Goal: Task Accomplishment & Management: Manage account settings

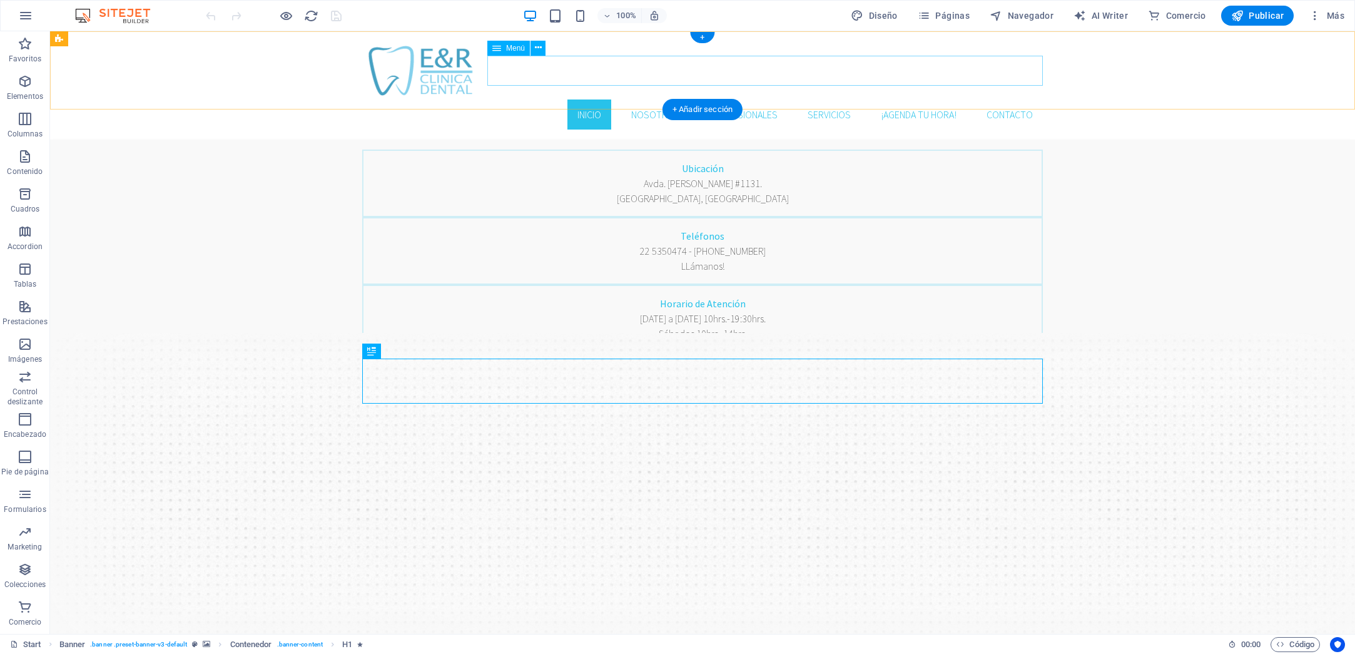
click at [757, 99] on nav "Inicio Nosotros Profesionales Servicios ¡AGENDA TU HORA! Contacto" at bounding box center [702, 114] width 681 height 30
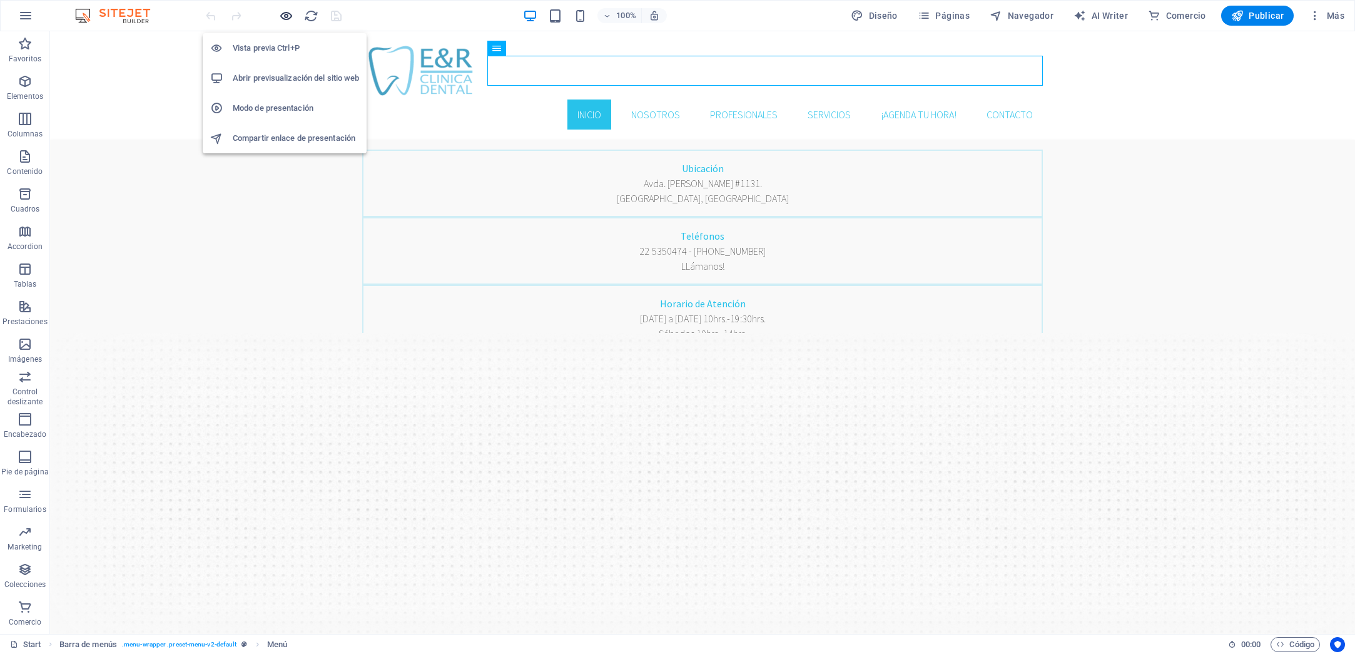
click at [280, 18] on icon "button" at bounding box center [286, 16] width 14 height 14
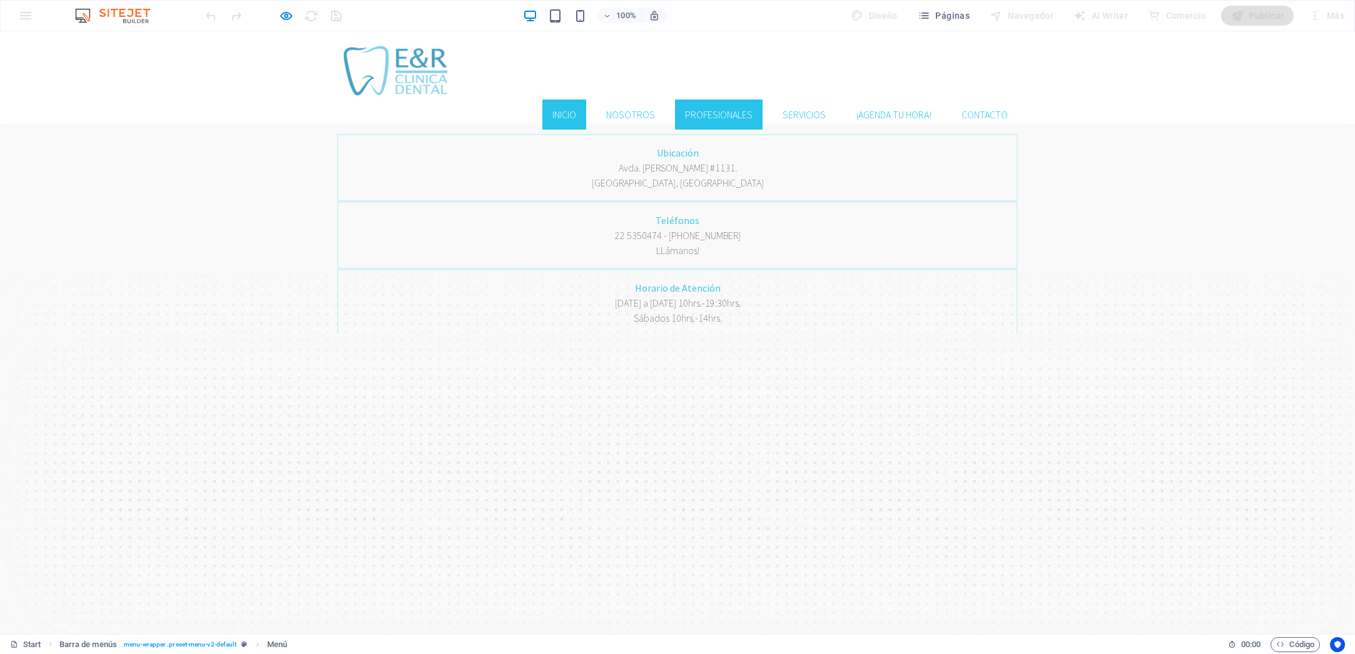
click at [711, 99] on link "Profesionales" at bounding box center [719, 114] width 88 height 30
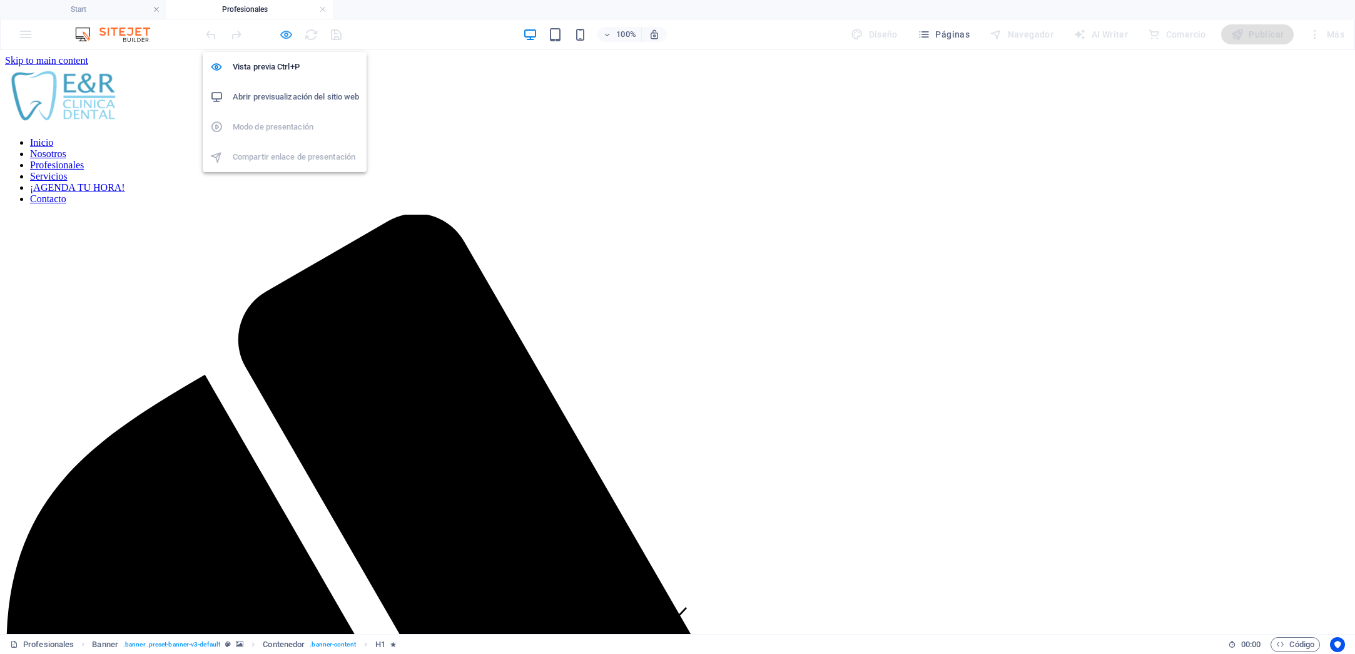
click at [287, 36] on icon "button" at bounding box center [286, 35] width 14 height 14
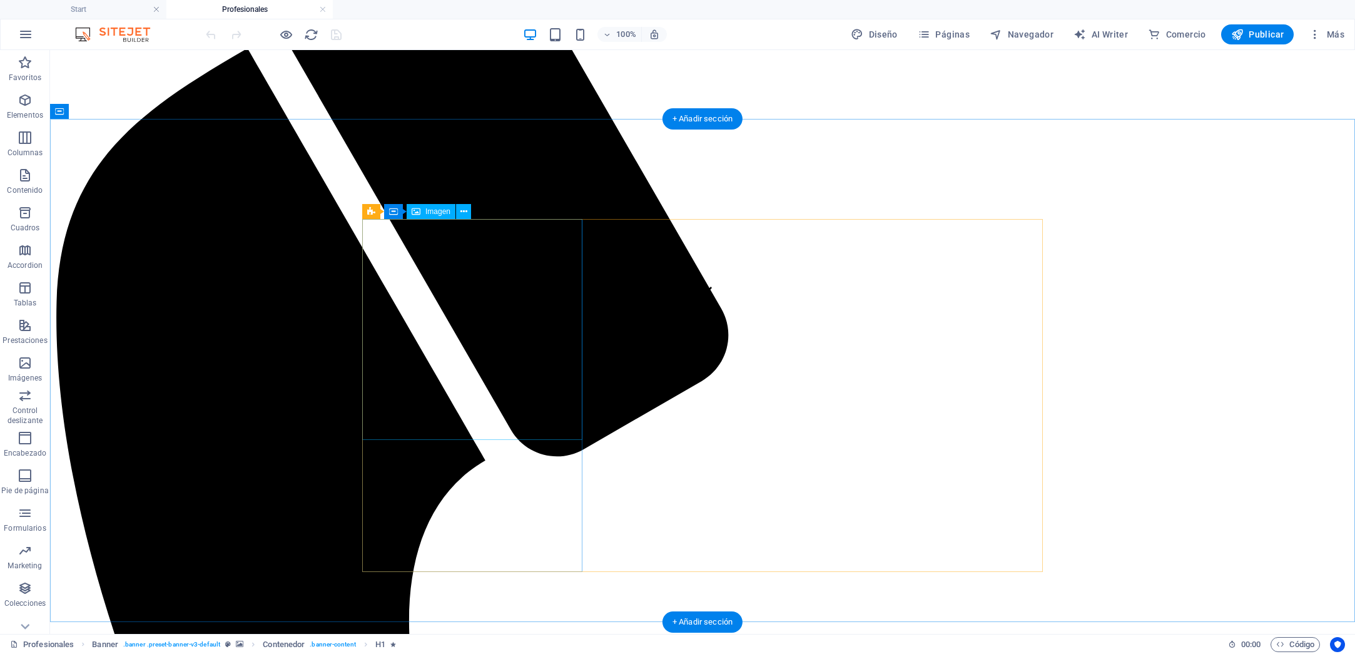
scroll to position [320, 0]
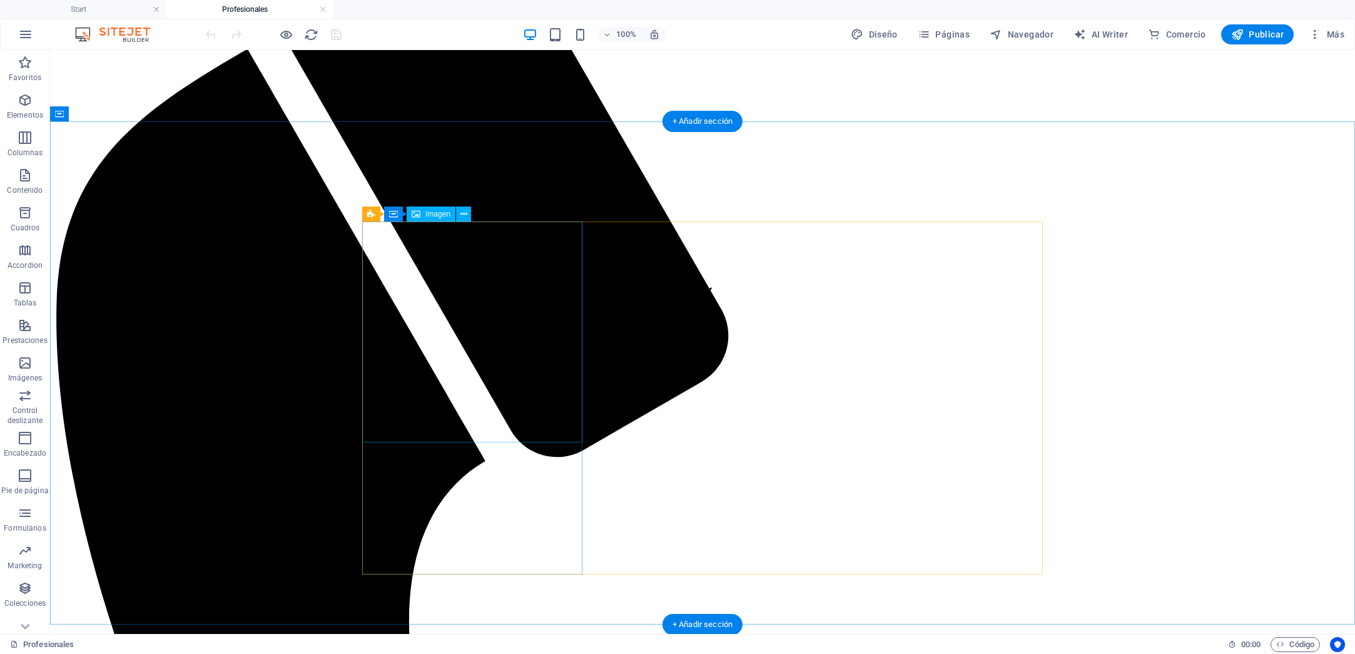
click at [463, 215] on icon at bounding box center [463, 214] width 7 height 13
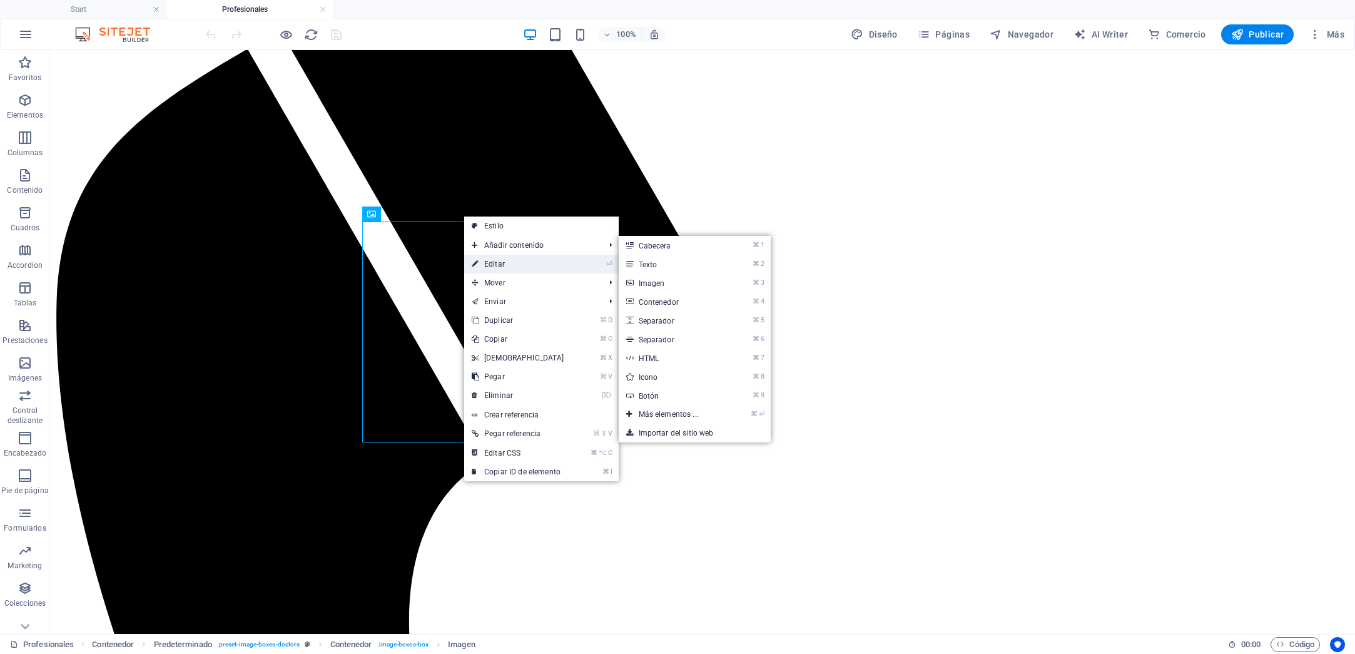
click at [491, 263] on link "⏎ Editar" at bounding box center [518, 264] width 108 height 19
select select "%"
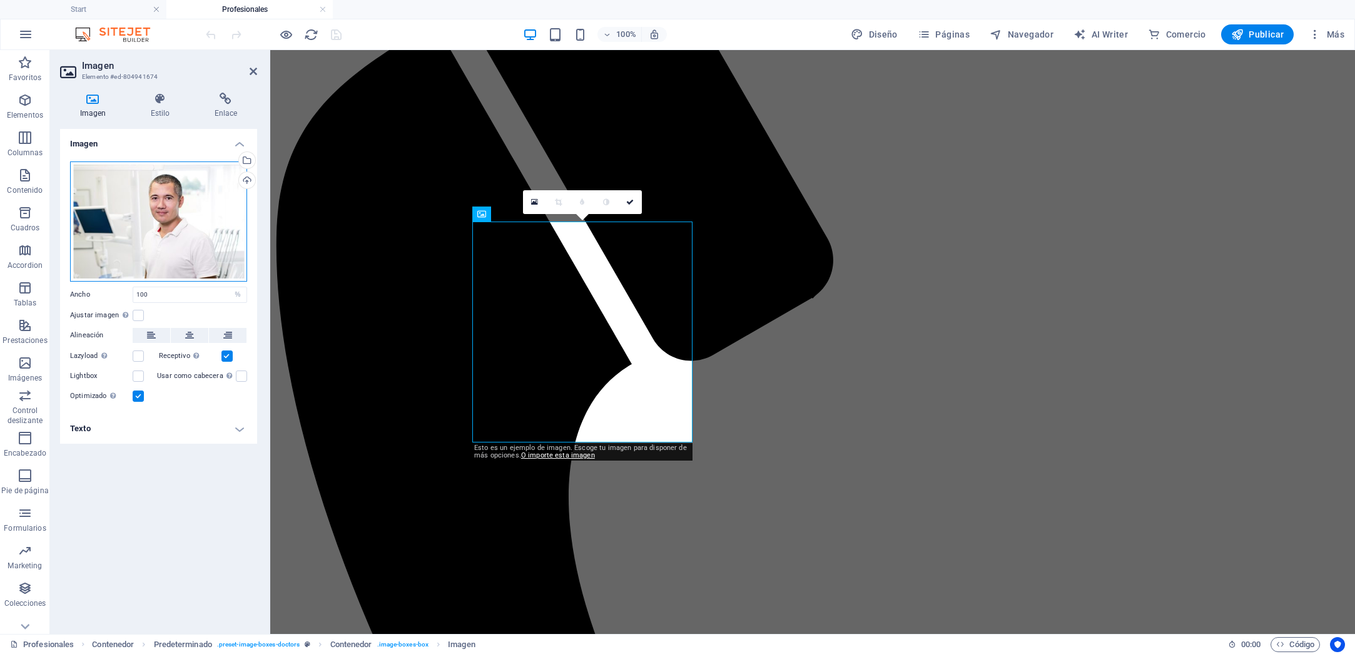
click at [203, 222] on div "Arrastra archivos aquí, haz clic para escoger archivos o selecciona archivos de…" at bounding box center [158, 221] width 177 height 120
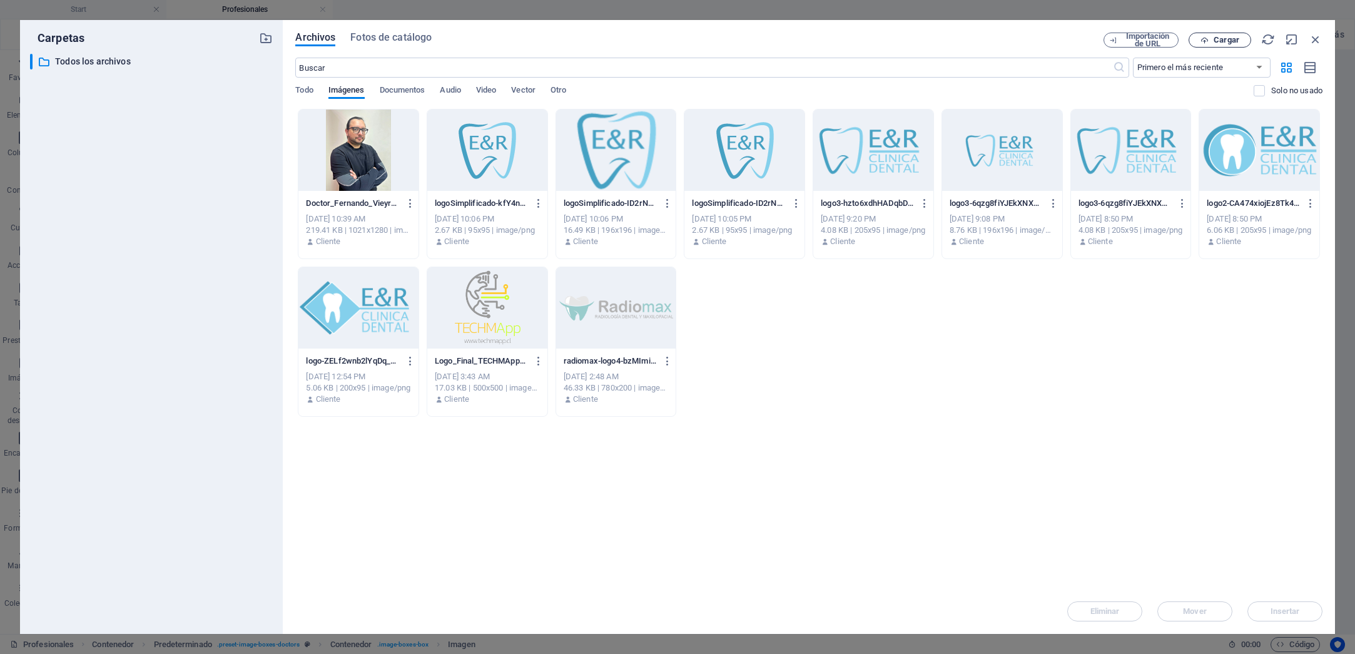
click at [1225, 42] on span "Cargar" at bounding box center [1227, 40] width 26 height 8
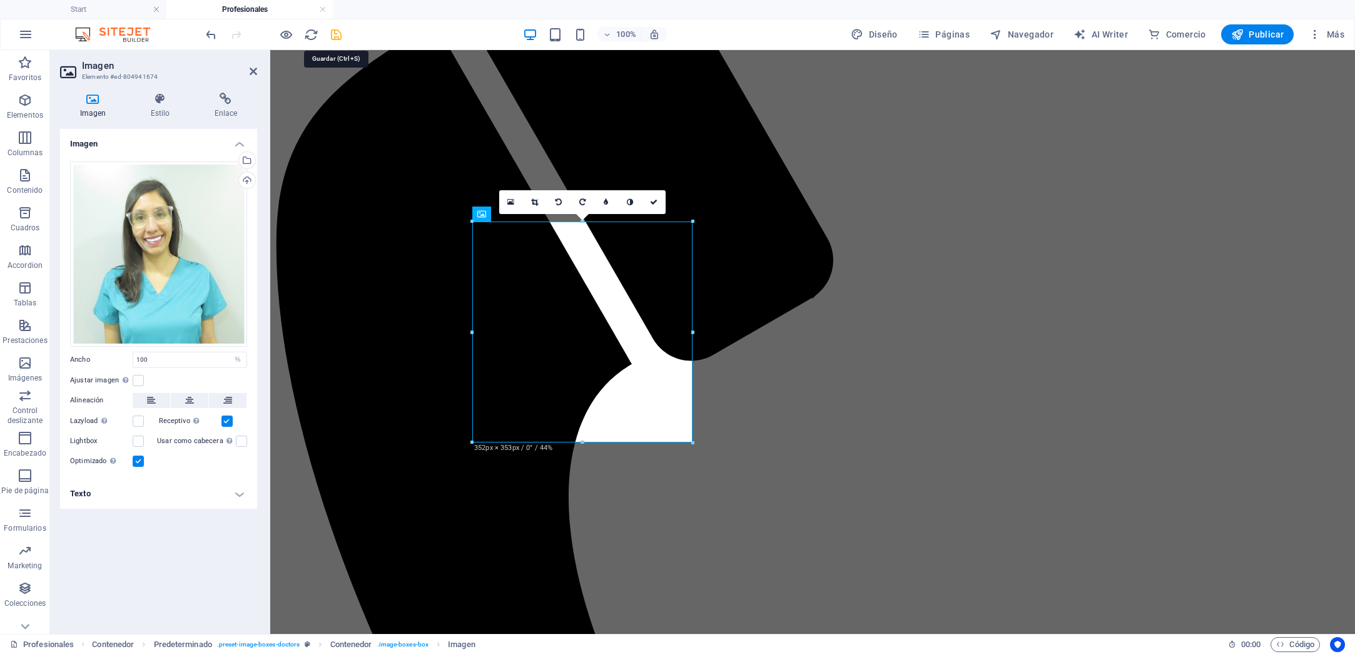
click at [342, 38] on icon "save" at bounding box center [336, 35] width 14 height 14
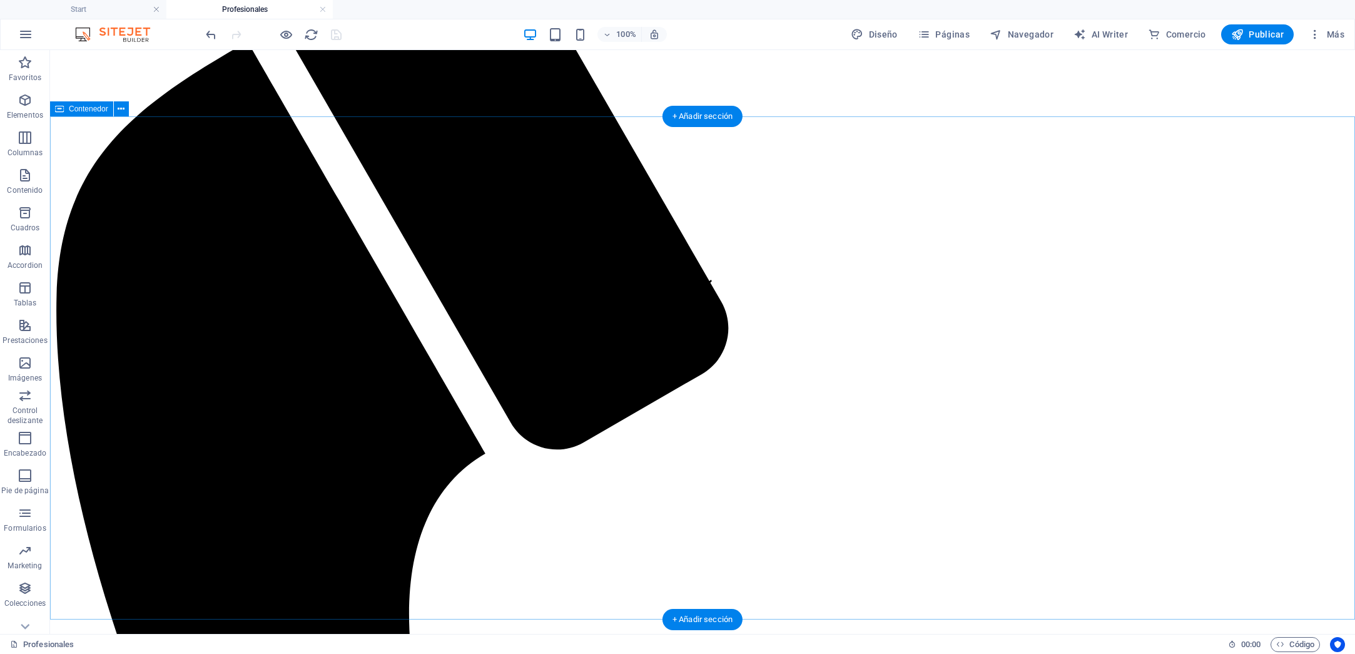
scroll to position [328, 0]
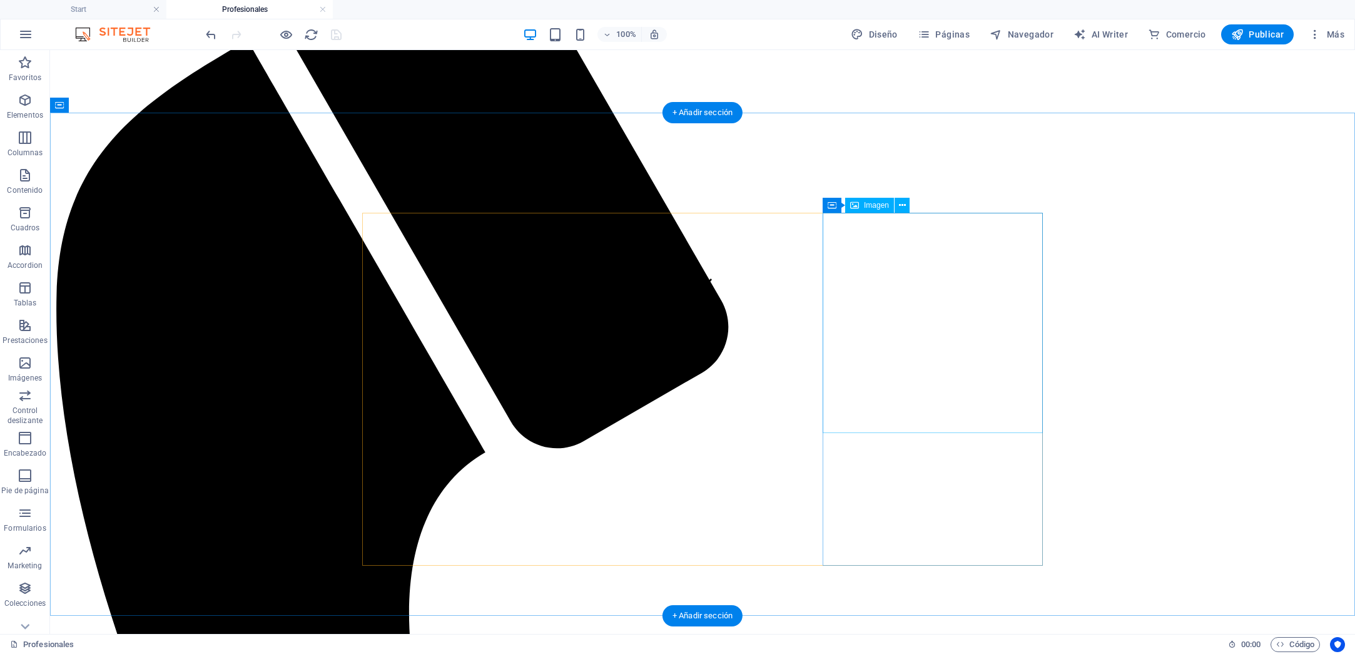
click at [904, 206] on icon at bounding box center [902, 205] width 7 height 13
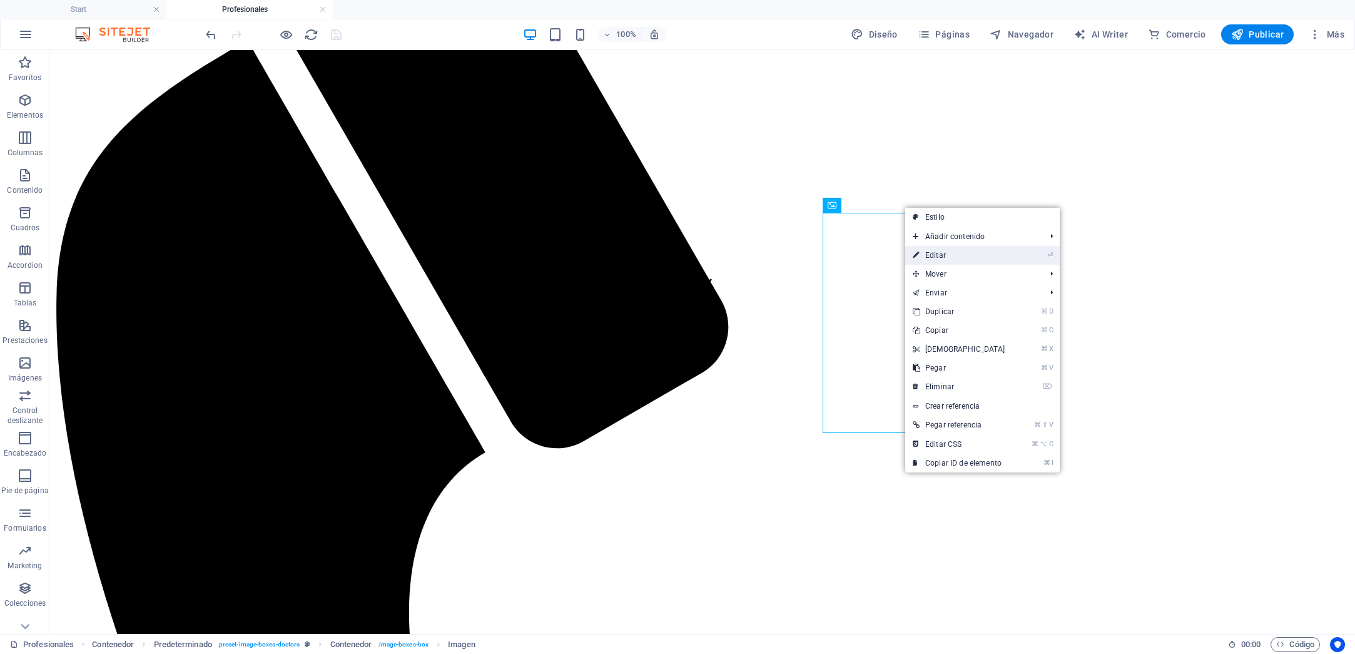
click at [945, 250] on link "⏎ Editar" at bounding box center [959, 255] width 108 height 19
select select "%"
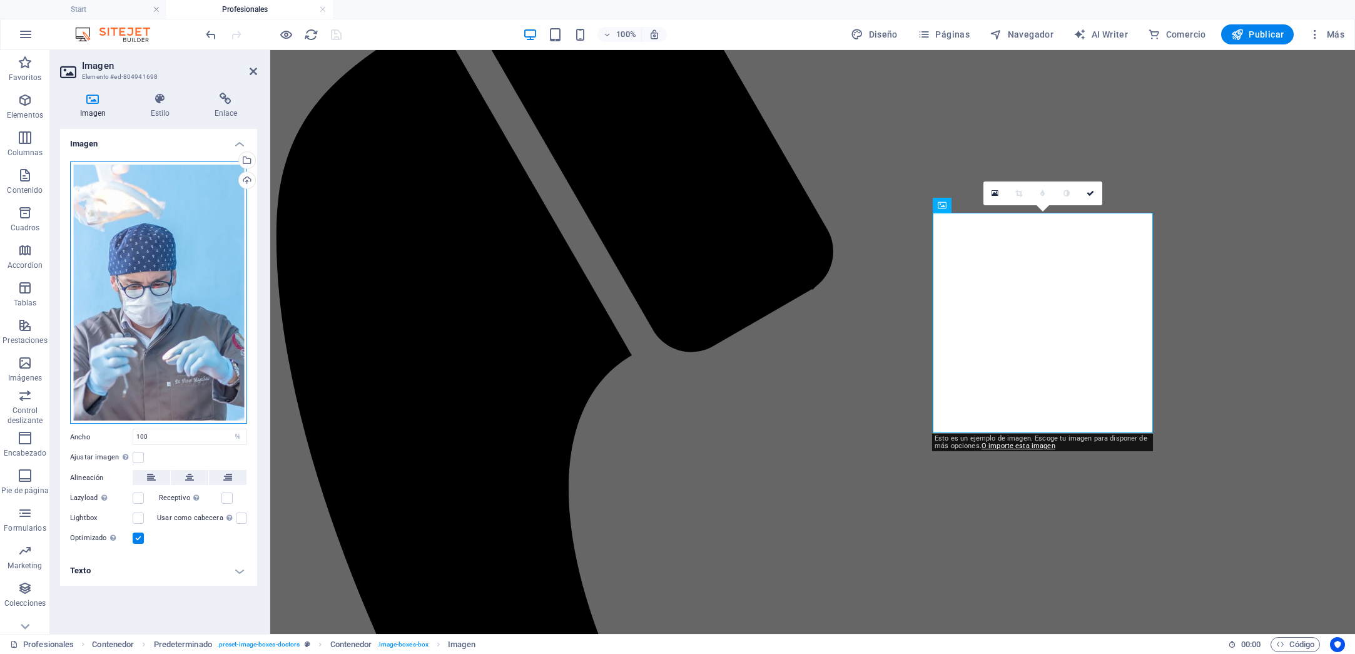
click at [182, 230] on div "Arrastra archivos aquí, haz clic para escoger archivos o selecciona archivos de…" at bounding box center [158, 292] width 177 height 263
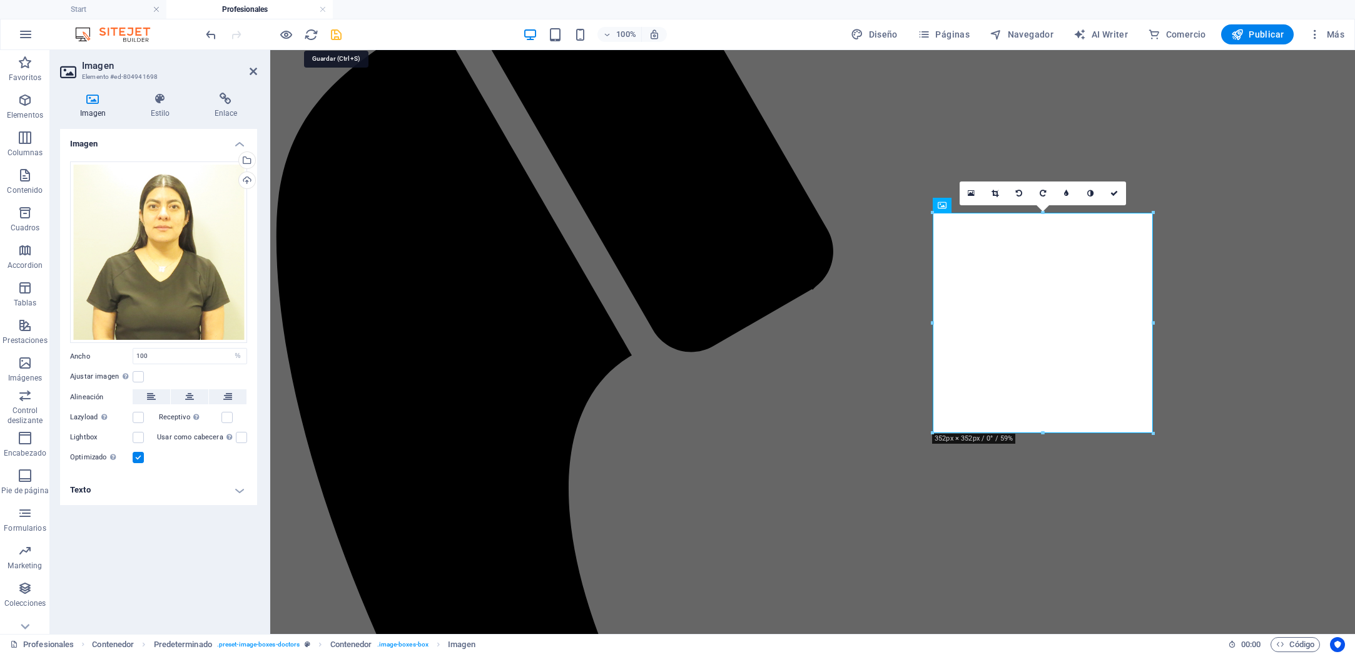
click at [330, 30] on icon "save" at bounding box center [336, 35] width 14 height 14
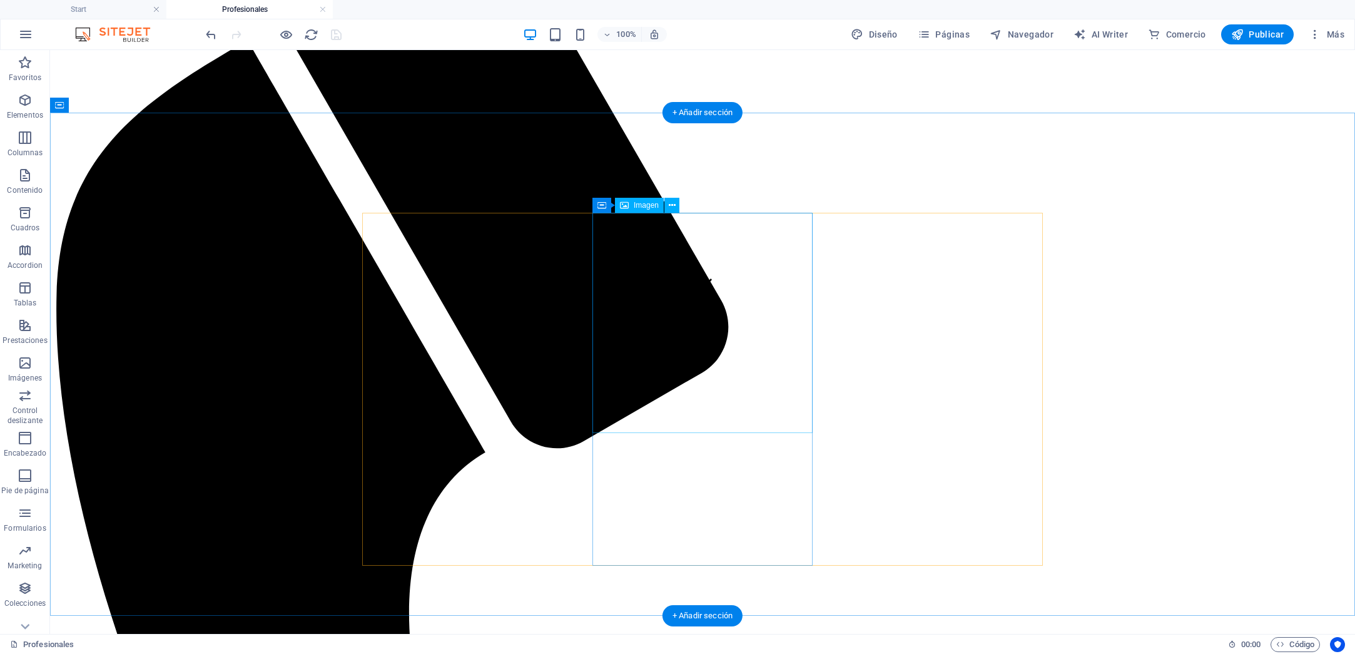
click at [669, 208] on icon at bounding box center [672, 205] width 7 height 13
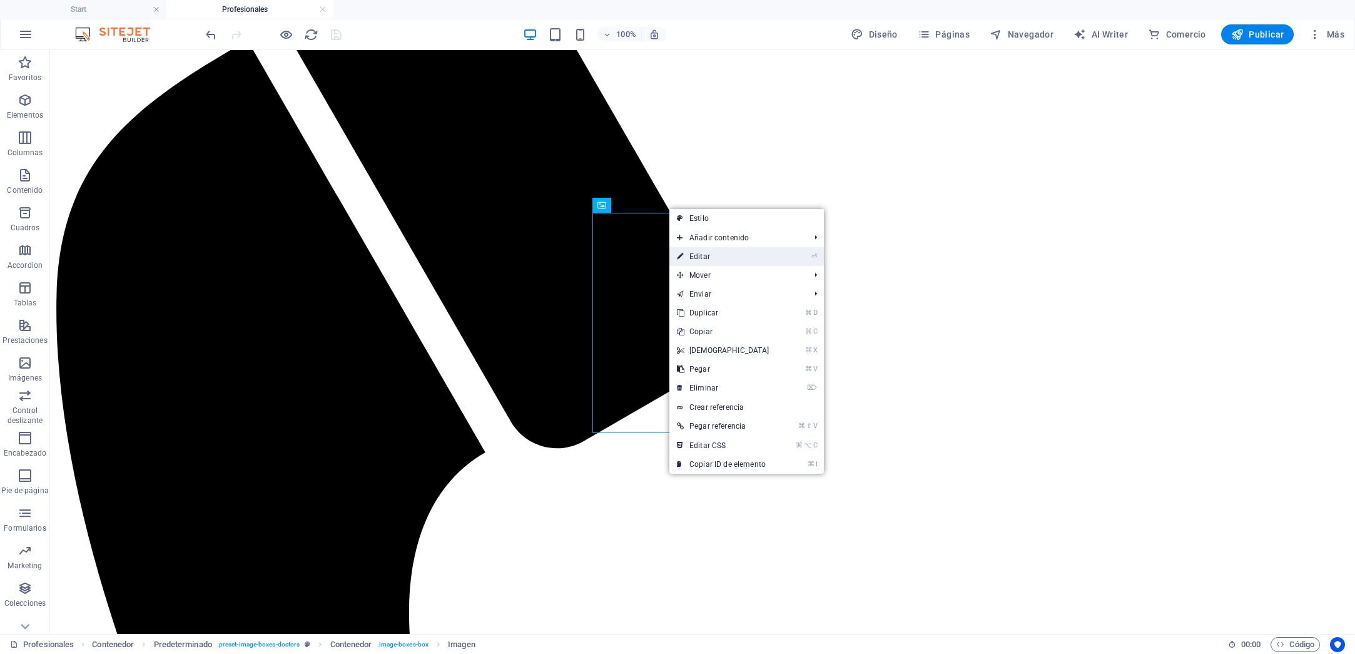
click at [702, 257] on link "⏎ Editar" at bounding box center [723, 256] width 108 height 19
select select "%"
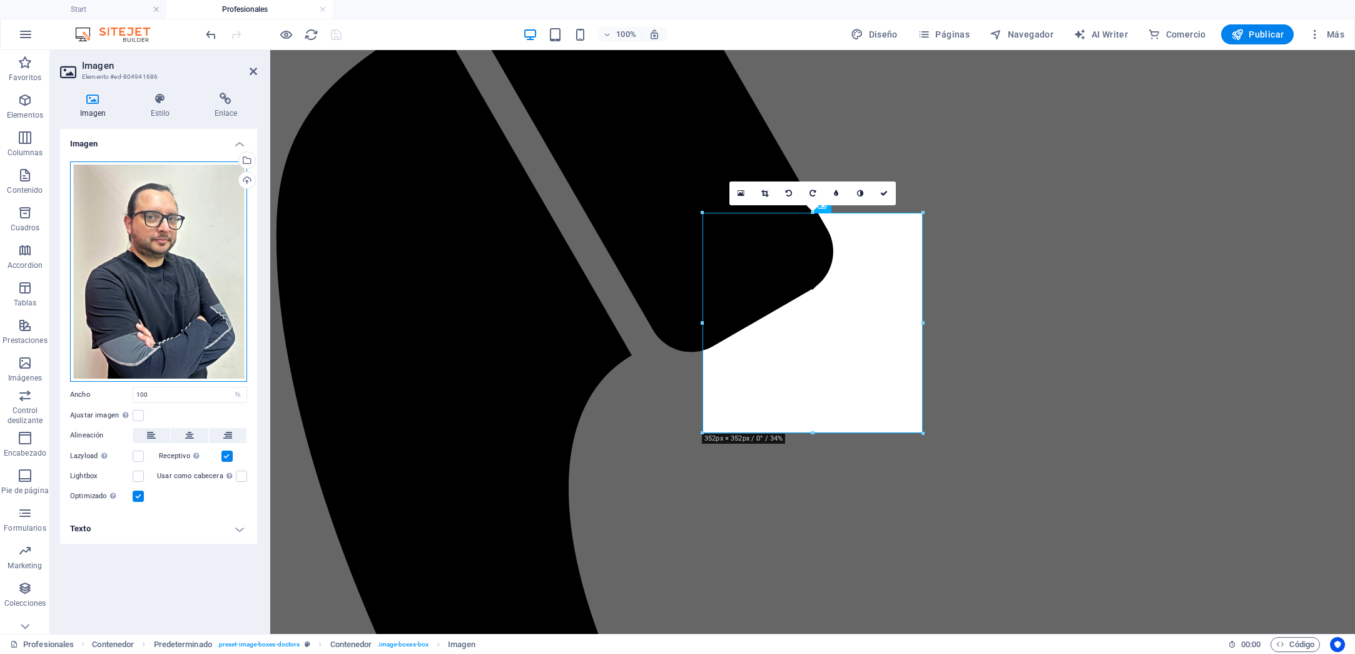
click at [210, 204] on div "Arrastra archivos aquí, haz clic para escoger archivos o selecciona archivos de…" at bounding box center [158, 271] width 177 height 220
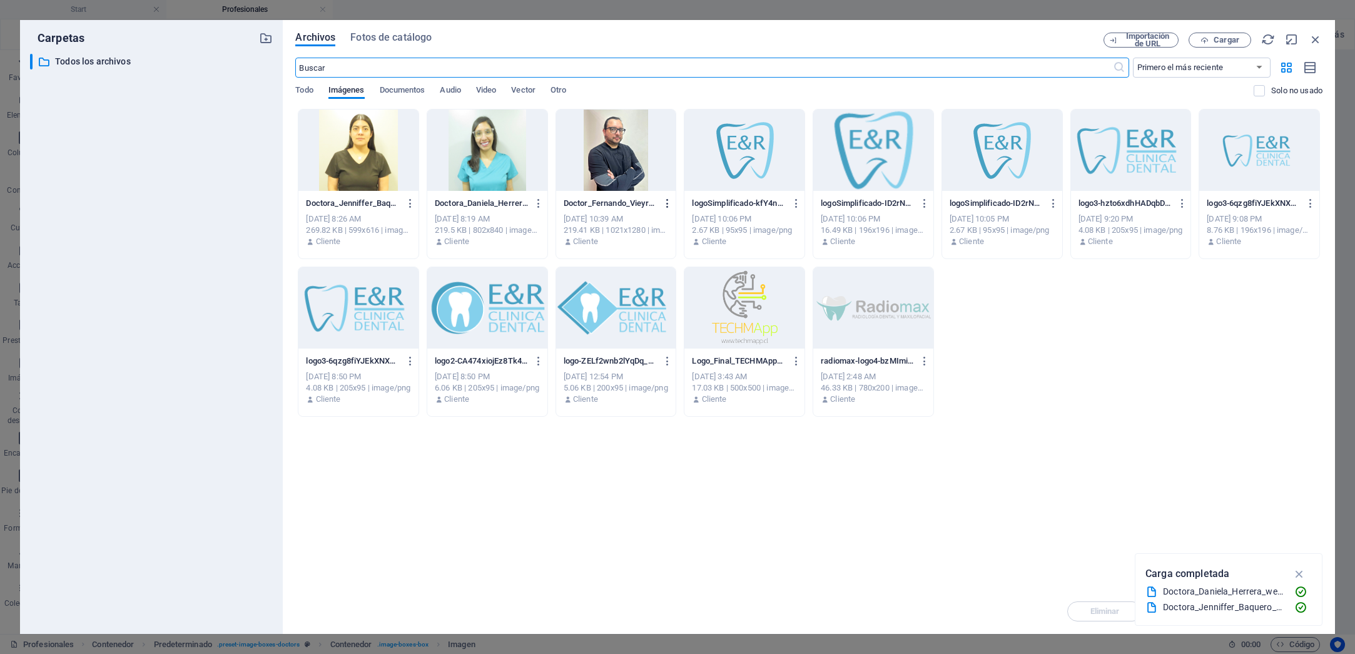
click at [669, 202] on icon "button" at bounding box center [668, 203] width 12 height 11
click at [655, 451] on h6 "Eliminar" at bounding box center [676, 446] width 60 height 15
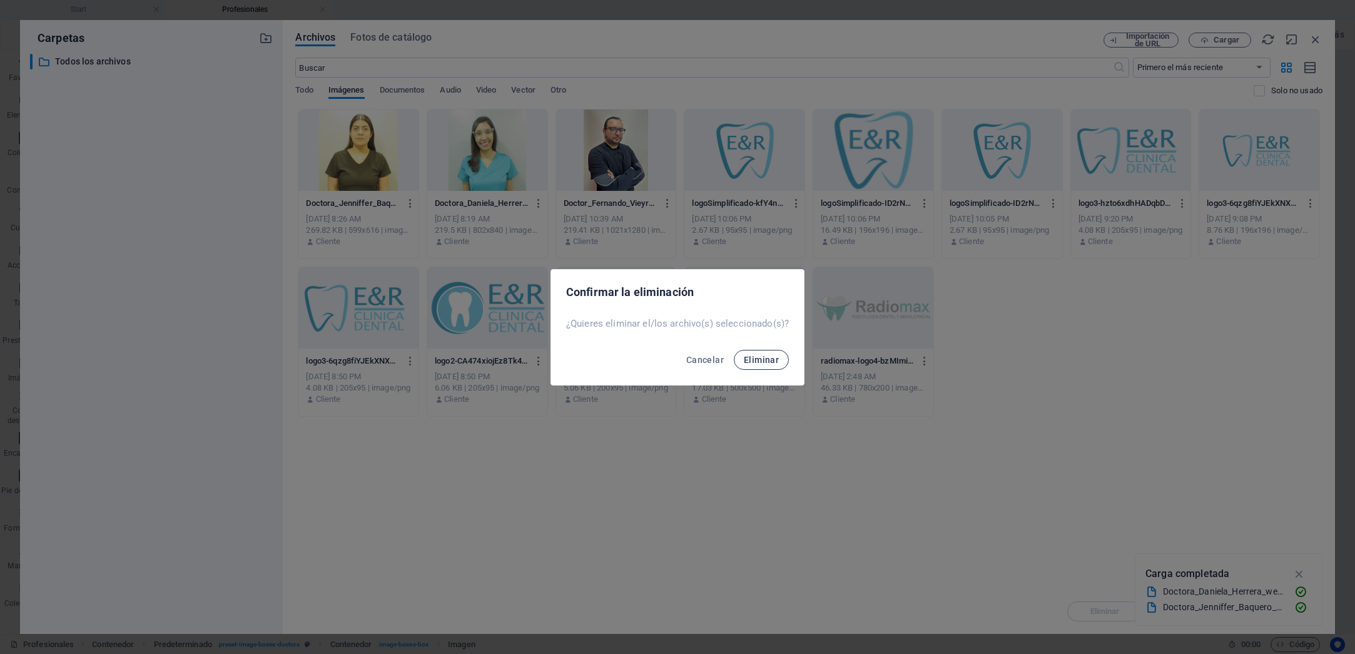
click at [753, 364] on span "Eliminar" at bounding box center [761, 360] width 35 height 10
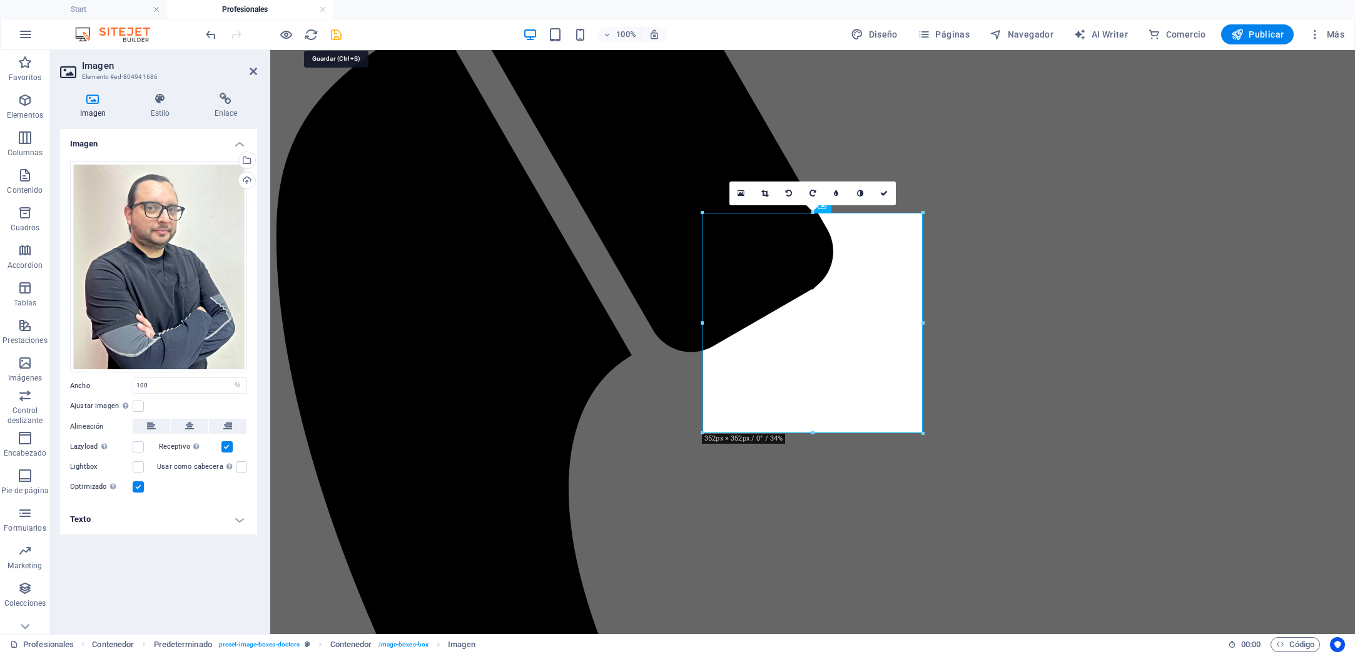
click at [337, 34] on icon "save" at bounding box center [336, 35] width 14 height 14
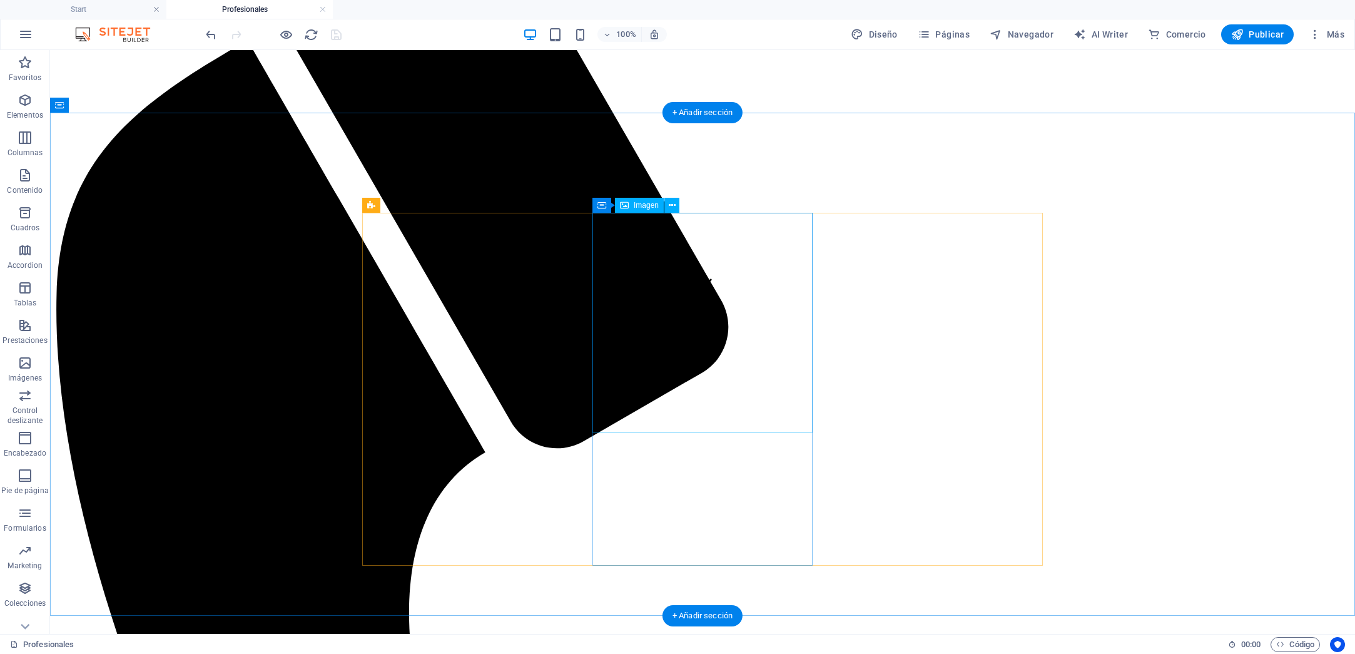
drag, startPoint x: 680, startPoint y: 248, endPoint x: 676, endPoint y: 221, distance: 27.8
click at [673, 207] on icon at bounding box center [672, 205] width 7 height 13
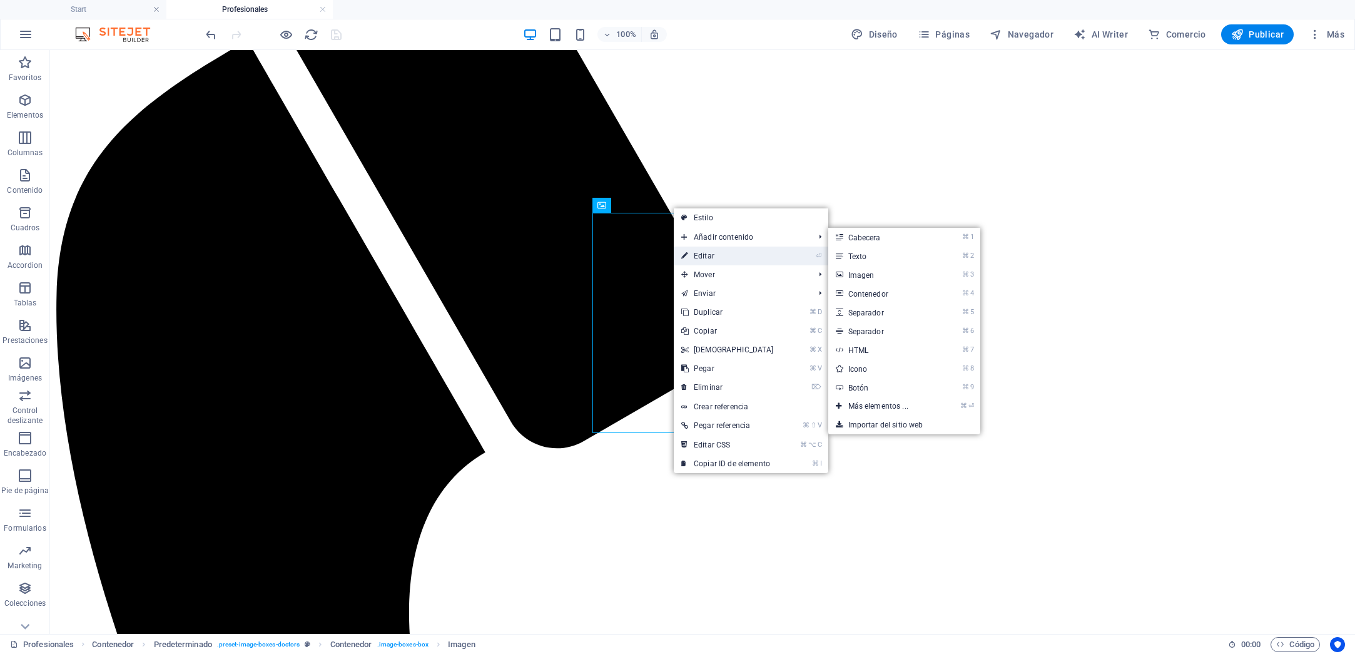
click at [712, 257] on link "⏎ Editar" at bounding box center [728, 256] width 108 height 19
select select "%"
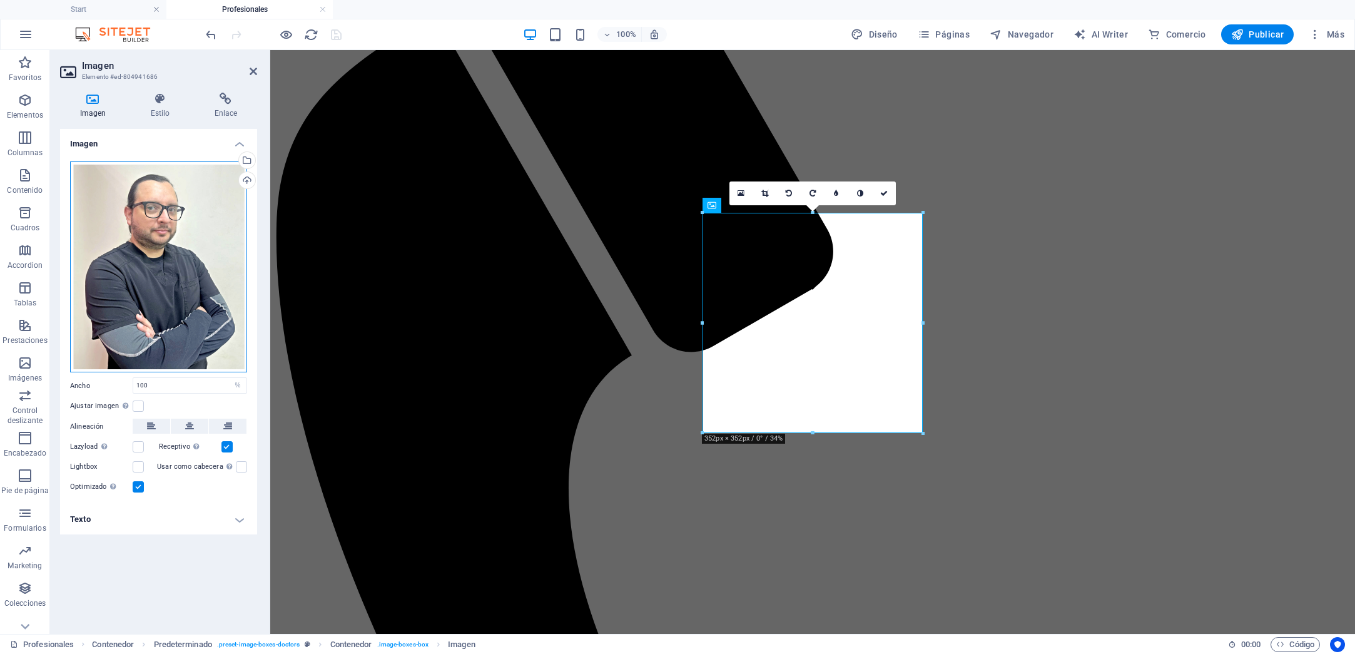
drag, startPoint x: 139, startPoint y: 243, endPoint x: 138, endPoint y: 252, distance: 9.5
click at [138, 252] on div "Arrastra archivos aquí, haz clic para escoger archivos o selecciona archivos de…" at bounding box center [158, 266] width 177 height 211
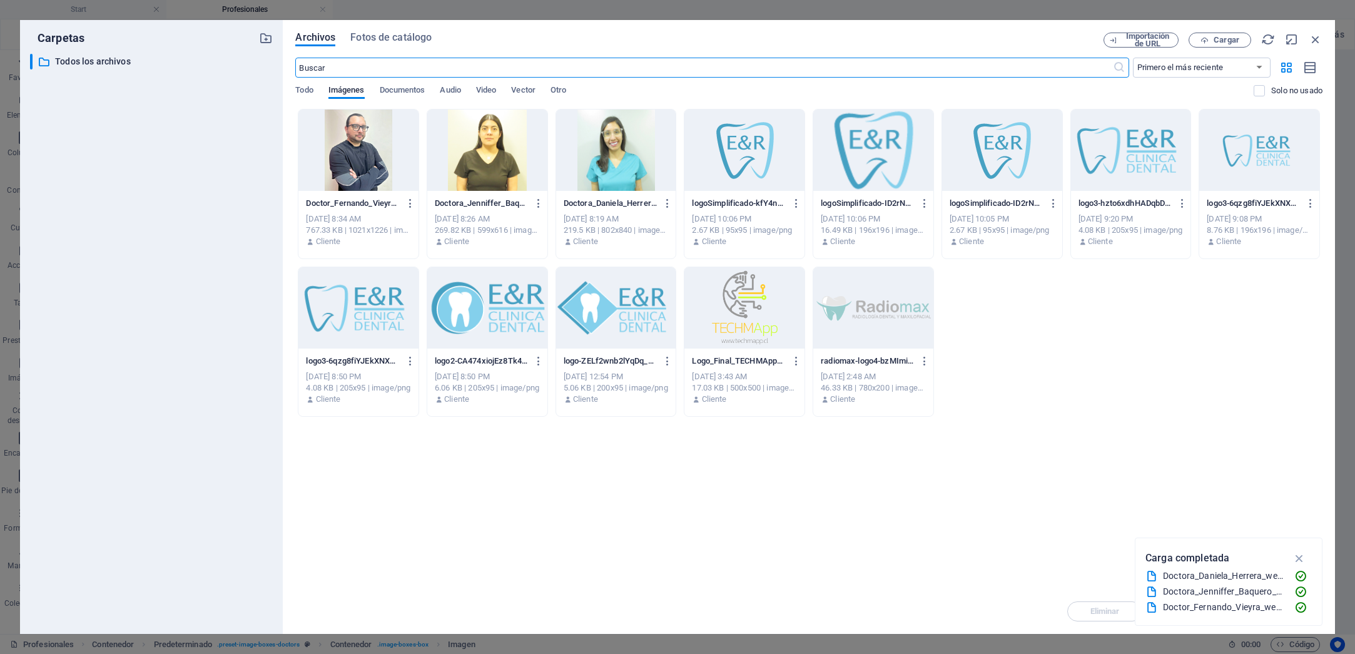
click at [363, 175] on div at bounding box center [358, 149] width 120 height 81
click at [1321, 38] on icon "button" at bounding box center [1316, 40] width 14 height 14
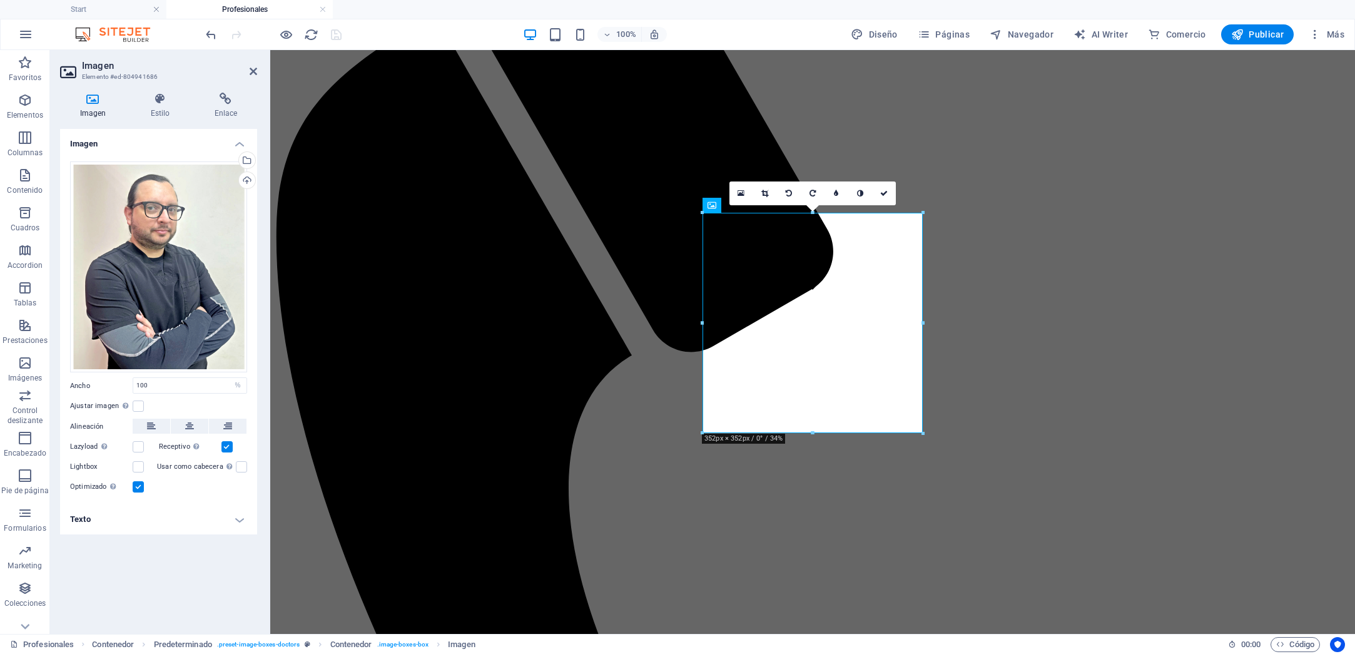
click at [226, 447] on label at bounding box center [226, 446] width 11 height 11
click at [0, 0] on input "Receptivo Automáticamente cargar tamaños optimizados de smartphone e imagen ret…" at bounding box center [0, 0] width 0 height 0
click at [343, 31] on icon "save" at bounding box center [336, 35] width 14 height 14
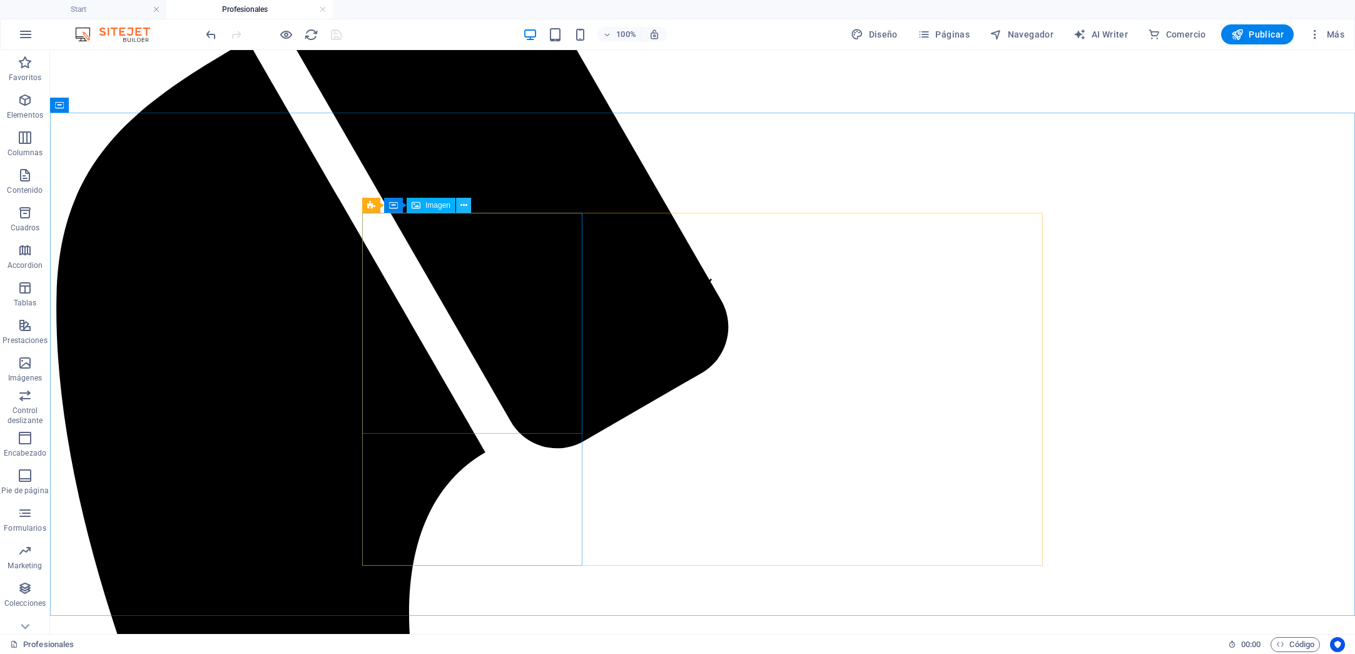
click at [464, 207] on icon at bounding box center [463, 205] width 7 height 13
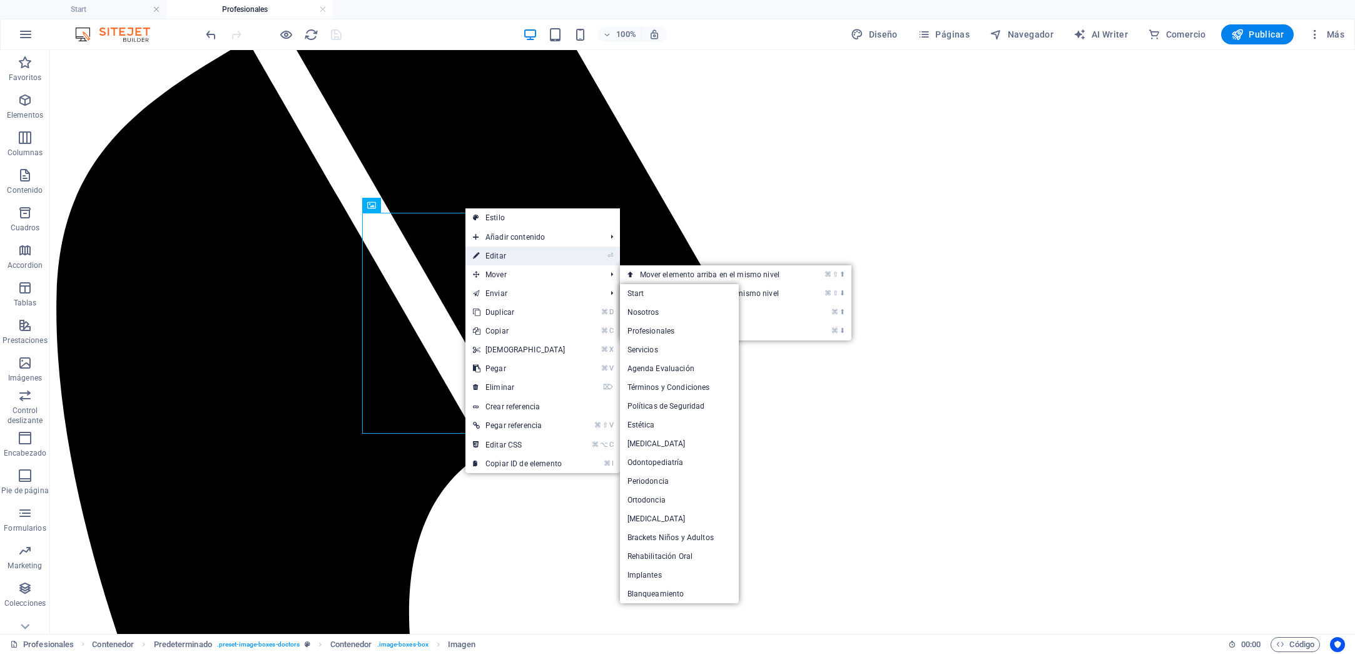
click at [507, 258] on link "⏎ Editar" at bounding box center [520, 256] width 108 height 19
select select "%"
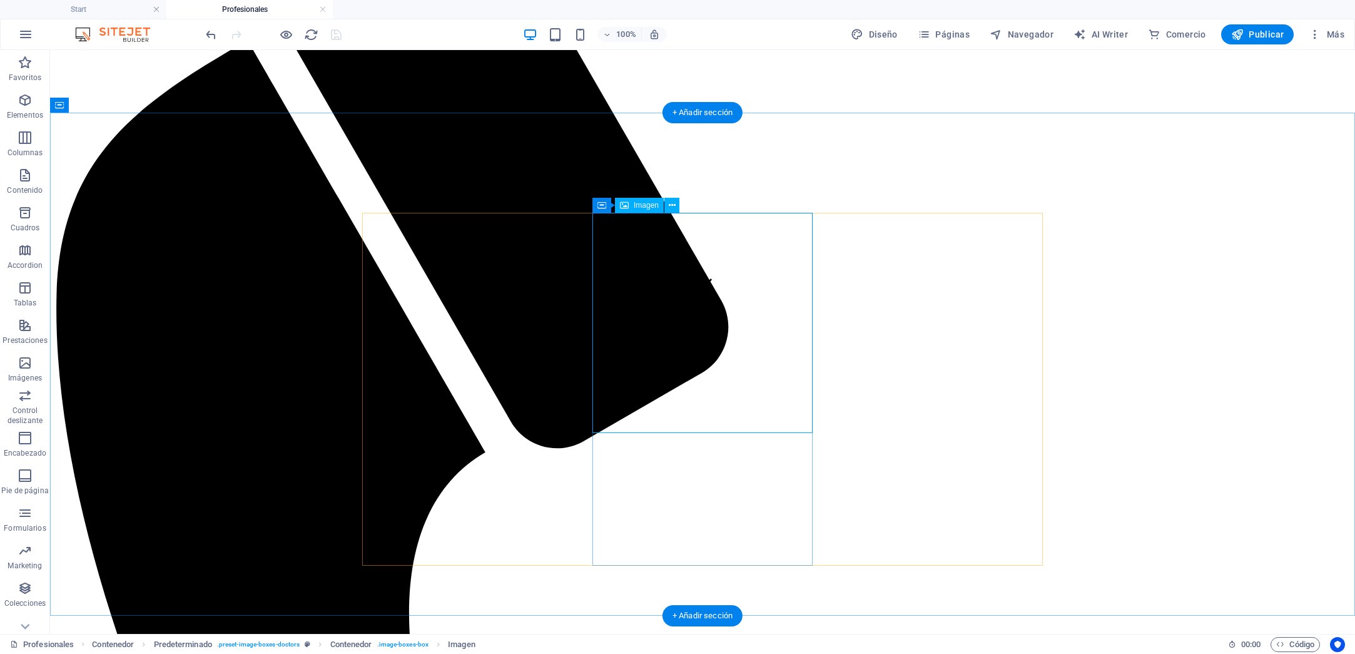
drag, startPoint x: 697, startPoint y: 227, endPoint x: 689, endPoint y: 213, distance: 16.5
click at [673, 210] on icon at bounding box center [672, 205] width 7 height 13
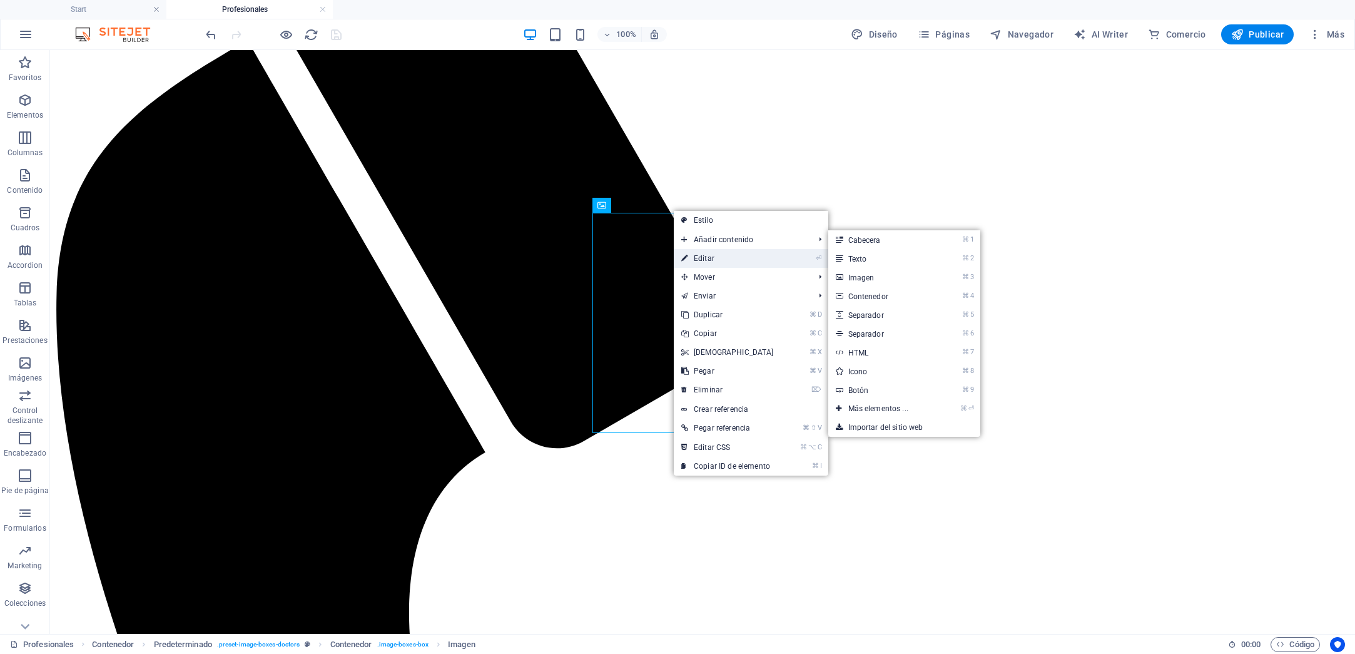
click at [702, 256] on link "⏎ Editar" at bounding box center [728, 258] width 108 height 19
select select "%"
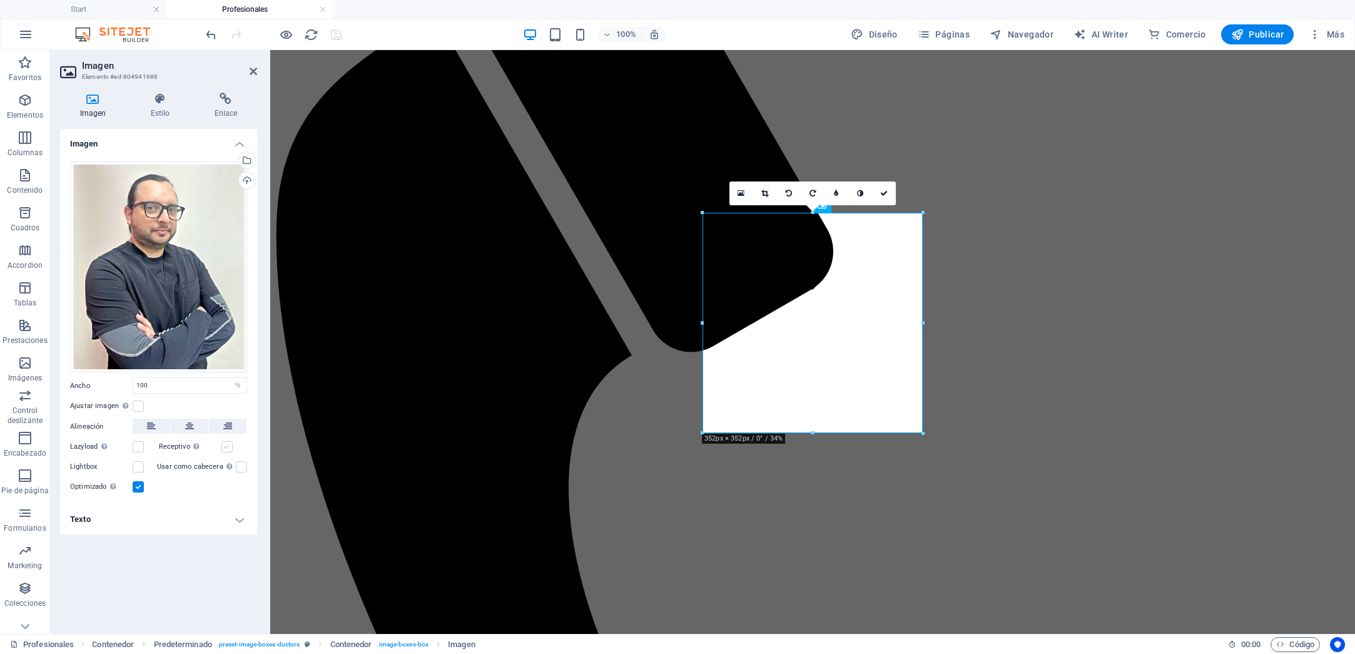
click at [226, 448] on label at bounding box center [226, 446] width 11 height 11
click at [0, 0] on input "Receptivo Automáticamente cargar tamaños optimizados de smartphone e imagen ret…" at bounding box center [0, 0] width 0 height 0
click at [241, 470] on label at bounding box center [241, 466] width 11 height 11
click at [0, 0] on input "Usar como cabecera La imagen se ajustará en una etiqueta de cabecera H1. Result…" at bounding box center [0, 0] width 0 height 0
click at [242, 470] on label at bounding box center [241, 466] width 11 height 11
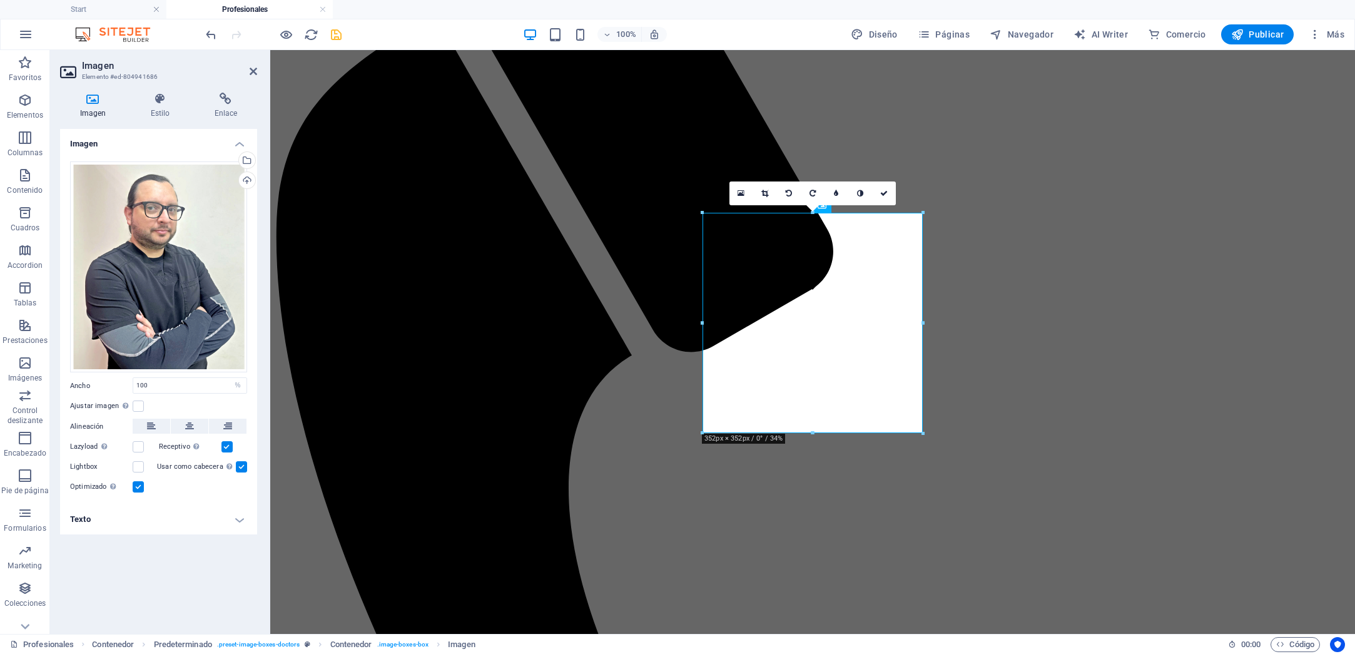
click at [0, 0] on input "Usar como cabecera La imagen se ajustará en una etiqueta de cabecera H1. Result…" at bounding box center [0, 0] width 0 height 0
click at [236, 519] on h4 "Texto" at bounding box center [158, 519] width 197 height 30
click at [238, 518] on h4 "Texto" at bounding box center [158, 515] width 197 height 23
click at [339, 35] on icon "save" at bounding box center [336, 35] width 14 height 14
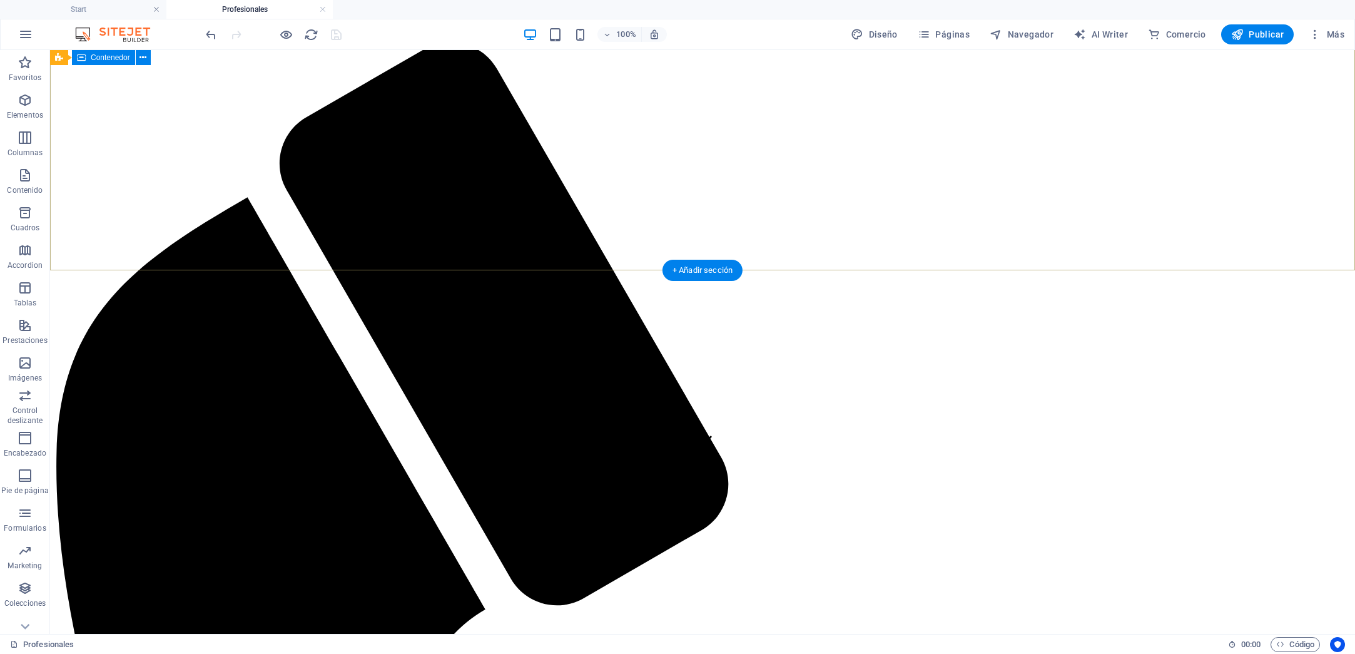
scroll to position [172, 0]
click at [1258, 33] on span "Publicar" at bounding box center [1257, 34] width 53 height 13
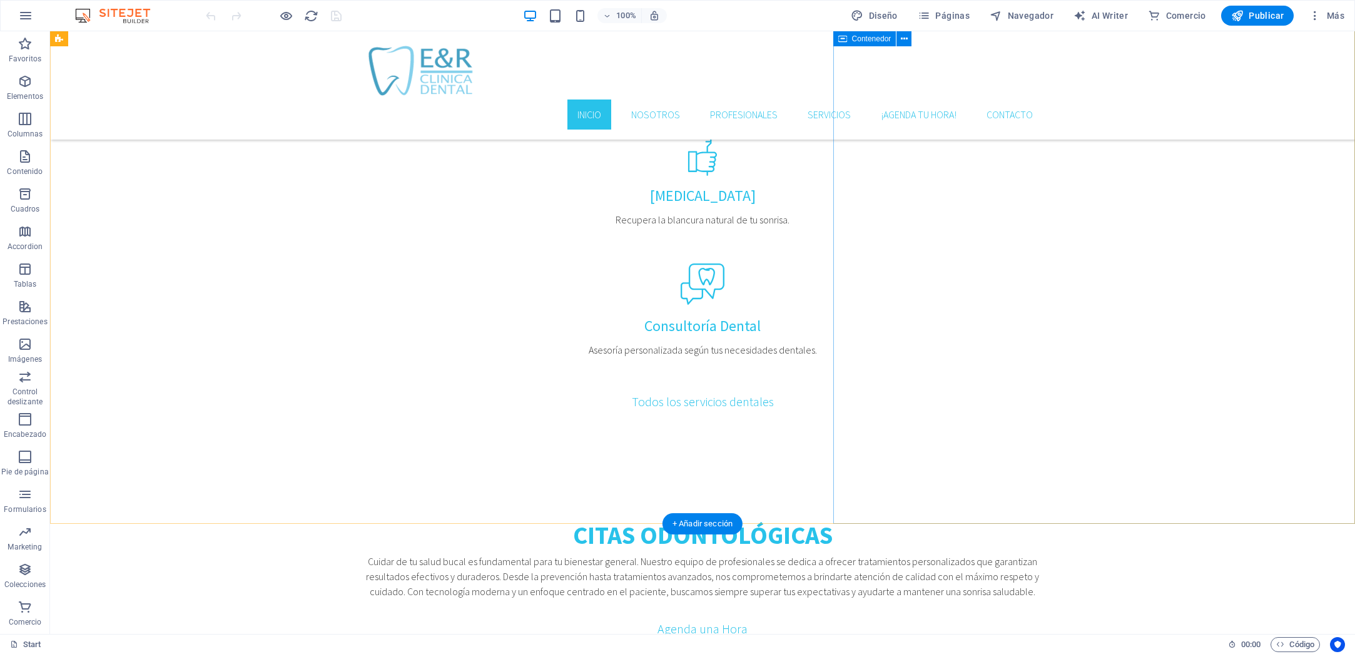
scroll to position [1793, 0]
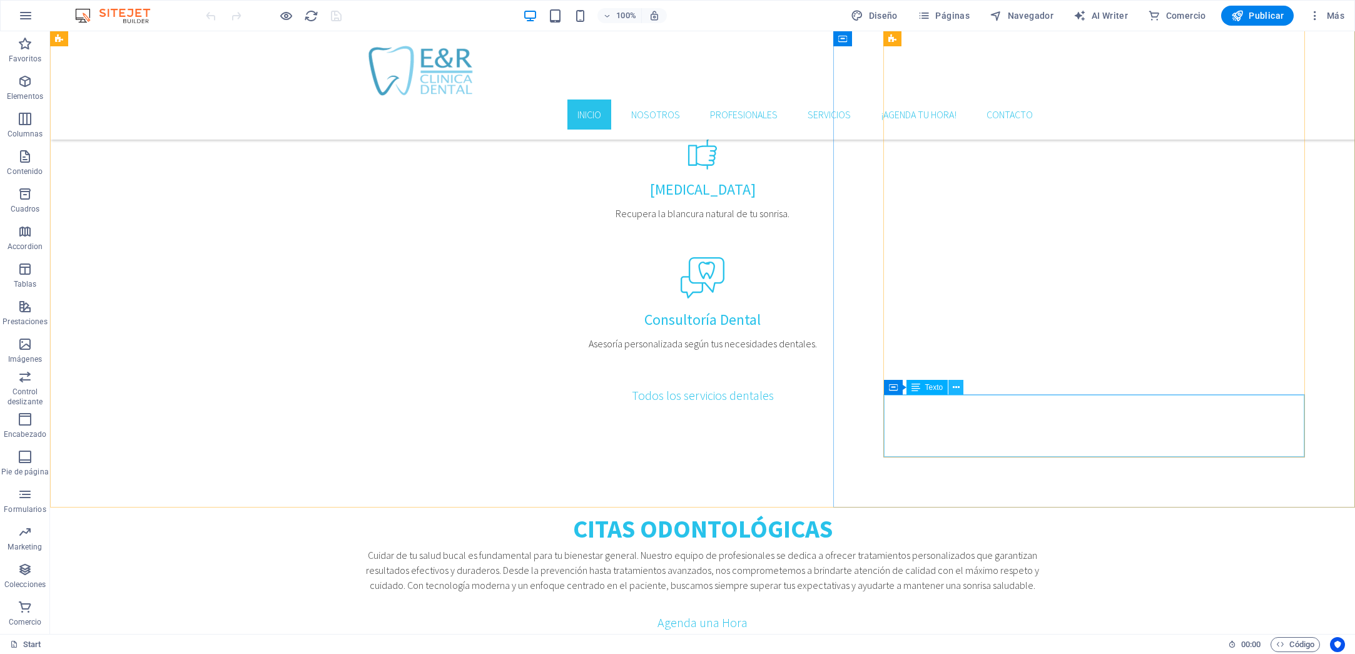
click at [956, 387] on icon at bounding box center [956, 387] width 7 height 13
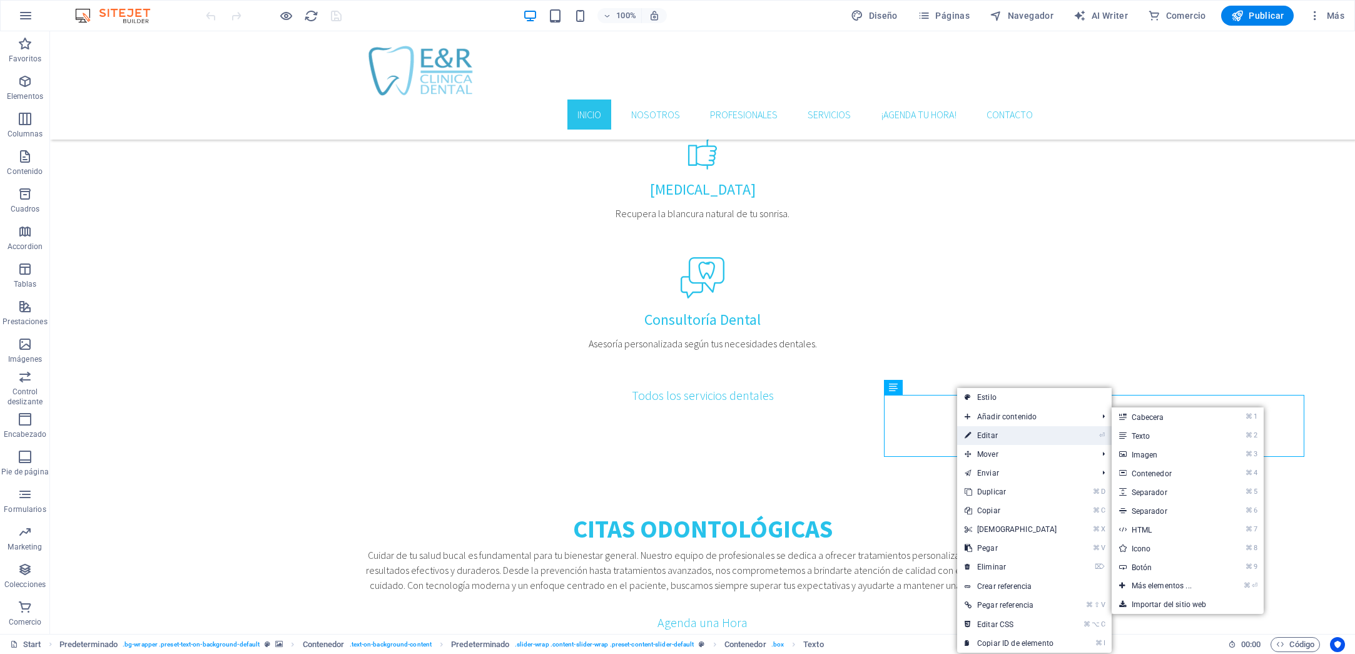
click at [987, 431] on link "⏎ Editar" at bounding box center [1011, 435] width 108 height 19
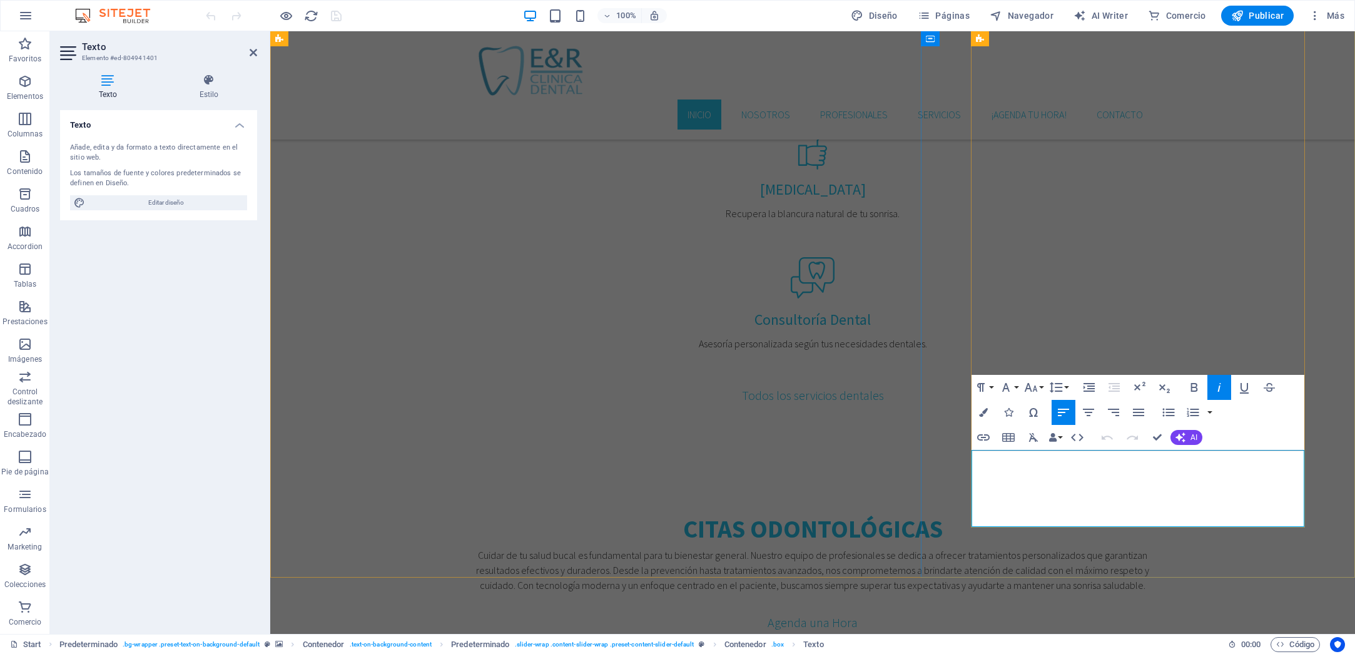
drag, startPoint x: 986, startPoint y: 504, endPoint x: 1032, endPoint y: 502, distance: 45.7
click at [1191, 386] on icon "button" at bounding box center [1194, 387] width 15 height 15
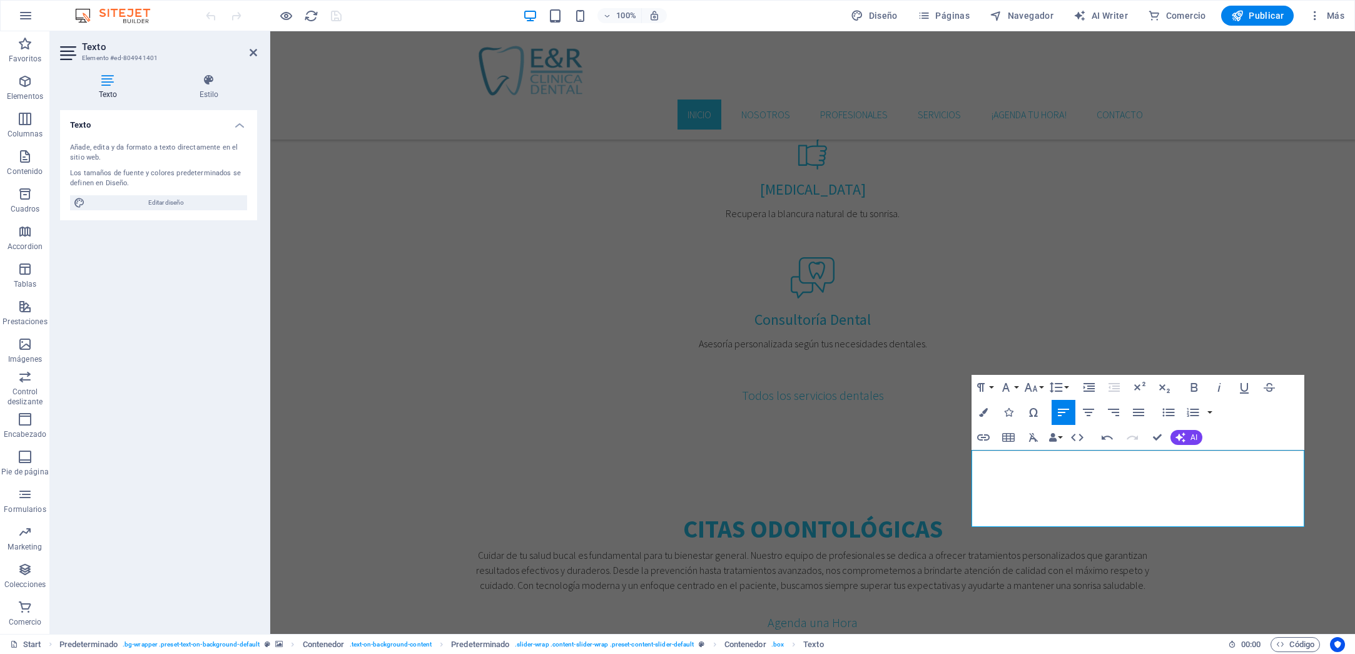
click at [374, 25] on div "100% Diseño Páginas Navegador AI Writer Comercio Publicar Más" at bounding box center [776, 16] width 1146 height 20
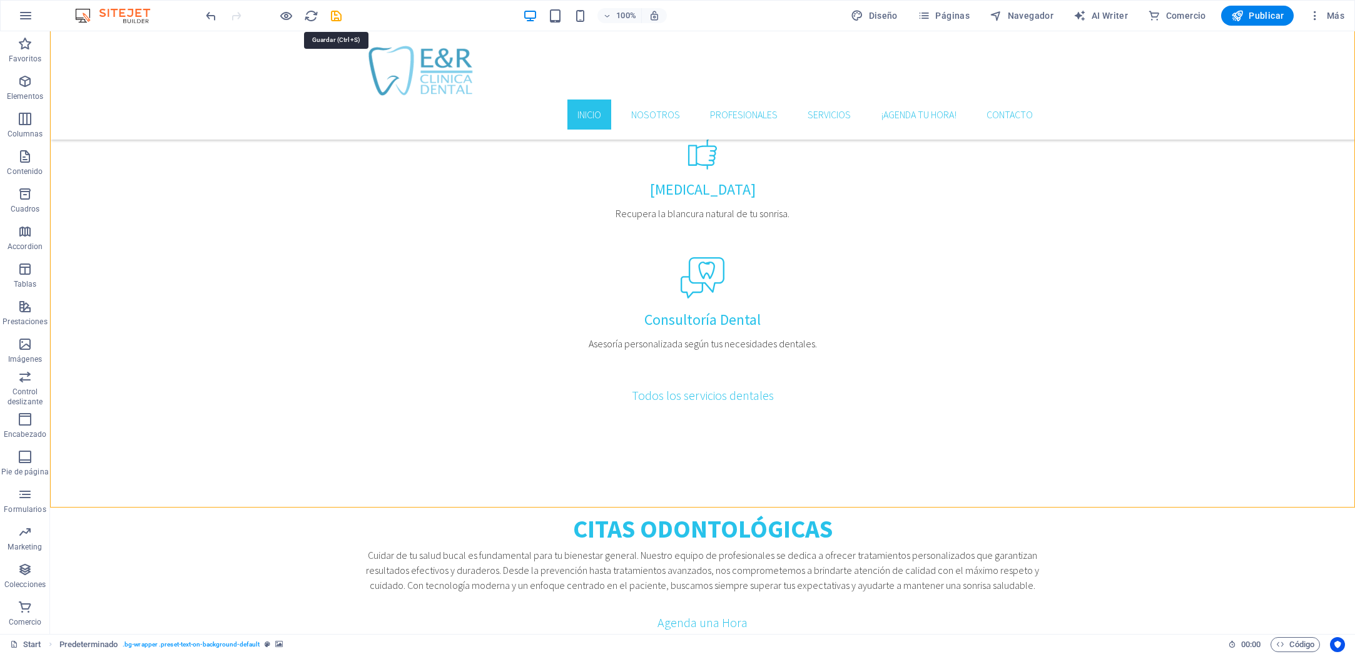
click at [332, 13] on icon "save" at bounding box center [336, 16] width 14 height 14
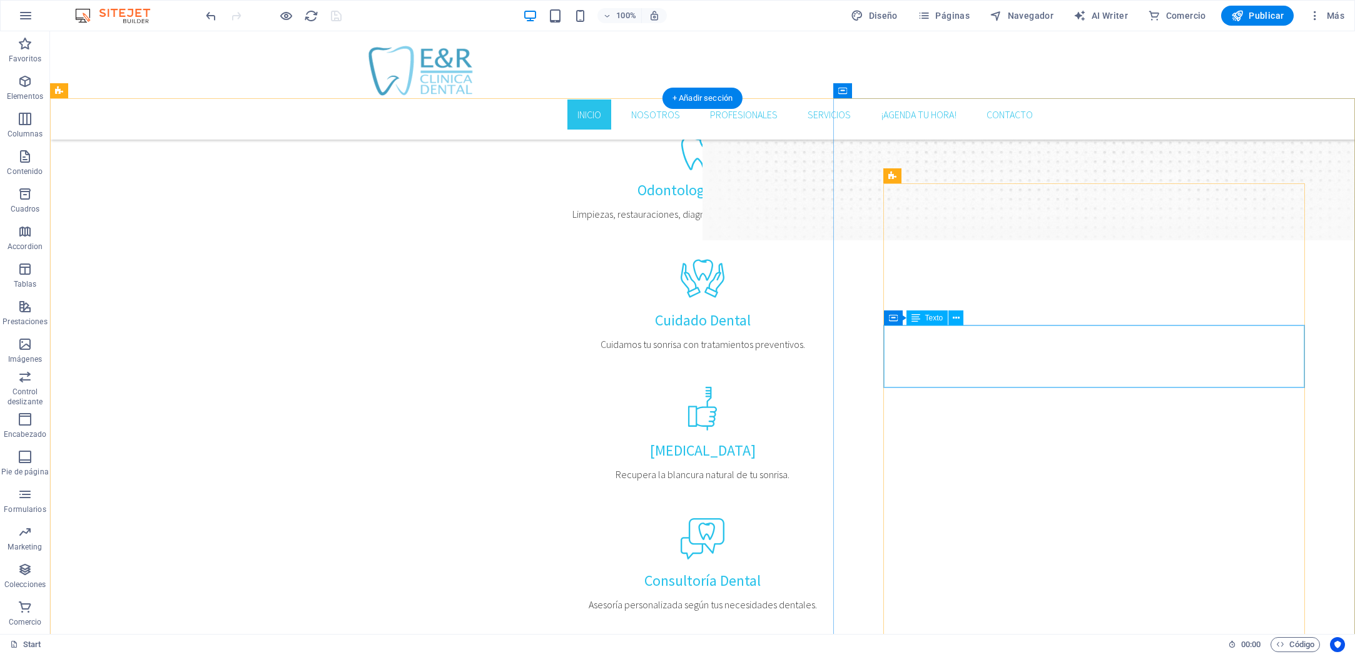
scroll to position [1532, 0]
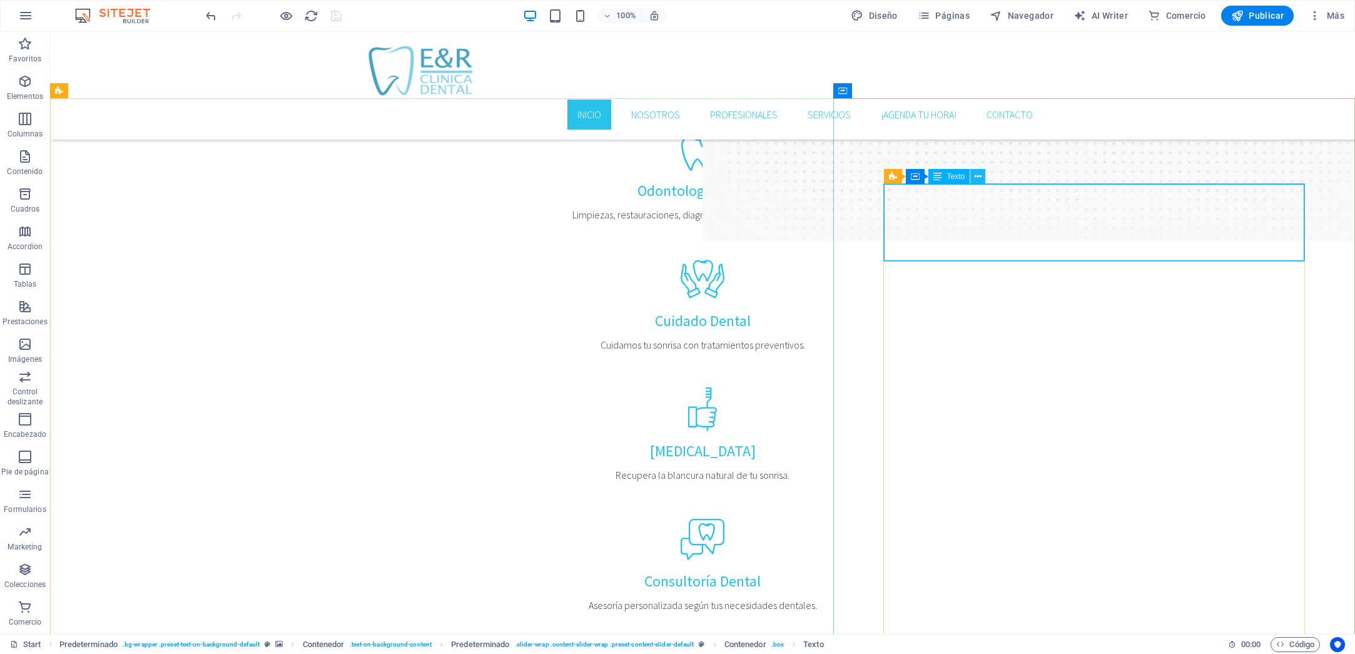
click at [976, 173] on icon at bounding box center [978, 176] width 7 height 13
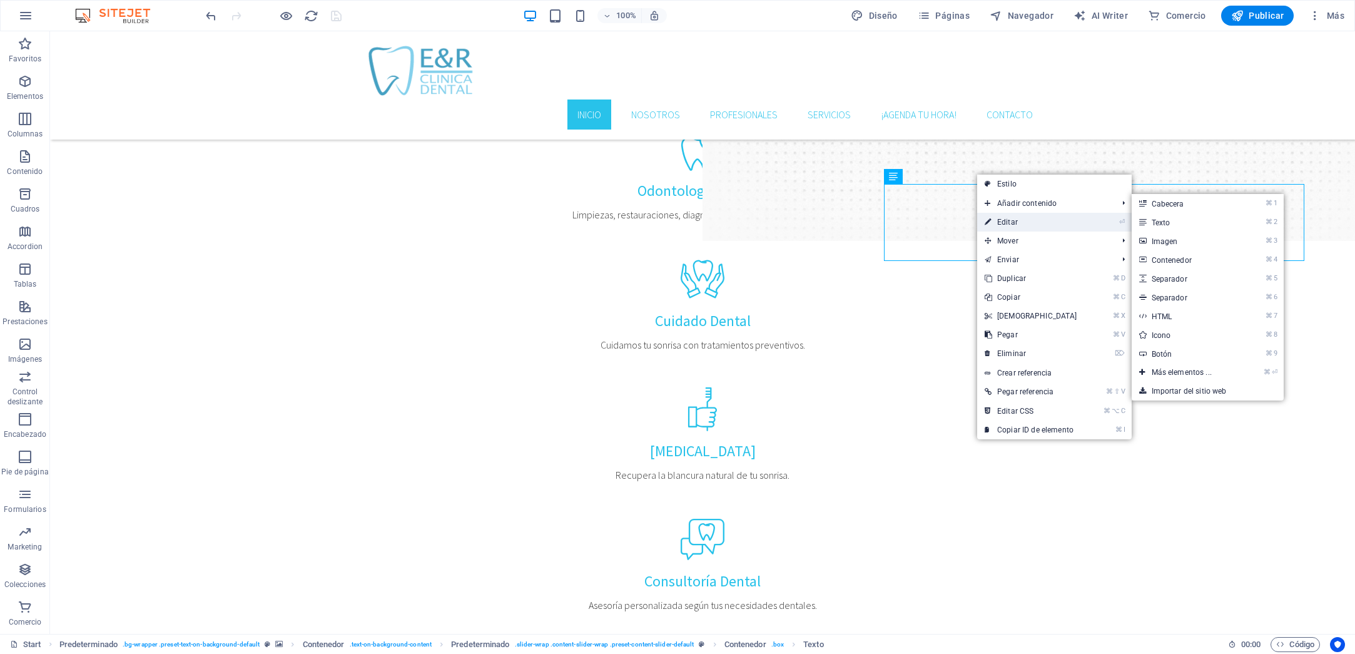
click at [996, 223] on link "⏎ Editar" at bounding box center [1031, 222] width 108 height 19
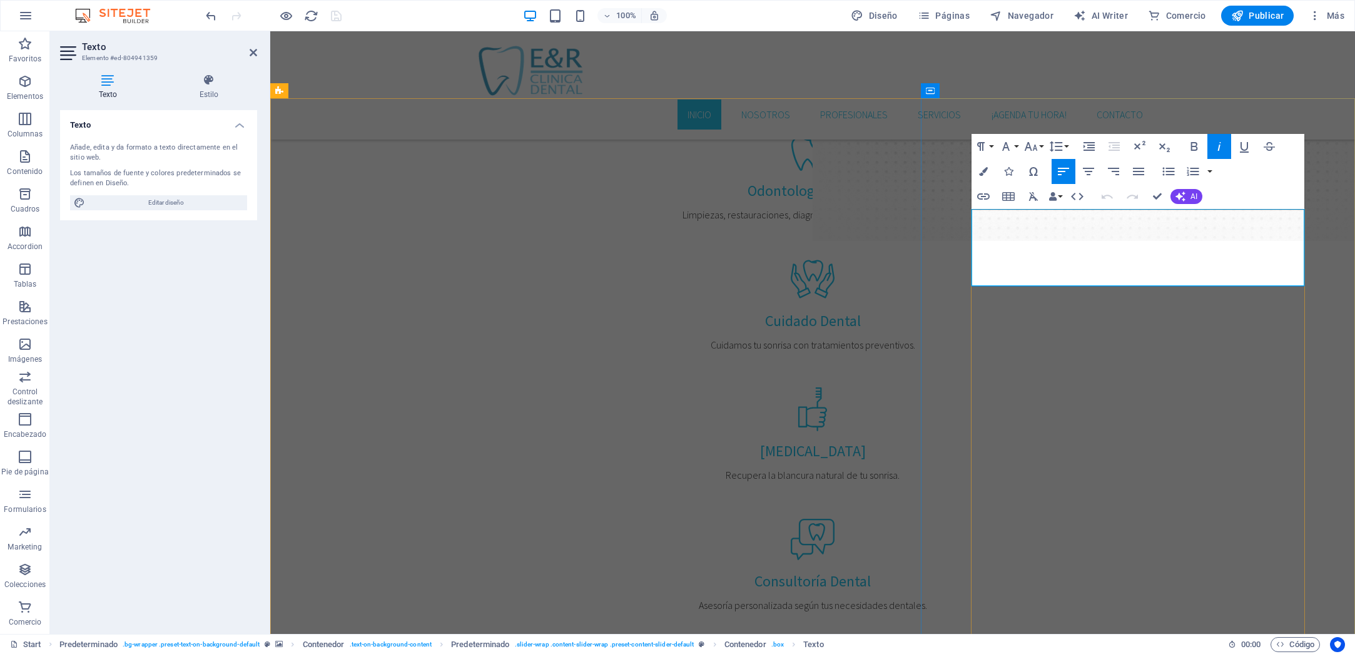
drag, startPoint x: 984, startPoint y: 265, endPoint x: 1032, endPoint y: 264, distance: 48.2
click at [1189, 149] on icon "button" at bounding box center [1194, 146] width 15 height 15
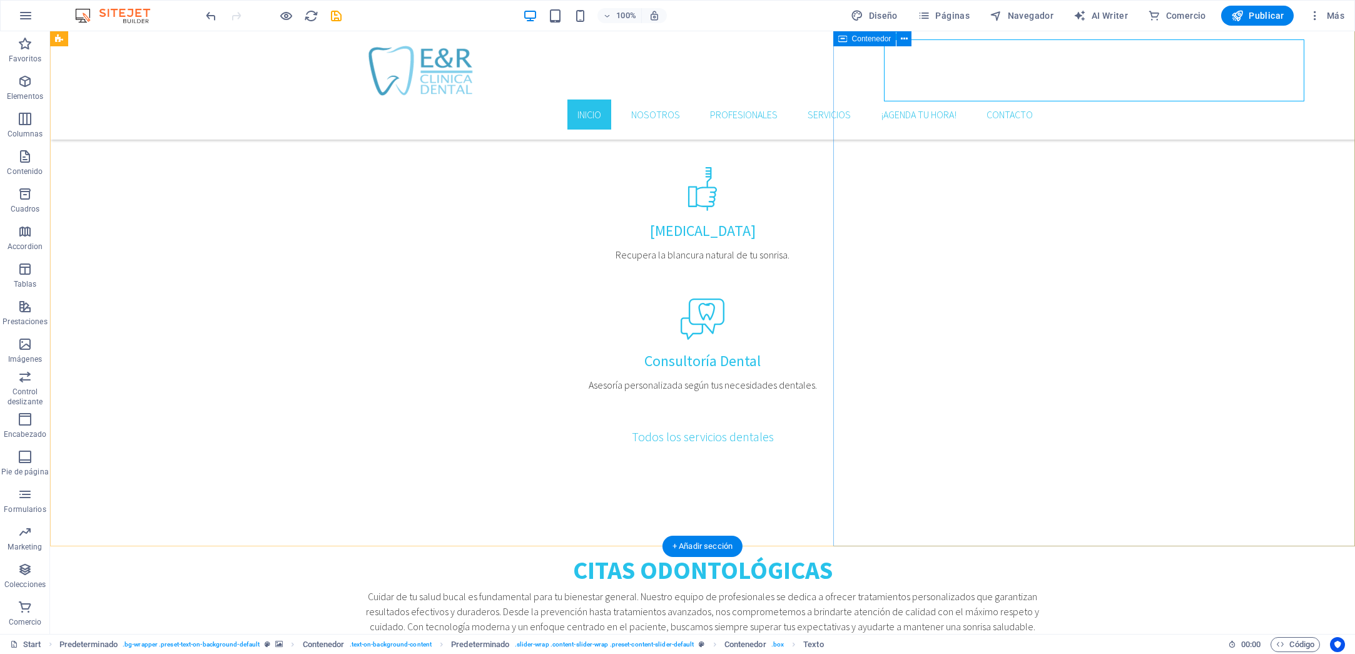
scroll to position [1754, 0]
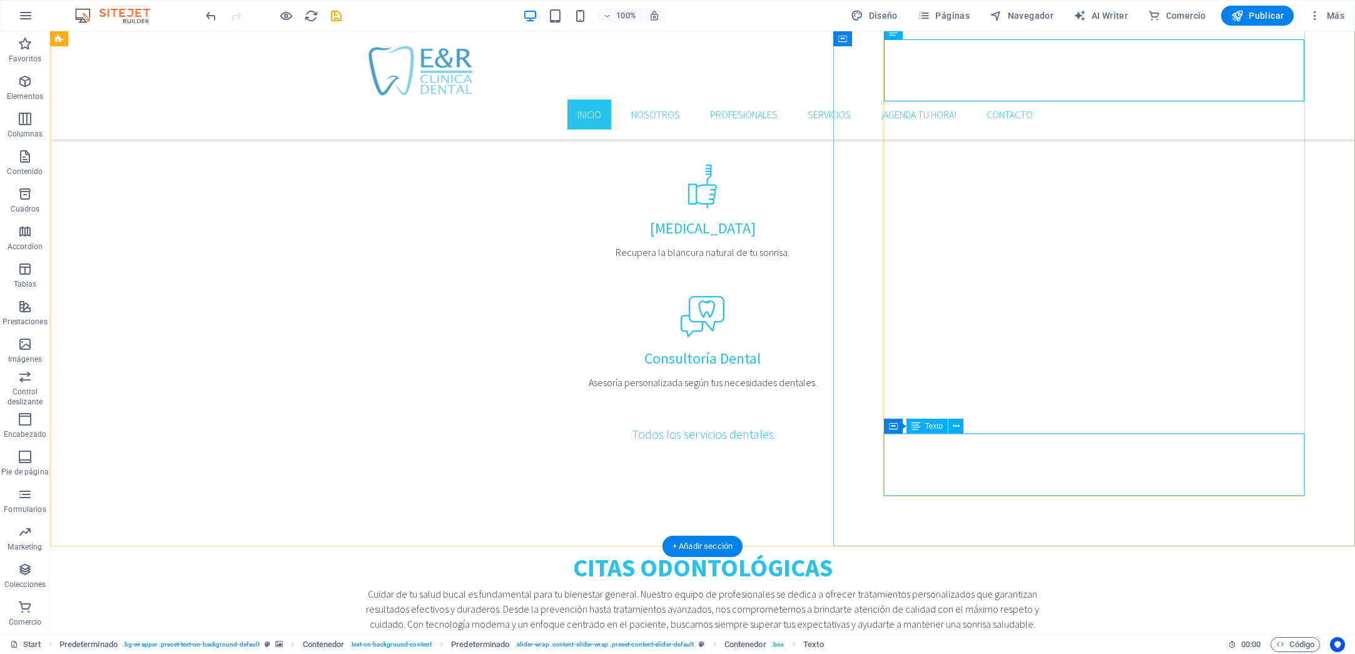
click at [955, 425] on icon at bounding box center [956, 426] width 7 height 13
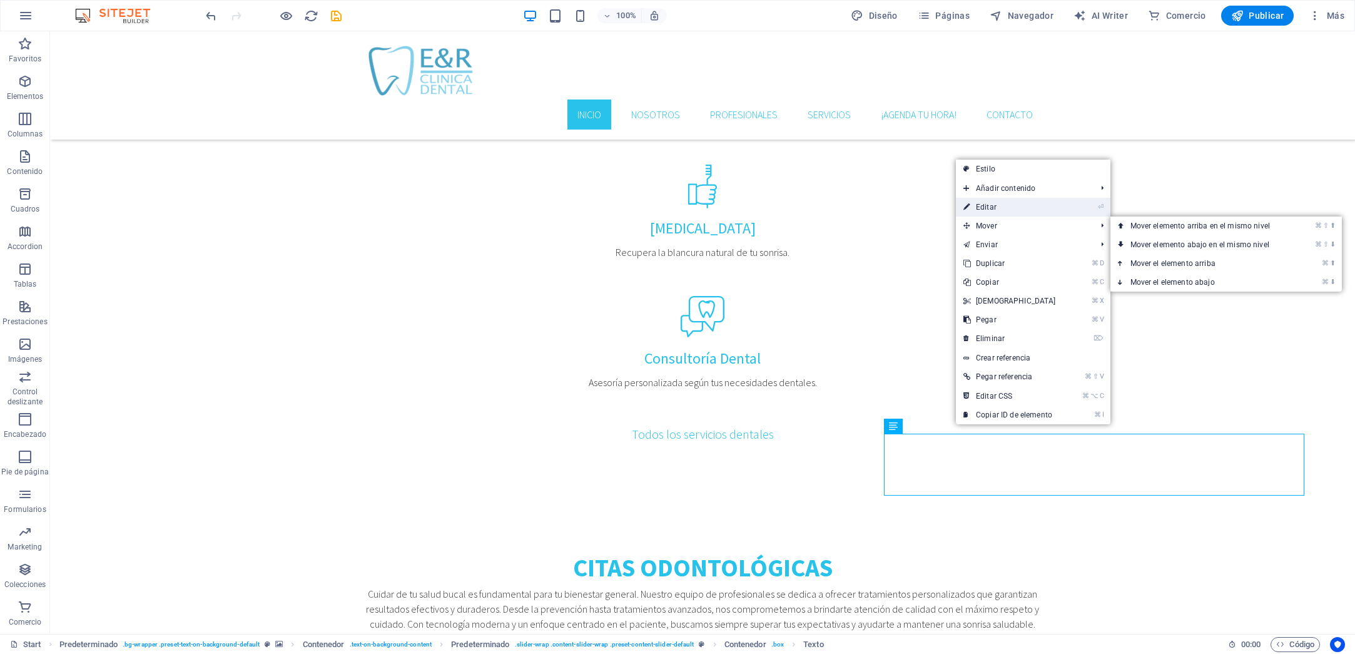
click at [994, 208] on link "⏎ Editar" at bounding box center [1010, 207] width 108 height 19
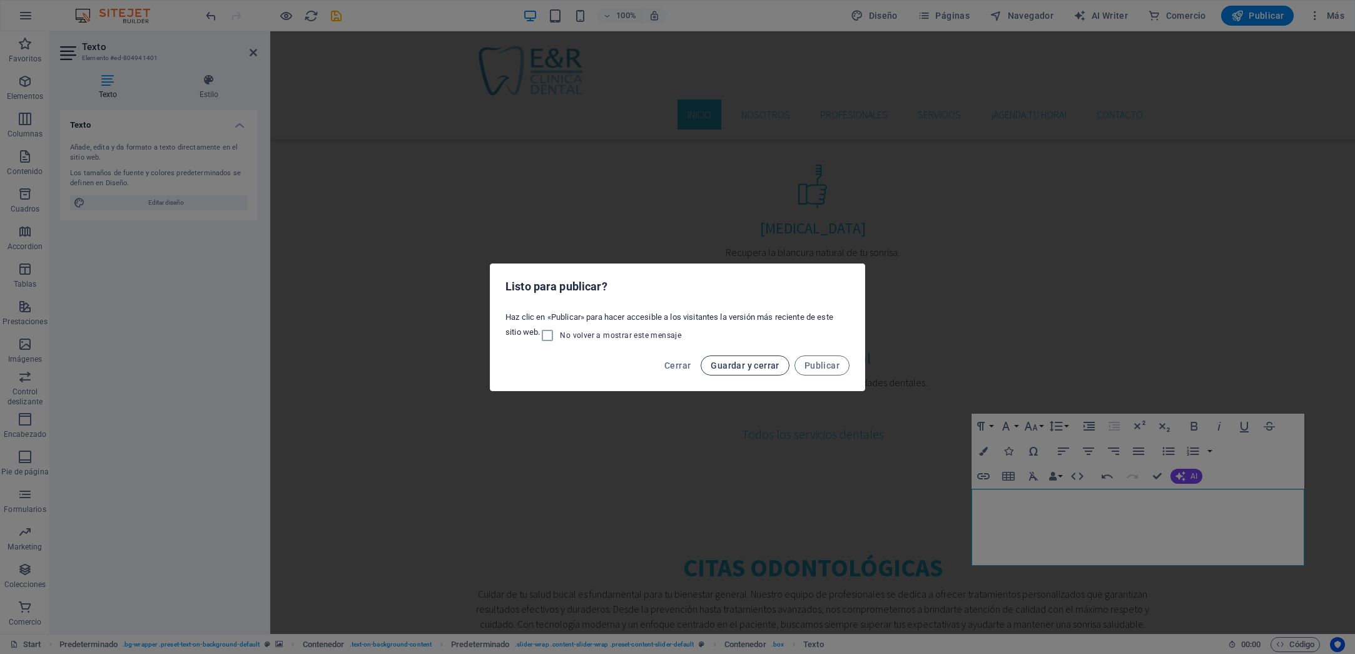
click at [730, 366] on span "Guardar y cerrar" at bounding box center [745, 365] width 68 height 10
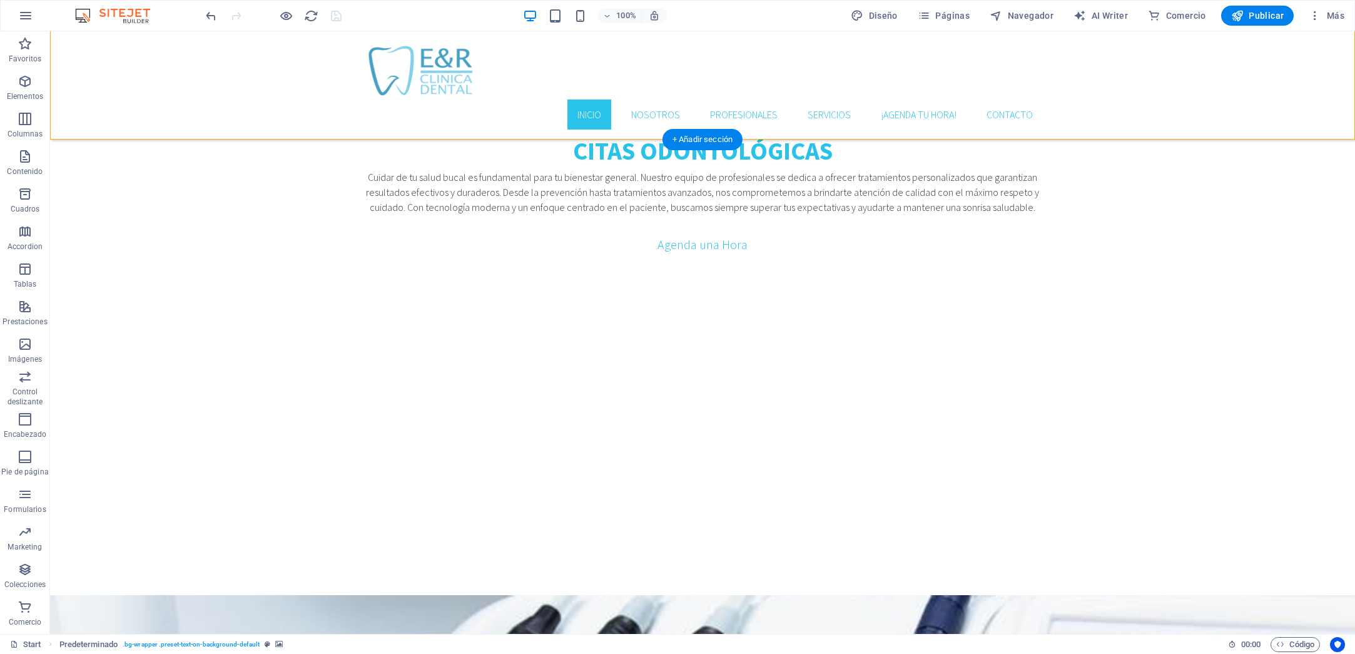
scroll to position [2172, 0]
click at [555, 256] on icon at bounding box center [557, 254] width 7 height 13
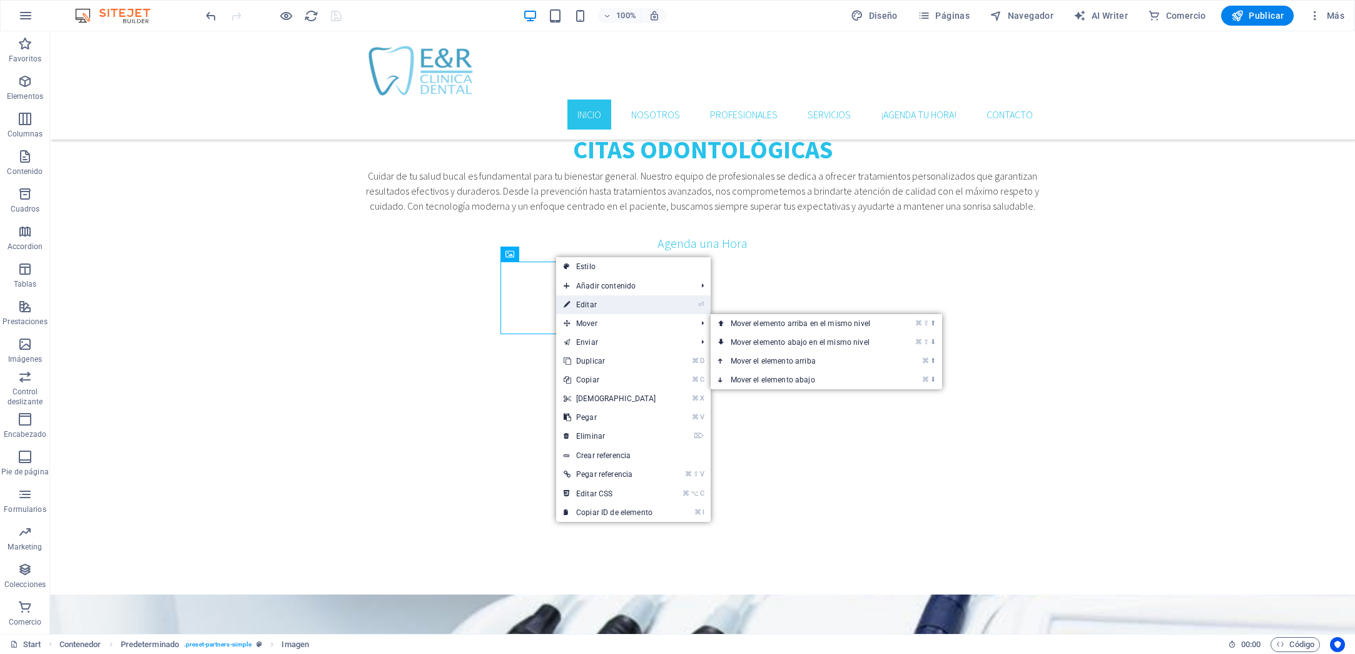
drag, startPoint x: 593, startPoint y: 308, endPoint x: 322, endPoint y: 277, distance: 272.1
click at [593, 308] on link "⏎ Editar" at bounding box center [610, 304] width 108 height 19
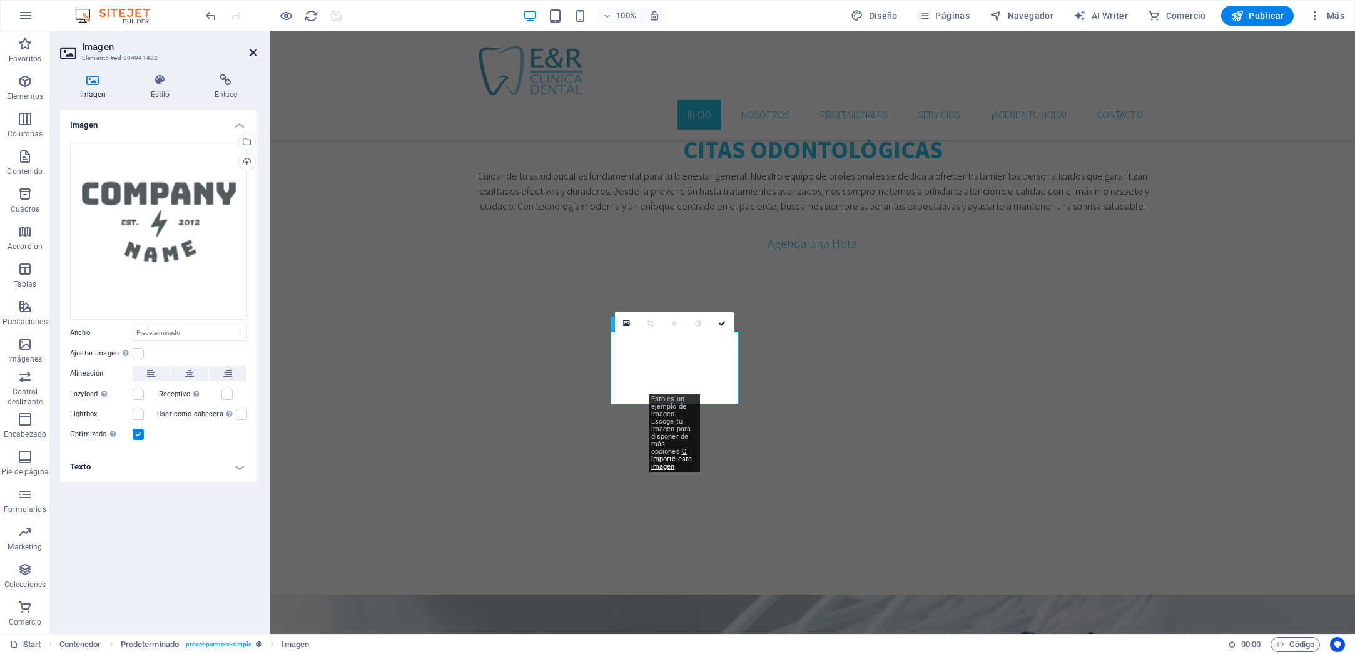
click at [256, 50] on icon at bounding box center [254, 53] width 8 height 10
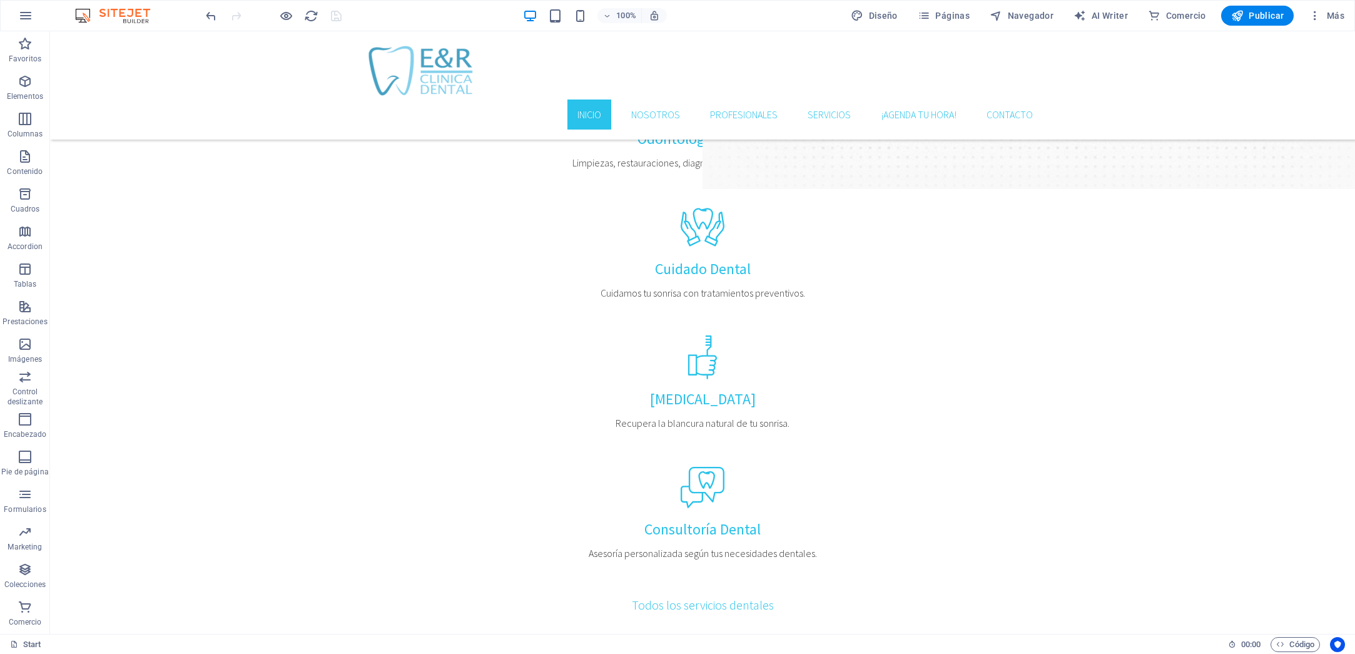
scroll to position [1550, 0]
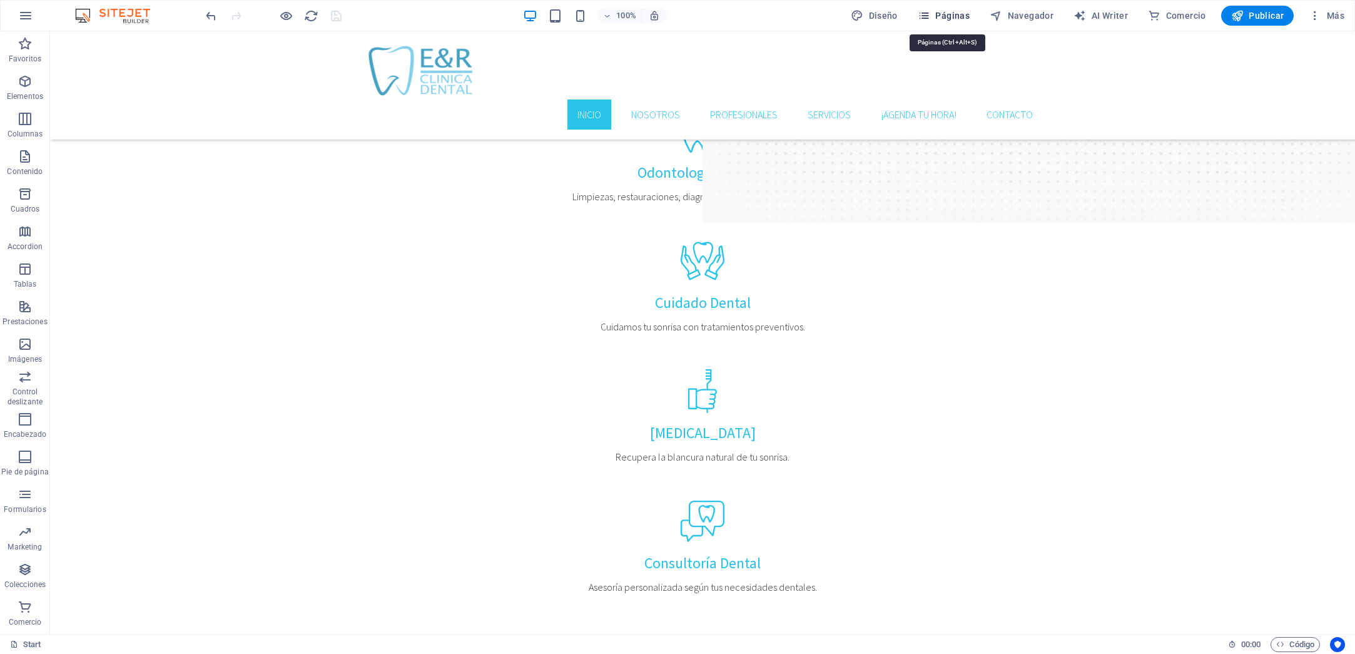
click at [960, 18] on span "Páginas" at bounding box center [944, 15] width 52 height 13
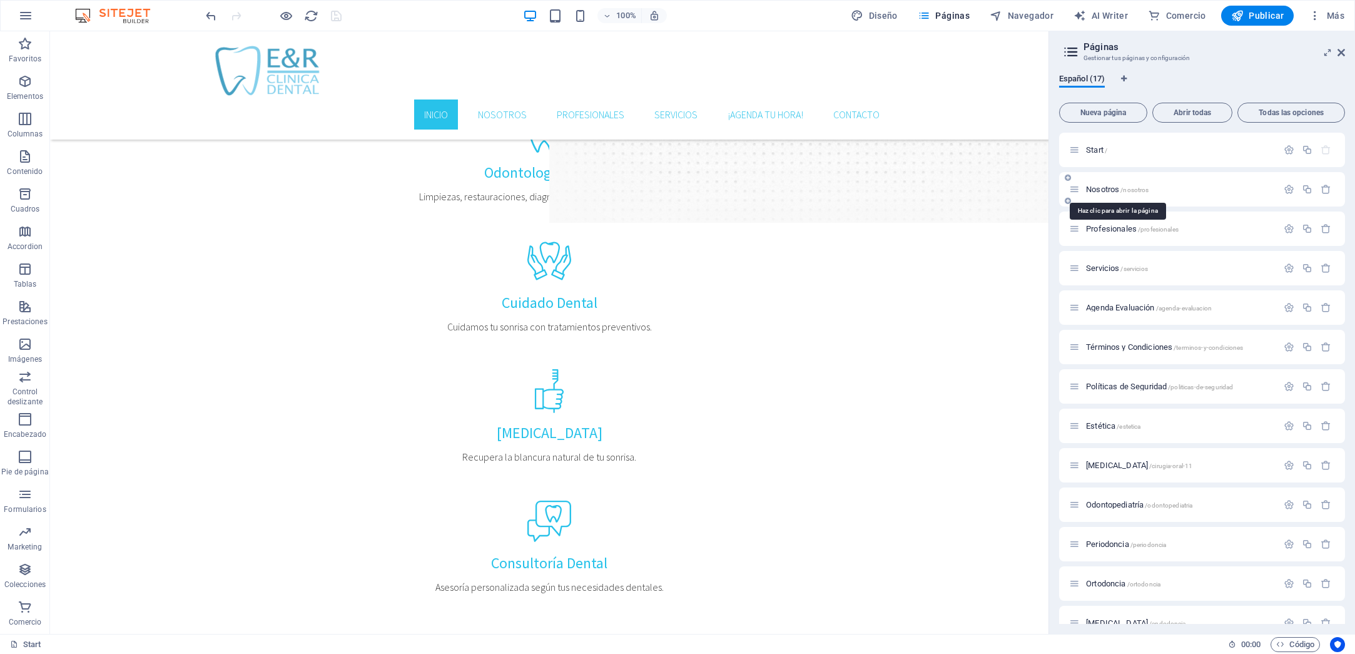
click at [1111, 186] on span "Nosotros /nosotros" at bounding box center [1117, 189] width 63 height 9
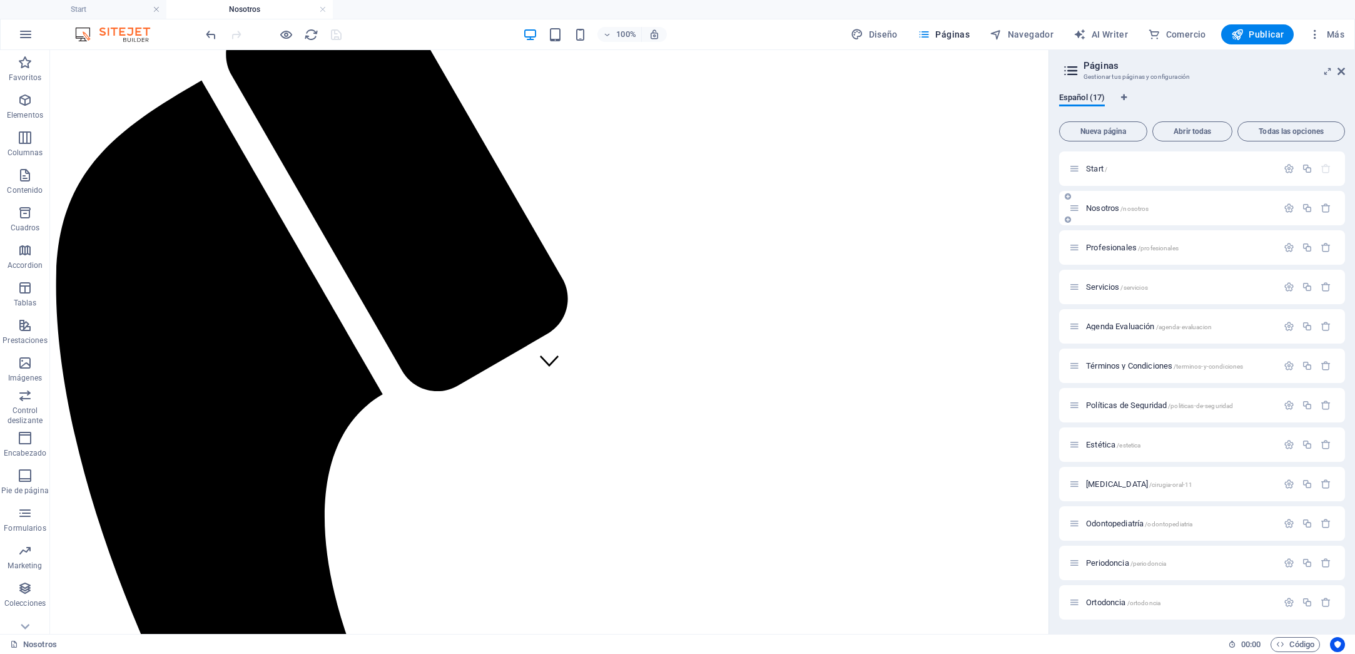
scroll to position [250, 0]
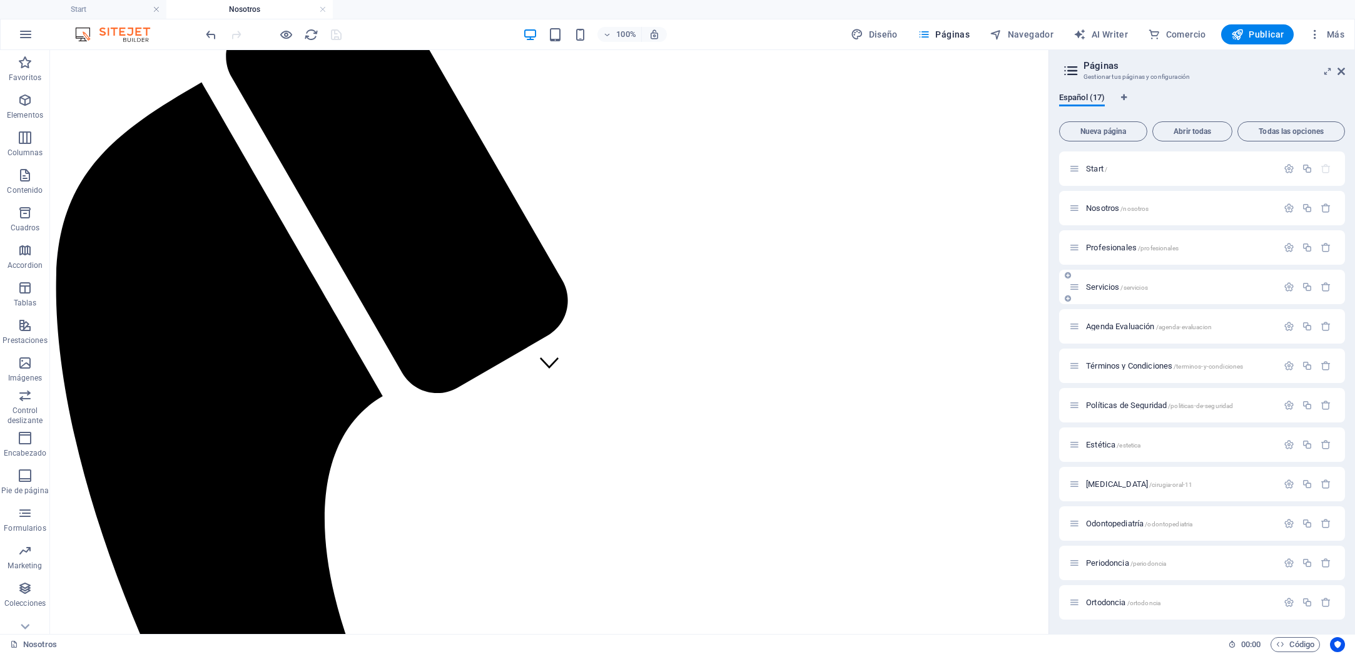
click at [1112, 247] on span "Profesionales /profesionales" at bounding box center [1132, 247] width 93 height 9
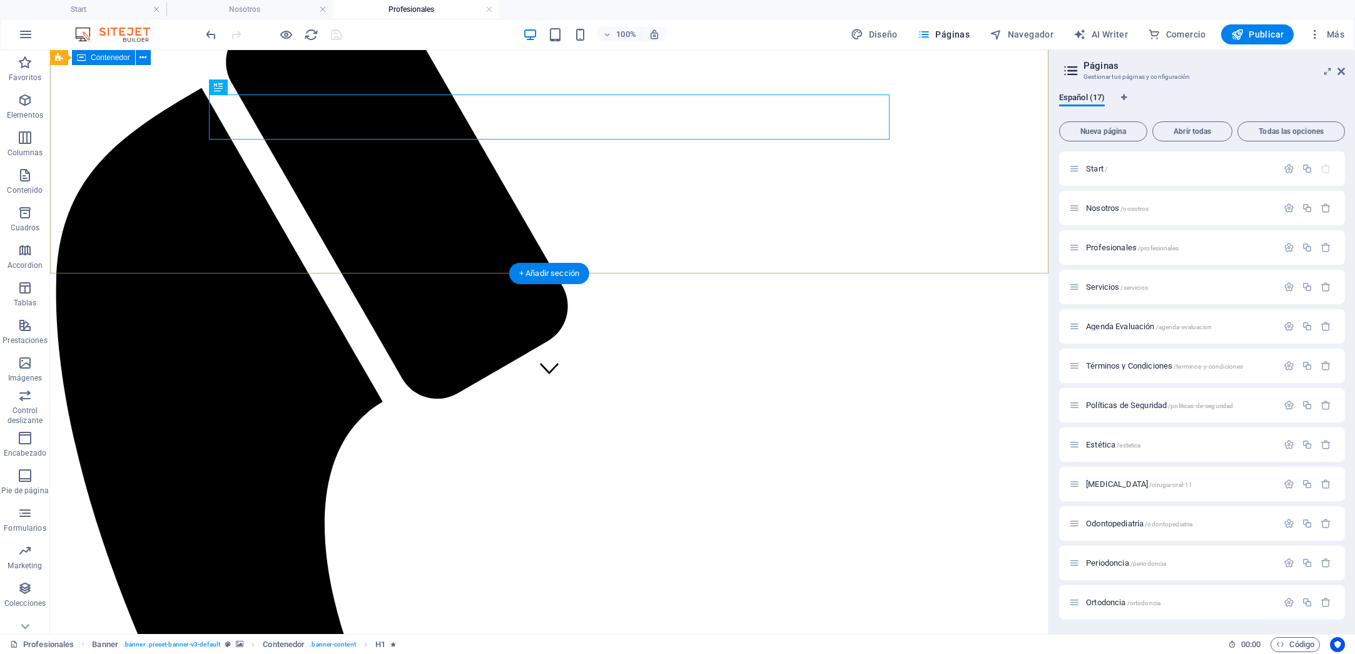
scroll to position [291, 0]
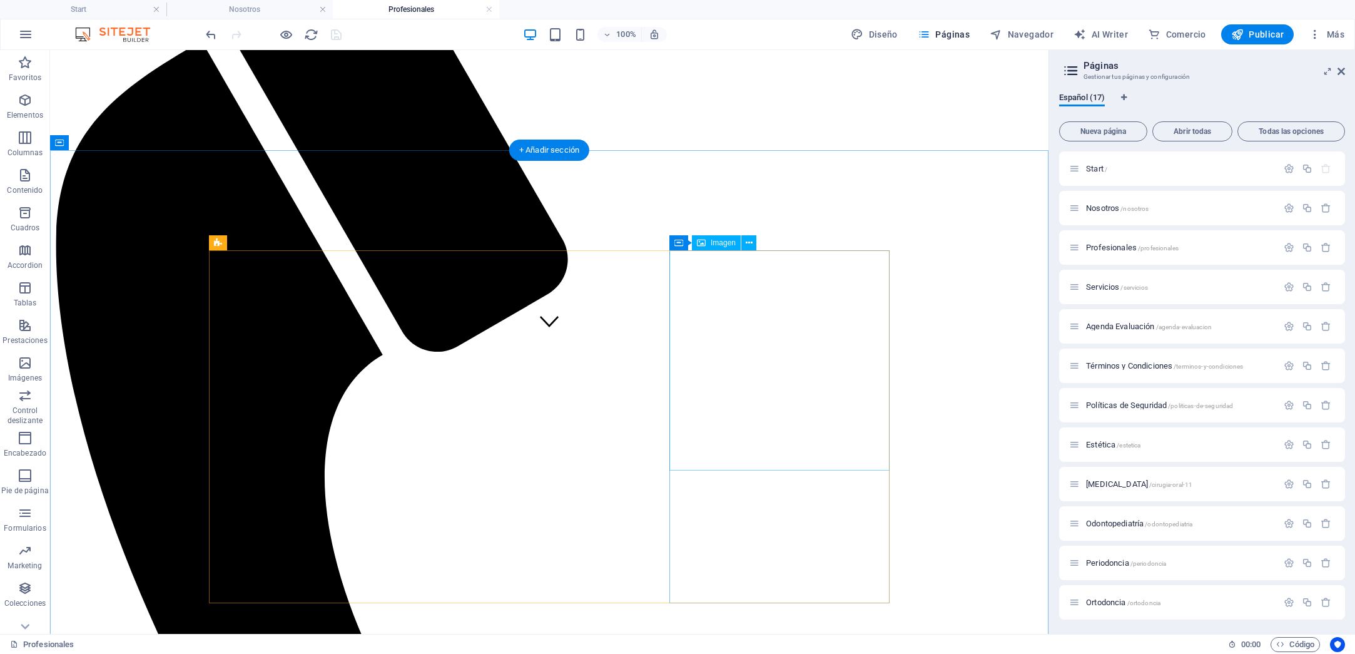
click at [685, 242] on div "Contenedor" at bounding box center [700, 242] width 63 height 15
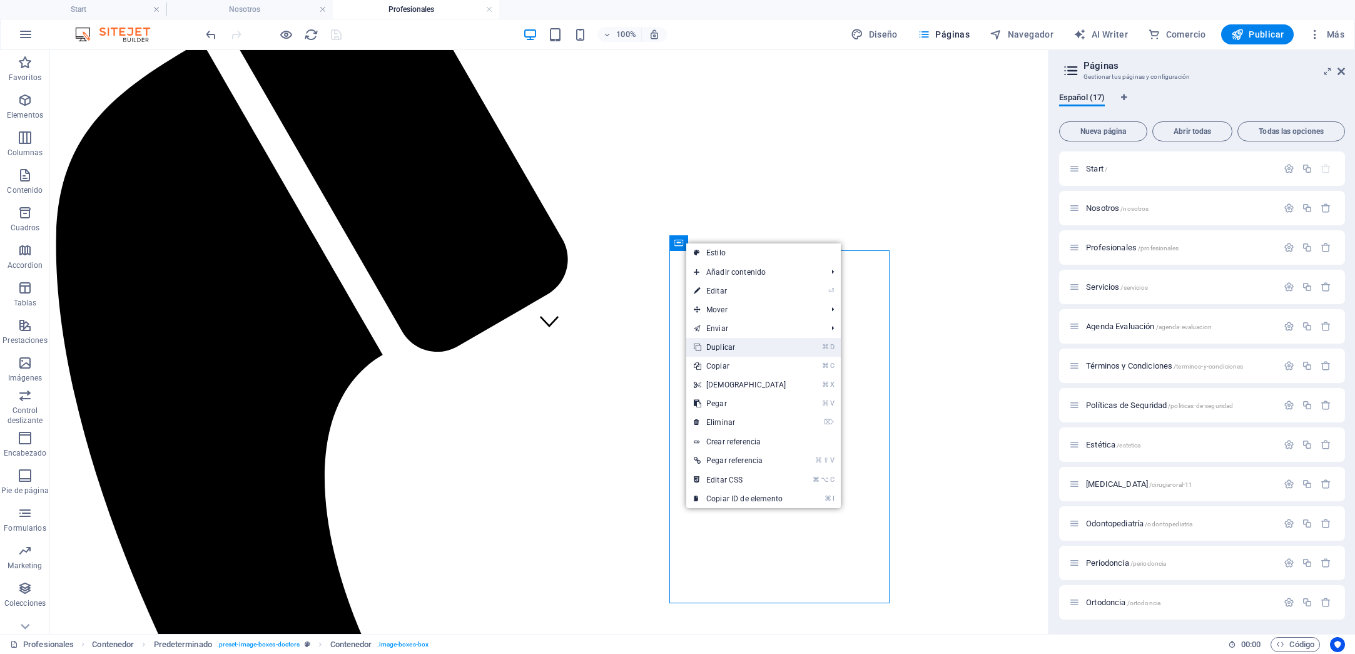
click at [742, 347] on link "⌘ D Duplicar" at bounding box center [740, 347] width 108 height 19
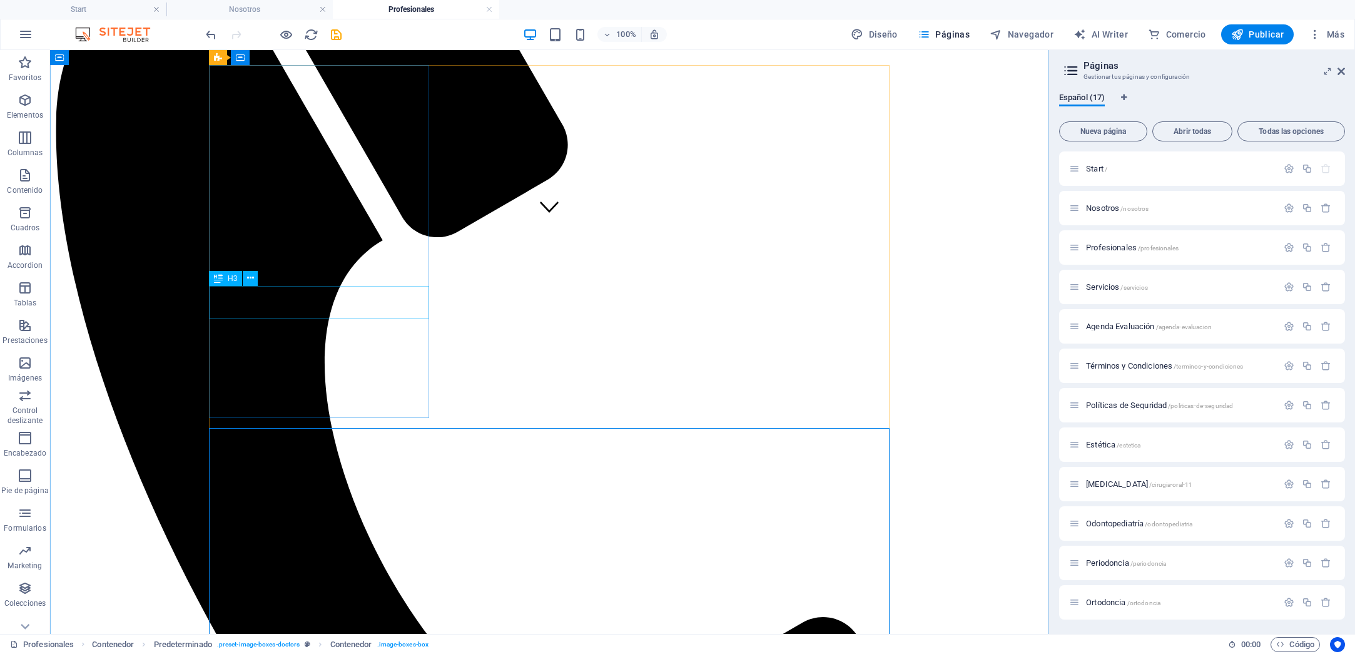
scroll to position [398, 0]
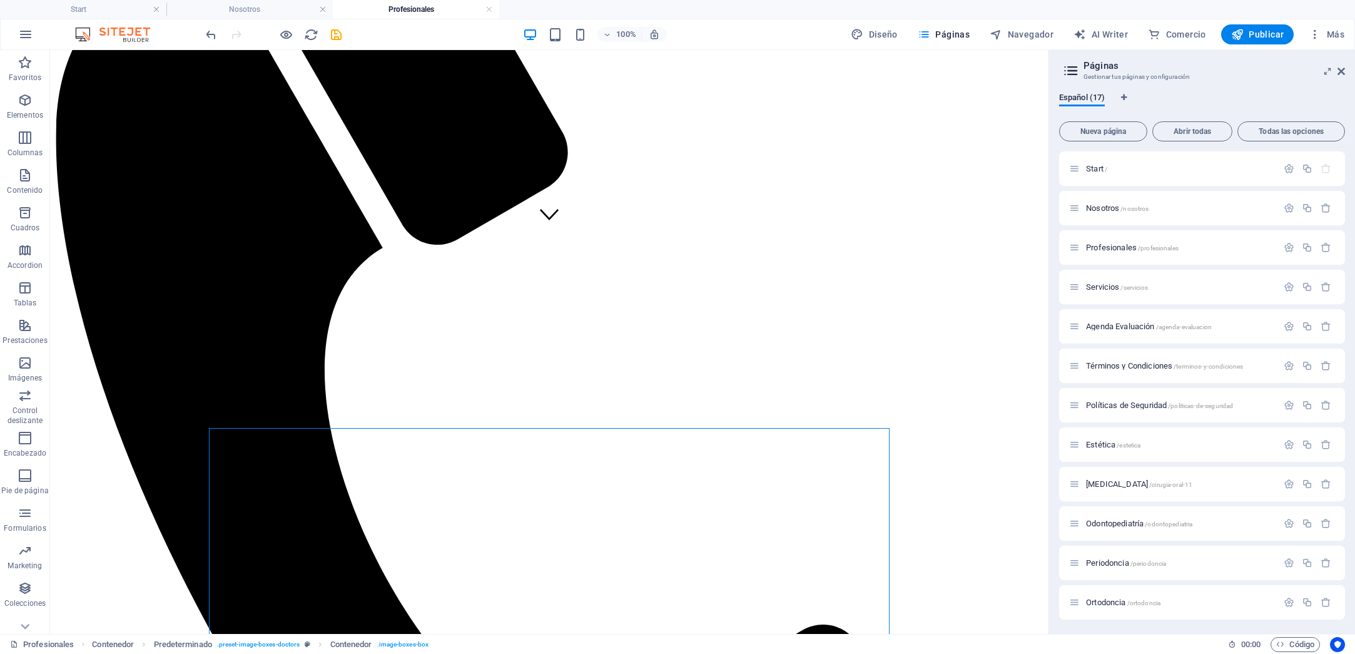
click at [216, 36] on icon "undo" at bounding box center [211, 35] width 14 height 14
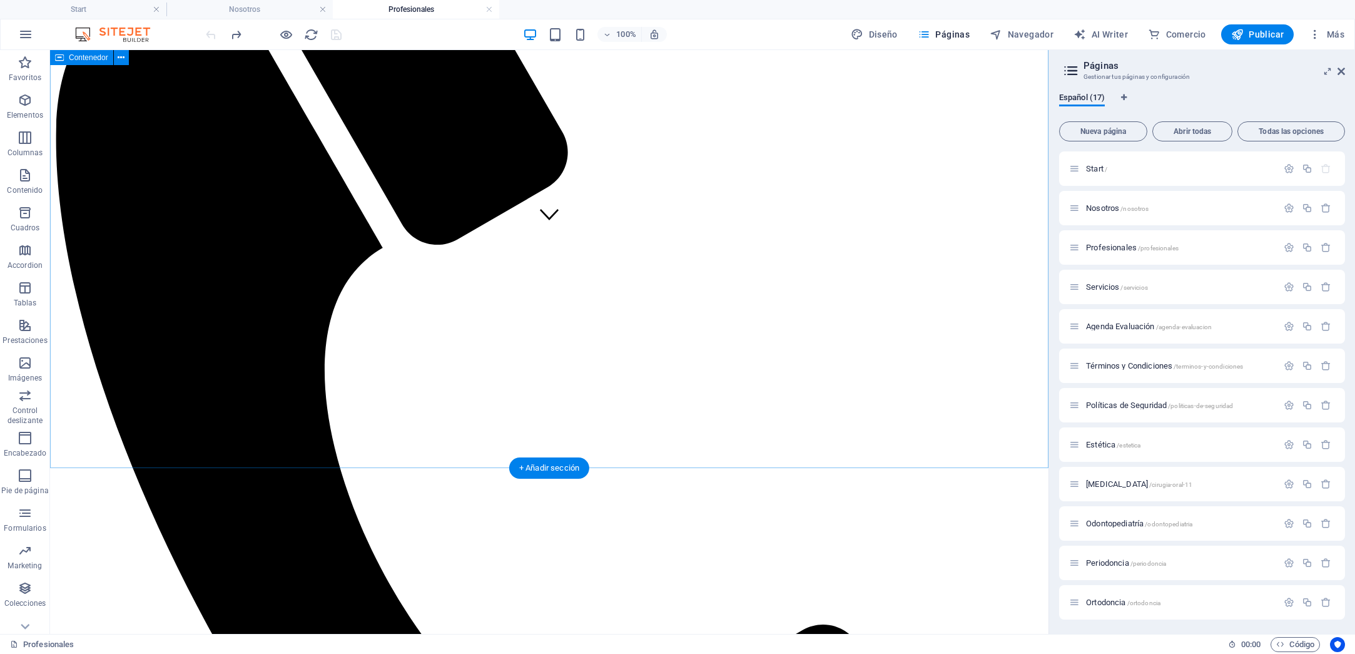
click at [1111, 290] on span "Servicios /servicios" at bounding box center [1117, 286] width 62 height 9
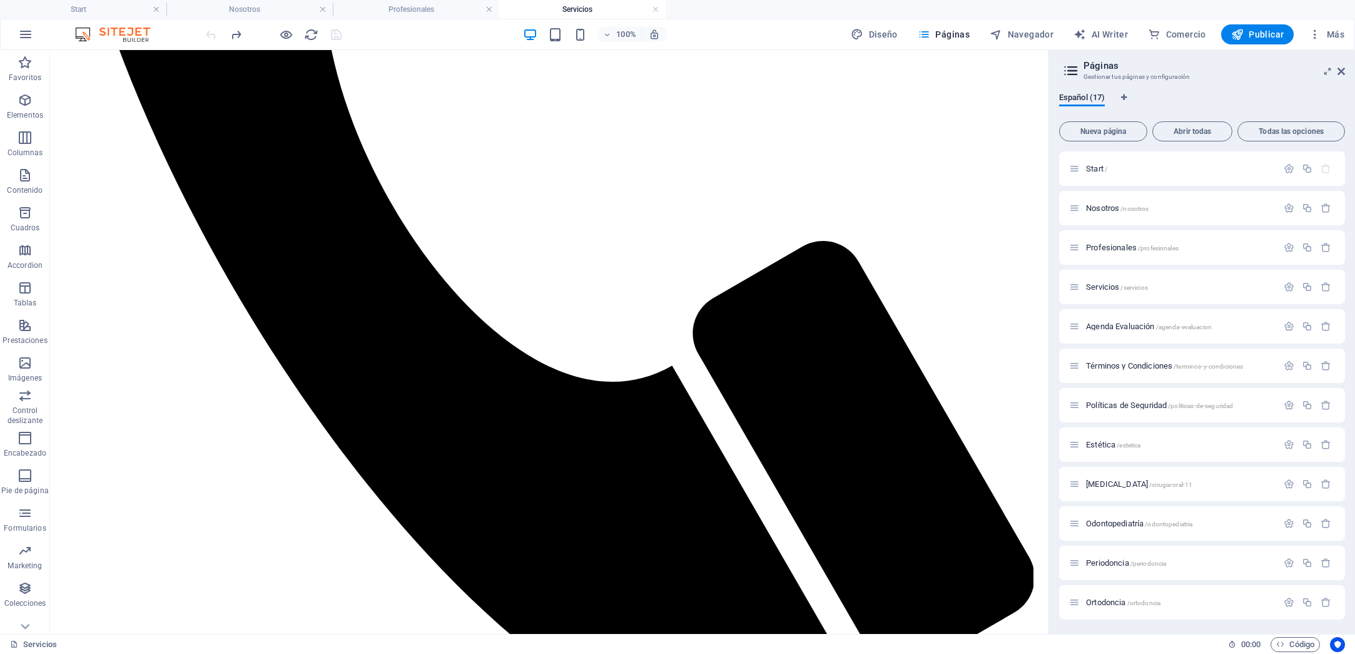
scroll to position [785, 0]
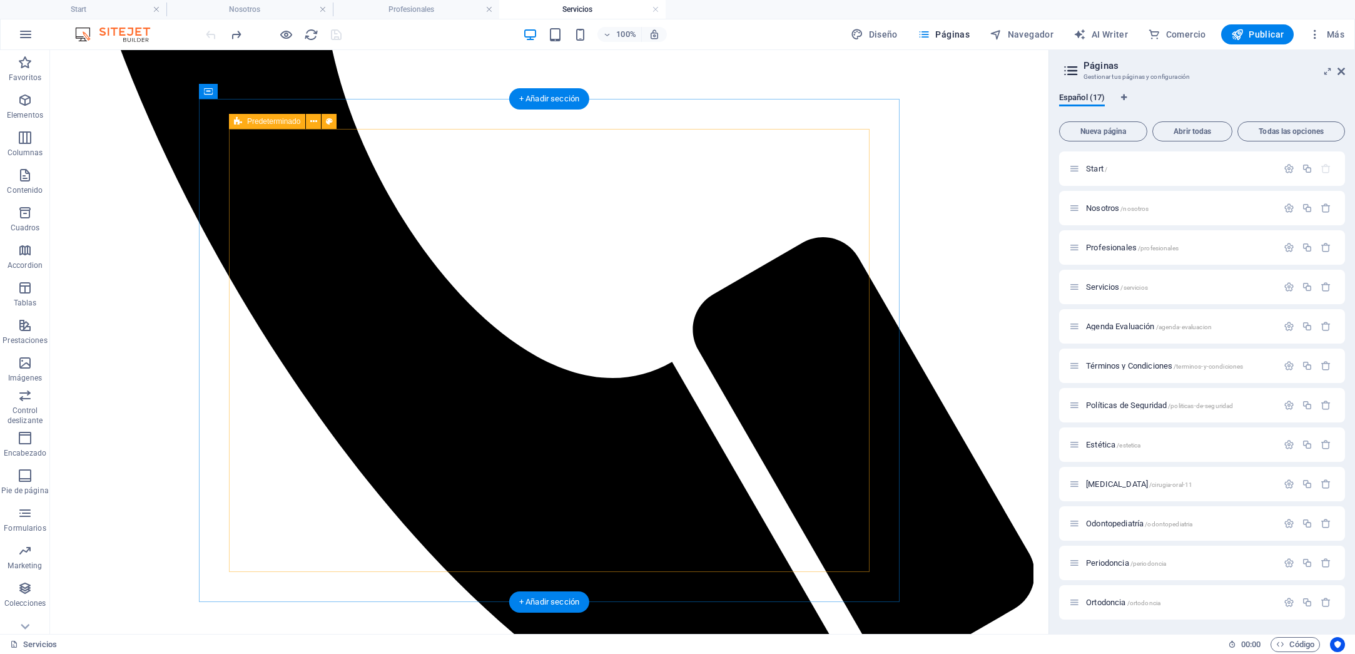
click at [272, 125] on span "Predeterminado" at bounding box center [273, 122] width 53 height 8
click at [311, 121] on icon at bounding box center [313, 121] width 7 height 13
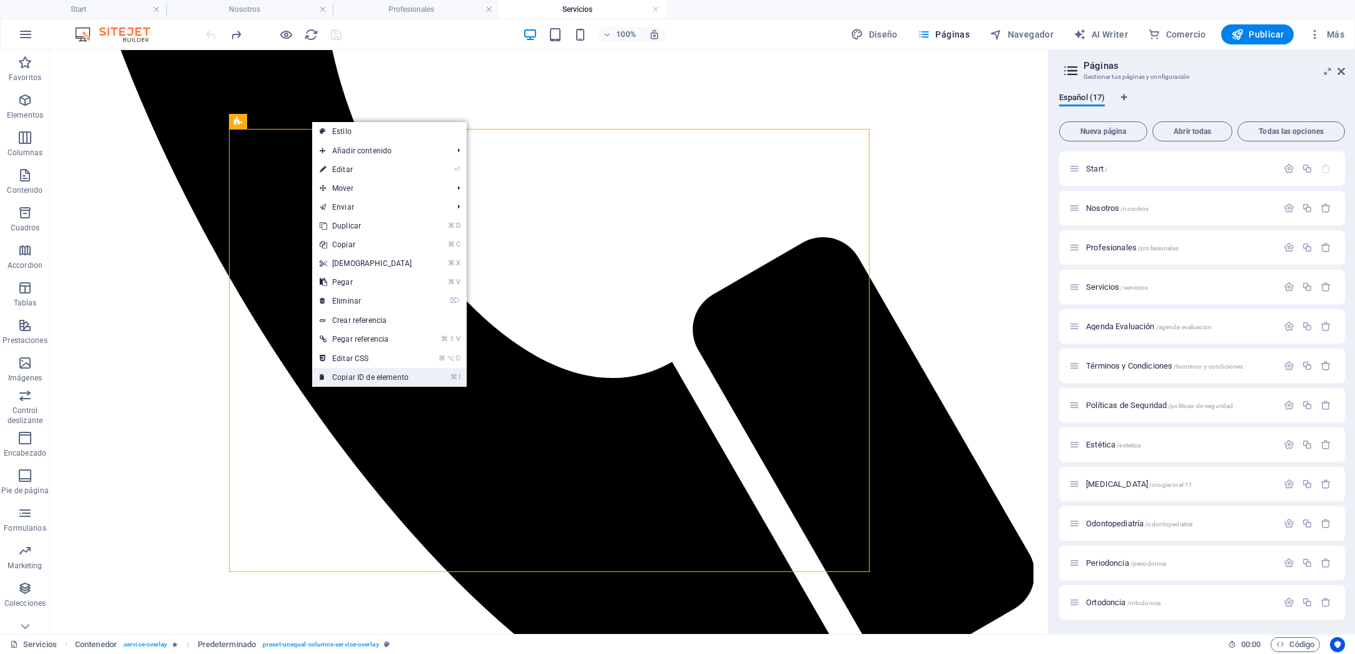
click at [364, 380] on link "⌘ I Copiar ID de elemento" at bounding box center [366, 377] width 108 height 19
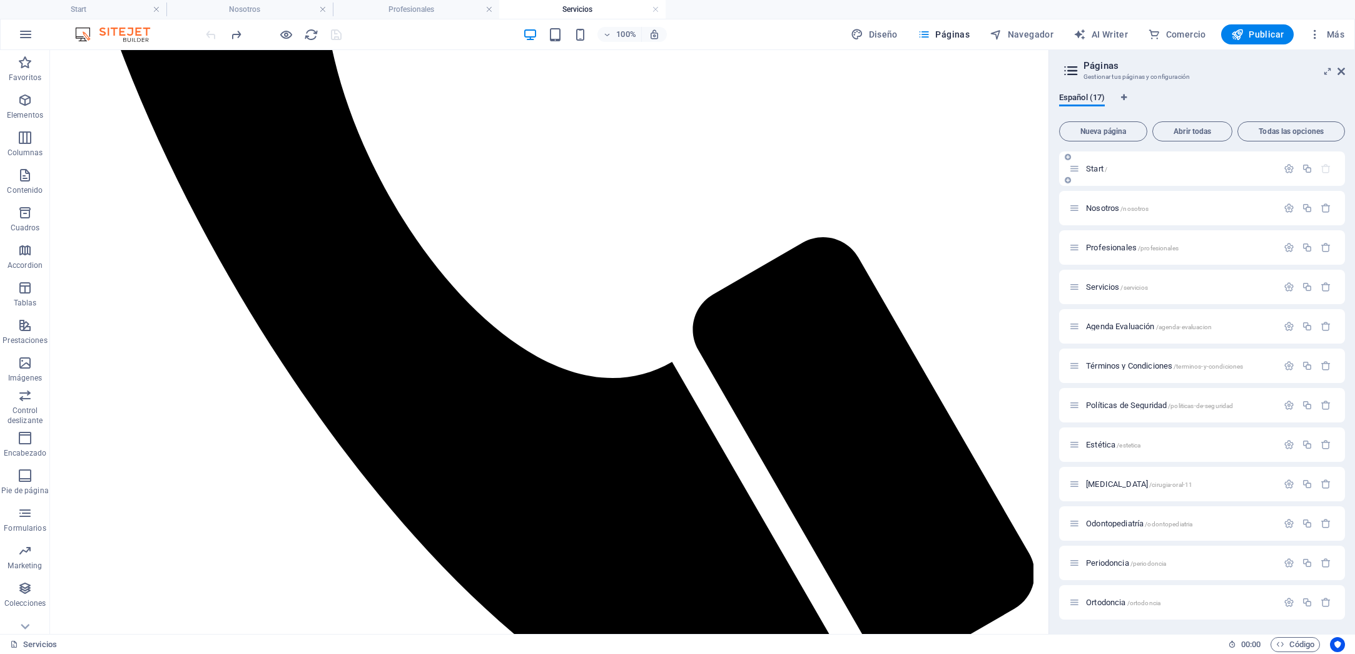
click at [1081, 170] on div "Start /" at bounding box center [1173, 168] width 208 height 14
click at [1092, 170] on span "Start /" at bounding box center [1096, 168] width 21 height 9
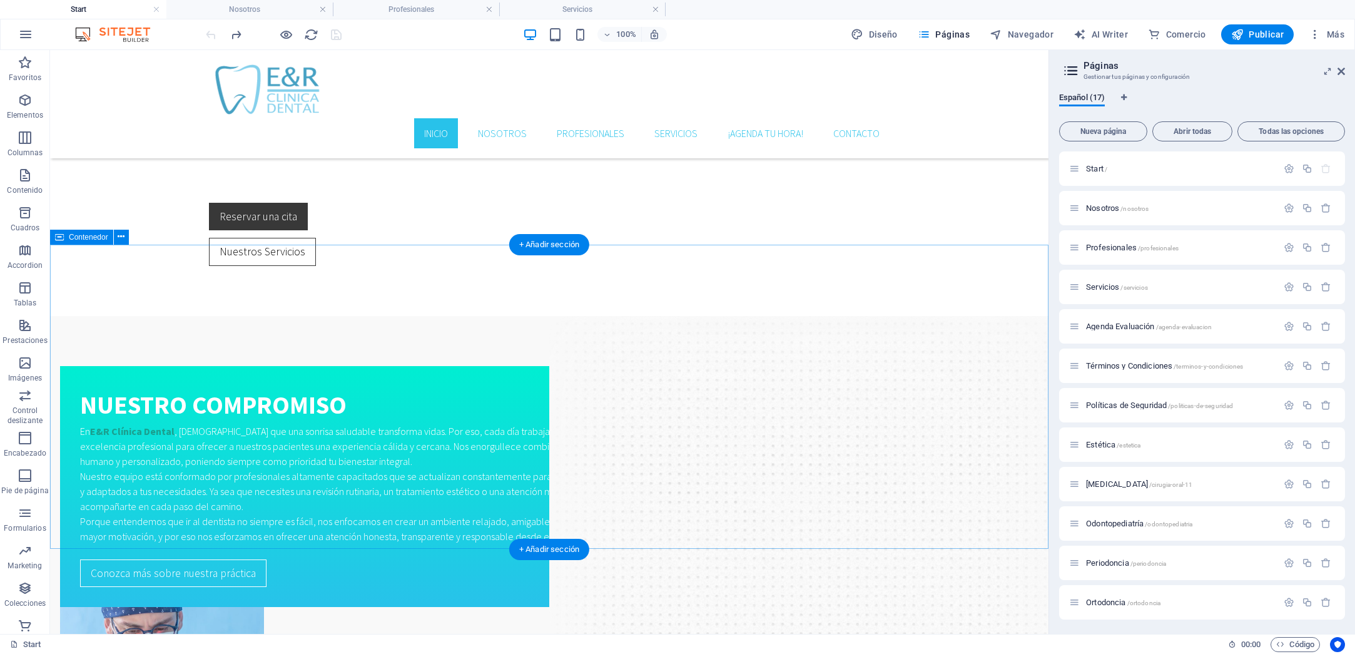
scroll to position [863, 0]
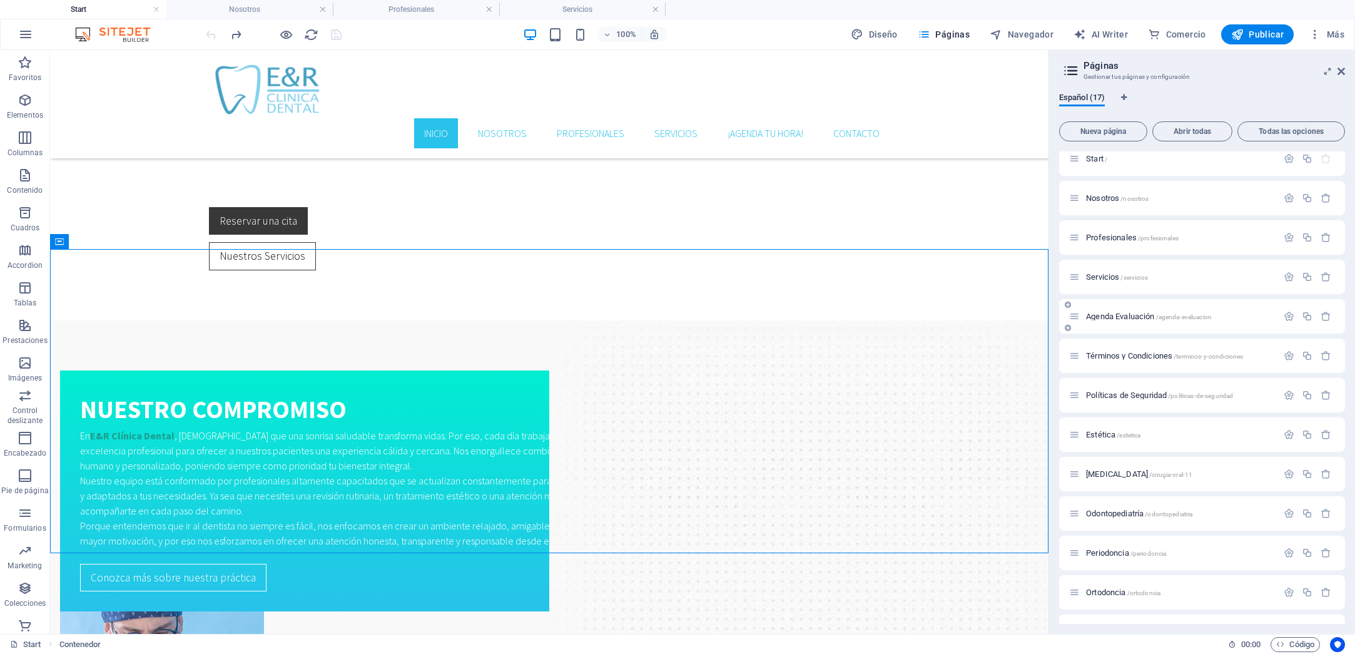
scroll to position [16, 0]
click at [1114, 312] on span "Agenda Evaluación /agenda-evaluacion" at bounding box center [1149, 309] width 126 height 9
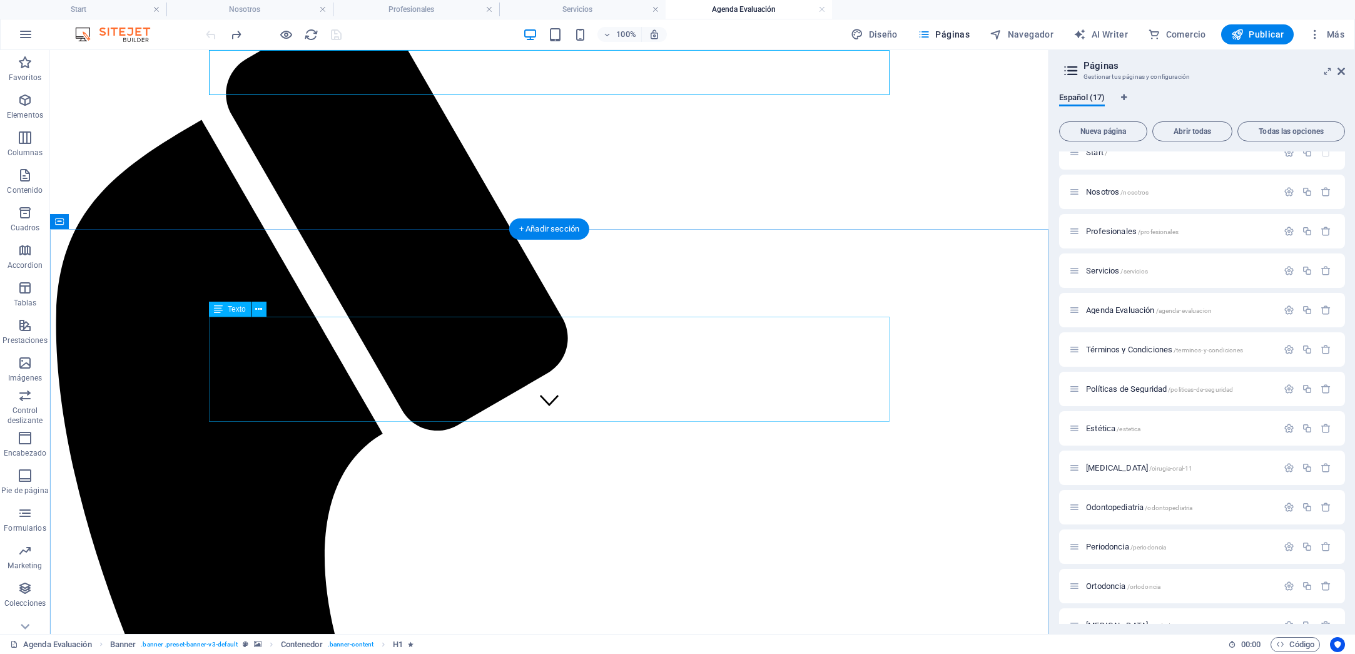
scroll to position [213, 0]
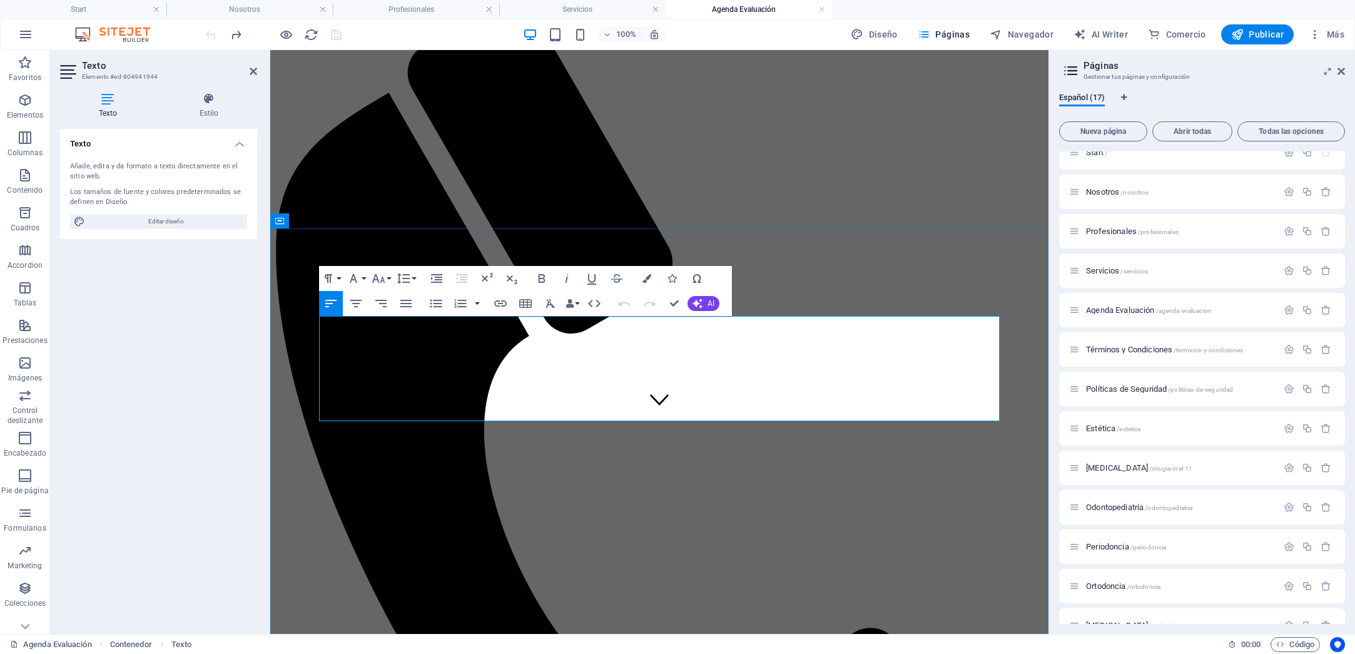
drag, startPoint x: 320, startPoint y: 367, endPoint x: 523, endPoint y: 410, distance: 207.9
click at [645, 278] on icon "button" at bounding box center [647, 278] width 9 height 9
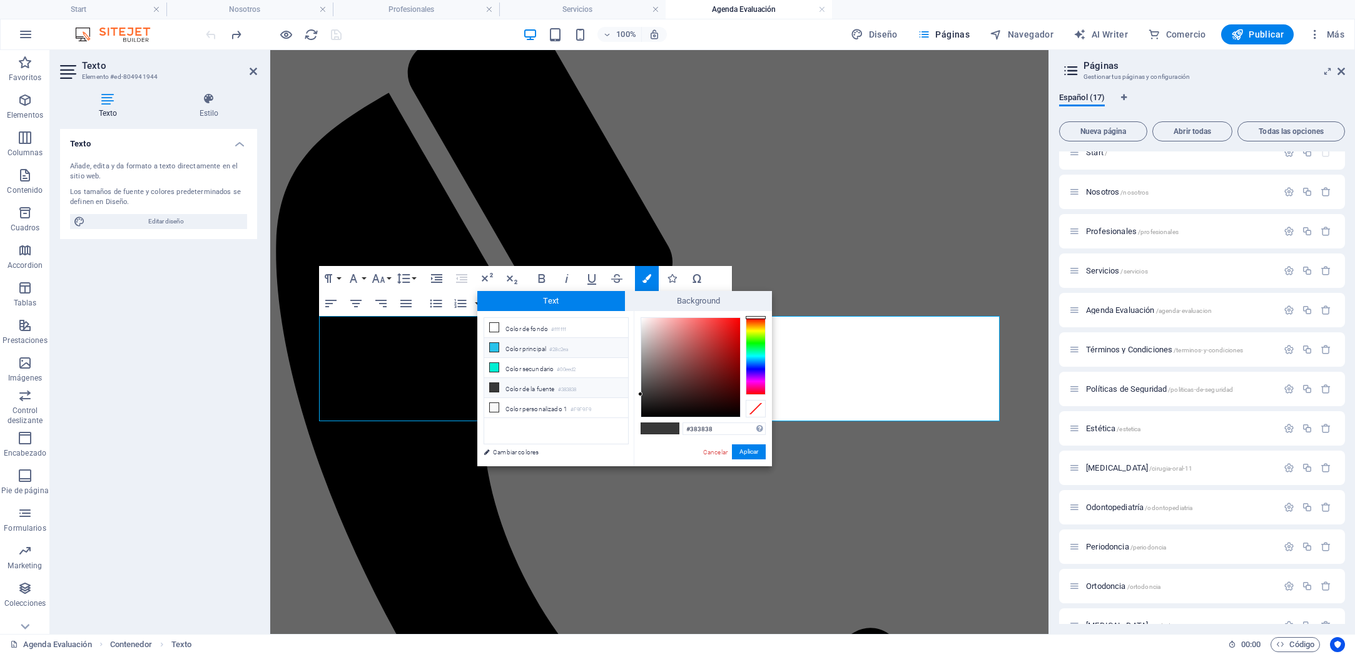
click at [531, 347] on li "Color principal #28c2ea" at bounding box center [556, 348] width 144 height 20
type input "#28c2ea"
drag, startPoint x: 760, startPoint y: 453, endPoint x: 490, endPoint y: 403, distance: 274.9
click at [760, 453] on button "Aplicar" at bounding box center [749, 451] width 34 height 15
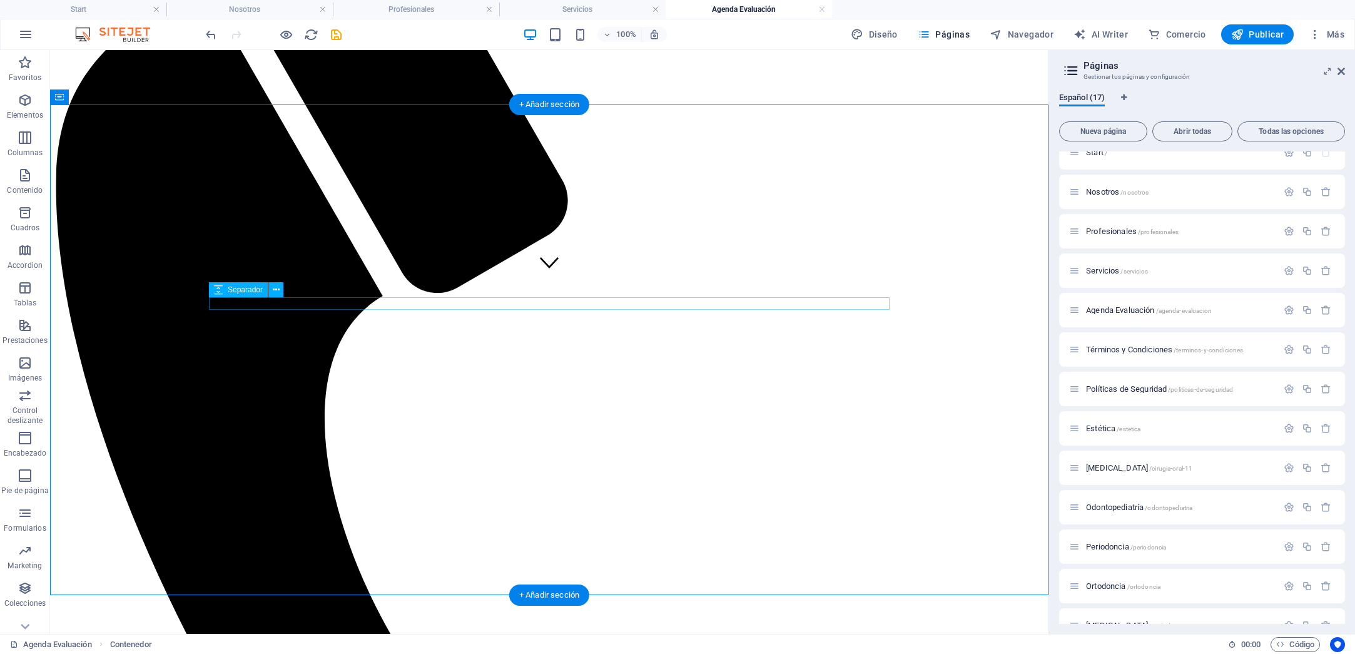
scroll to position [350, 0]
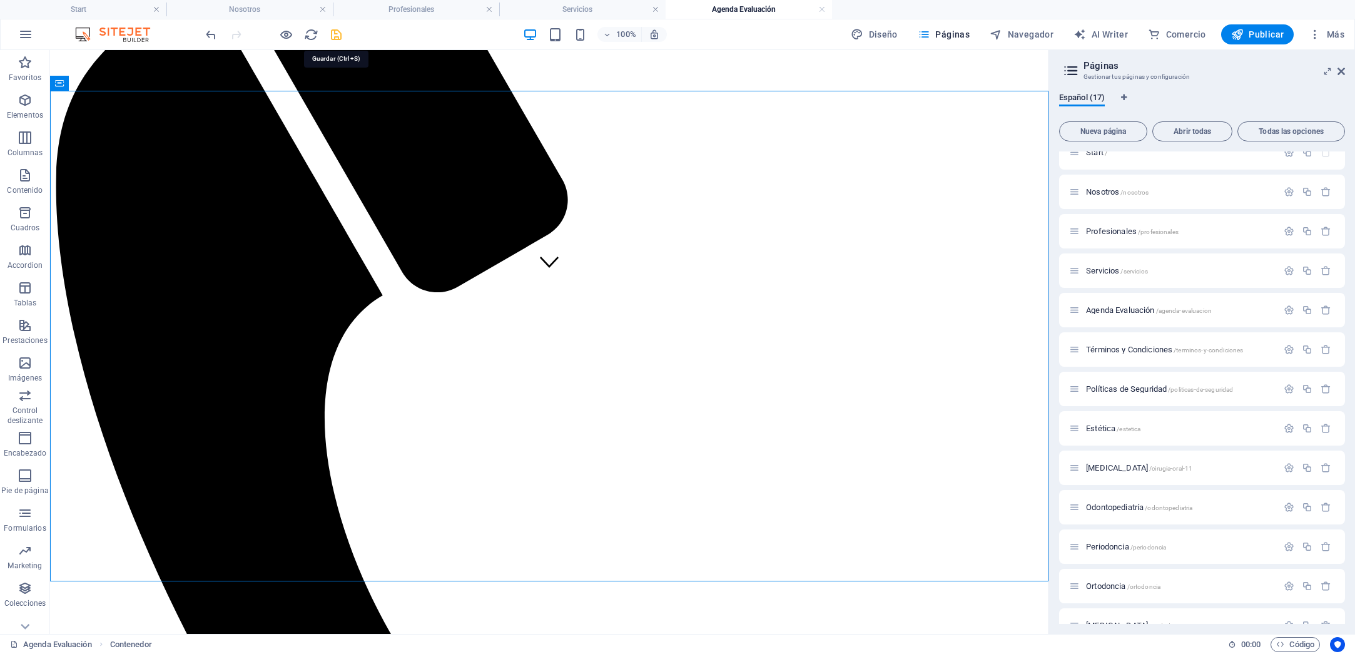
click at [335, 36] on icon "save" at bounding box center [336, 35] width 14 height 14
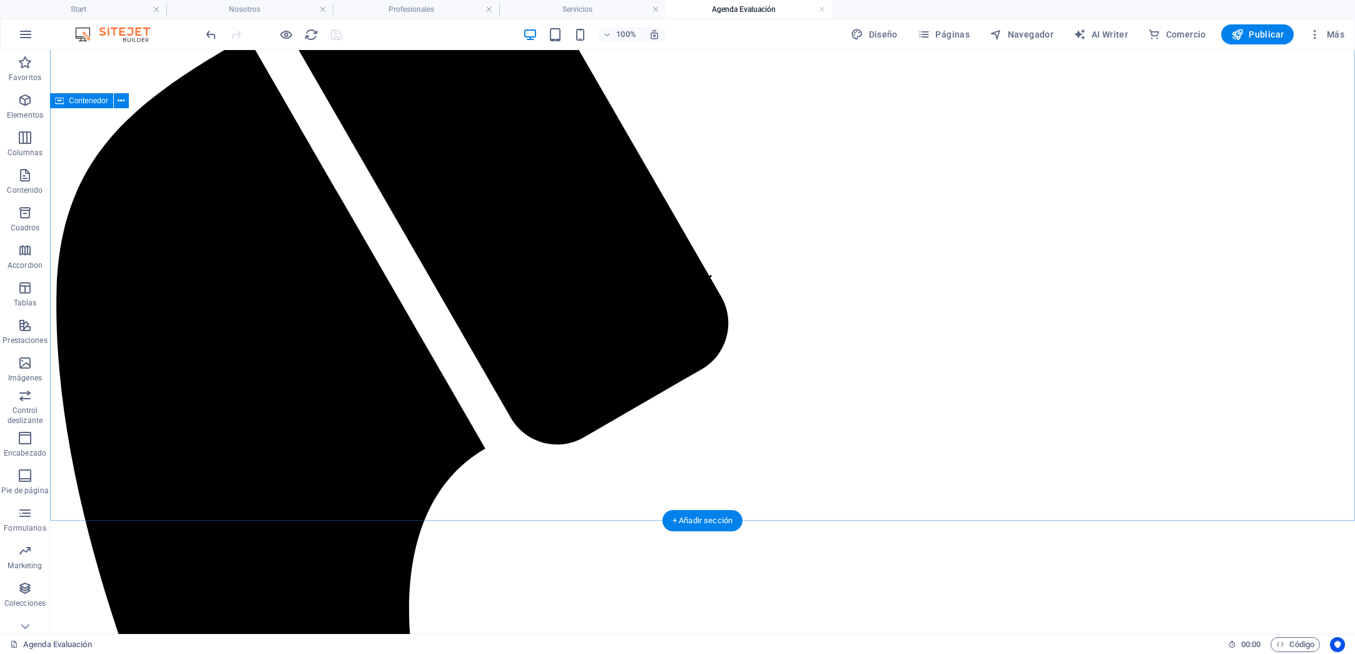
scroll to position [333, 0]
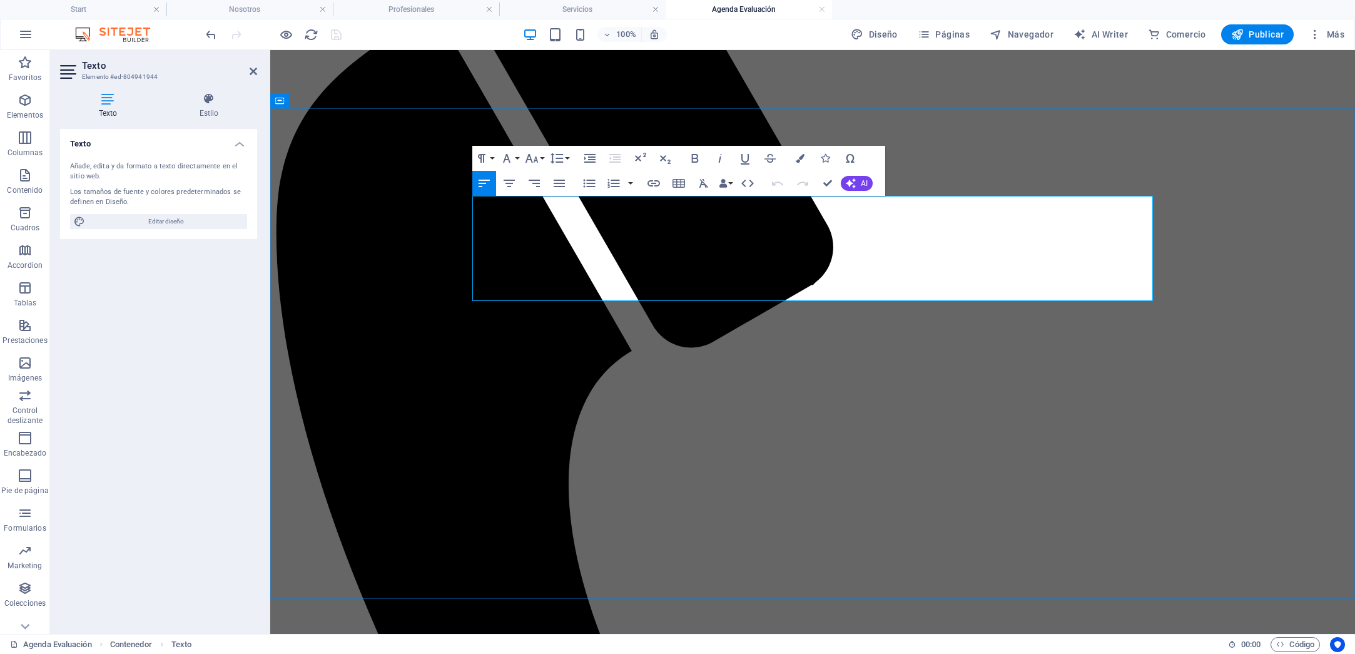
drag, startPoint x: 474, startPoint y: 250, endPoint x: 720, endPoint y: 288, distance: 248.2
click at [695, 160] on icon "button" at bounding box center [695, 158] width 15 height 15
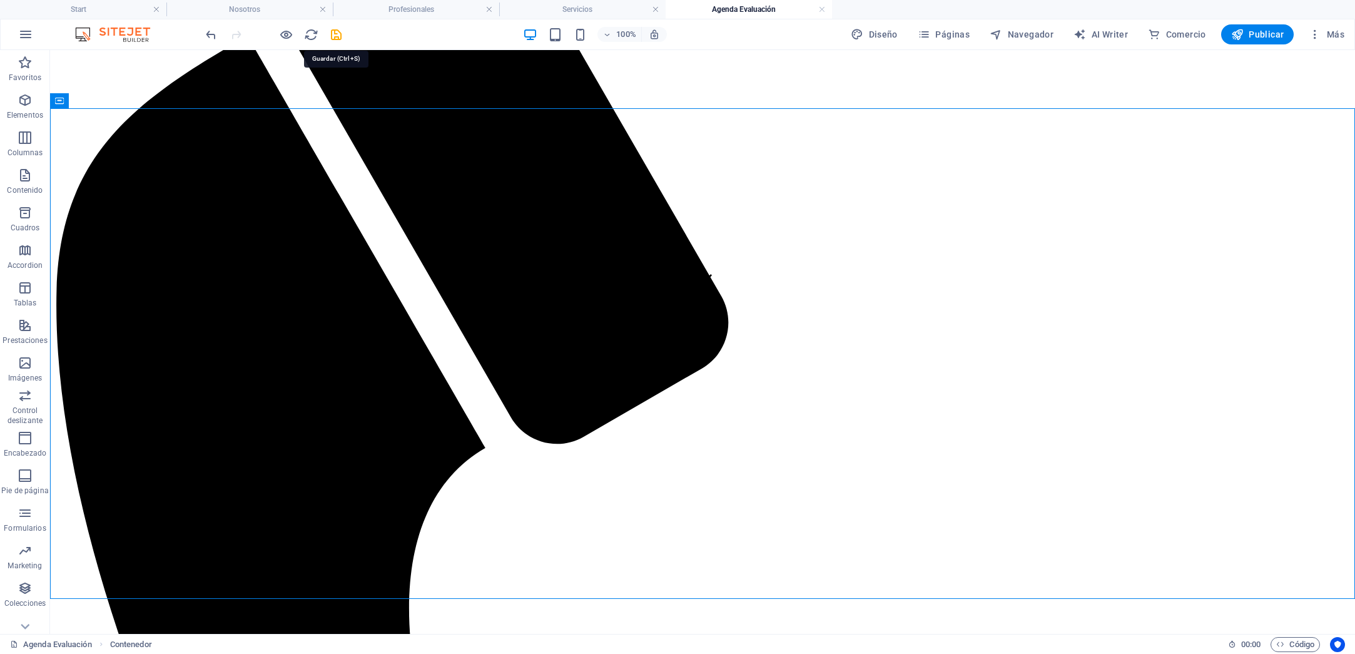
drag, startPoint x: 335, startPoint y: 32, endPoint x: 333, endPoint y: 39, distance: 7.7
click at [335, 32] on icon "save" at bounding box center [336, 35] width 14 height 14
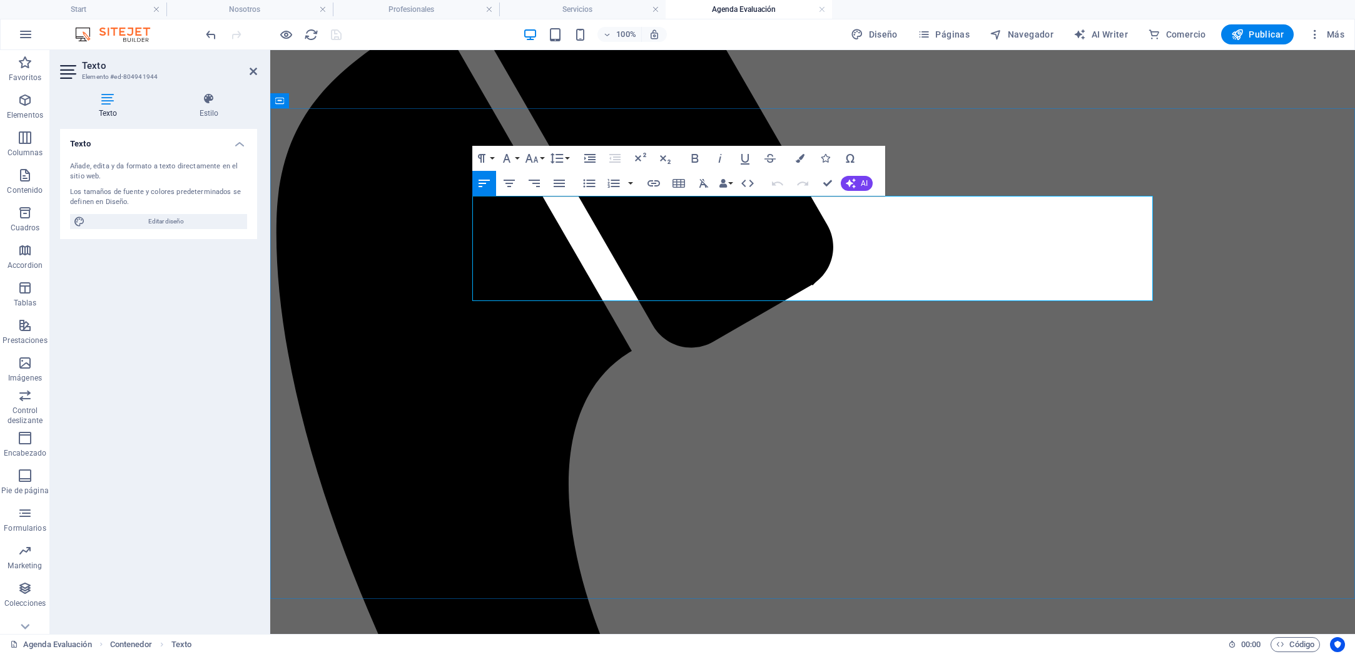
drag, startPoint x: 474, startPoint y: 249, endPoint x: 534, endPoint y: 259, distance: 61.5
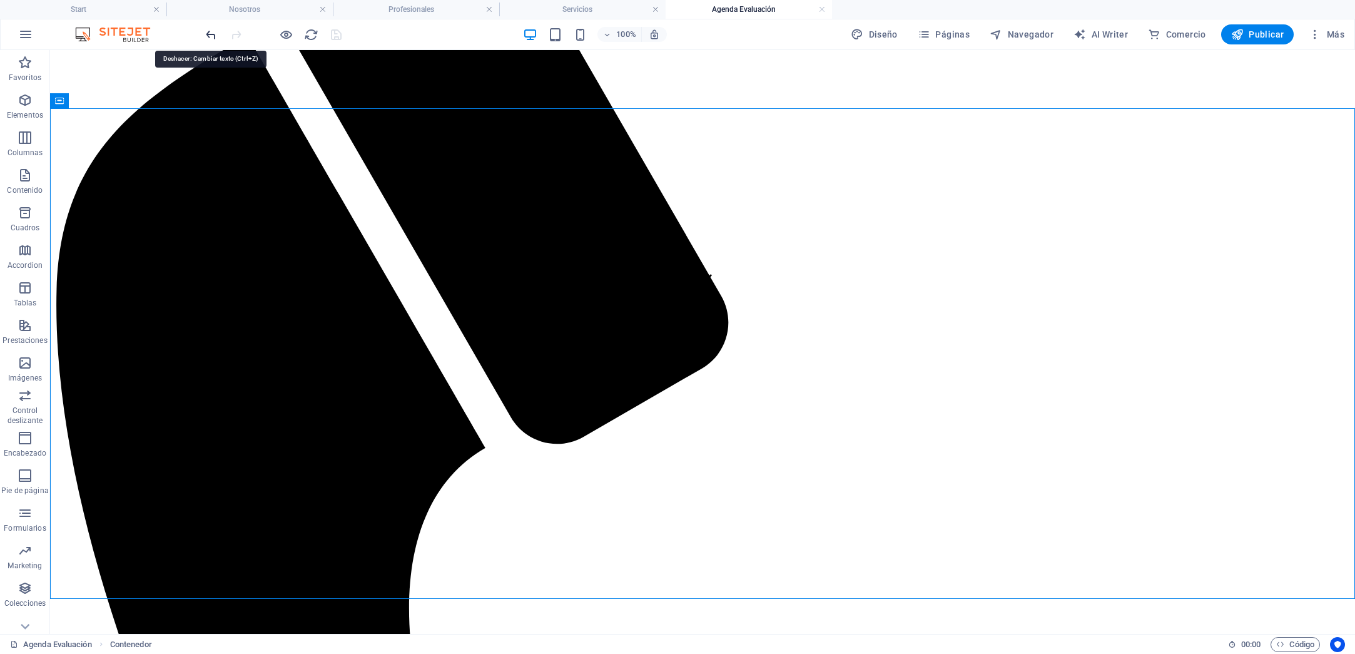
click at [208, 34] on icon "undo" at bounding box center [211, 35] width 14 height 14
click at [208, 35] on icon "undo" at bounding box center [211, 35] width 14 height 14
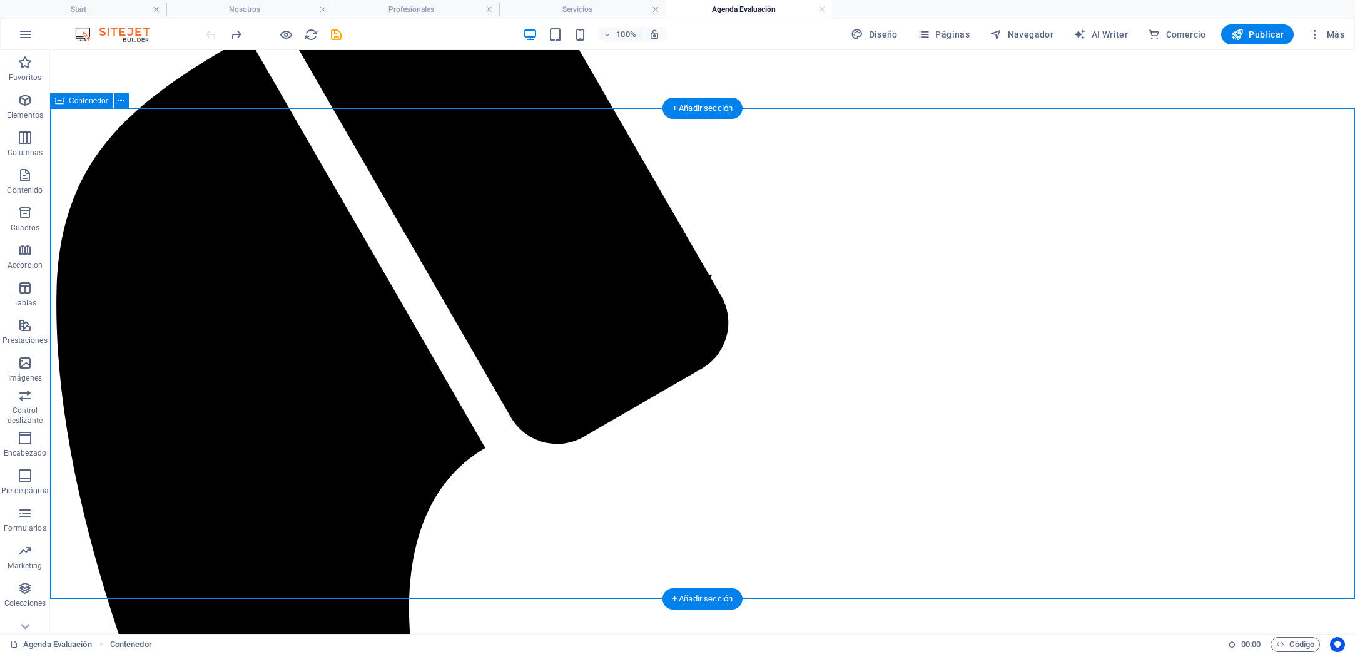
click at [336, 34] on icon "save" at bounding box center [336, 35] width 14 height 14
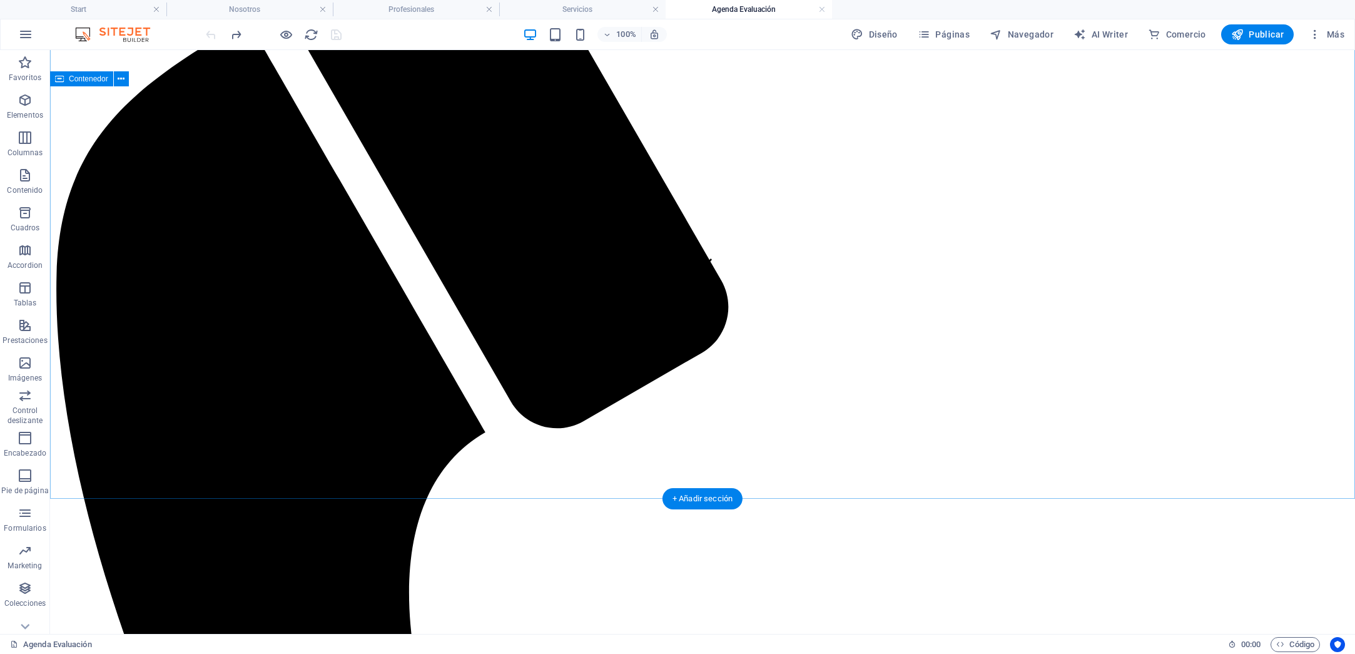
scroll to position [350, 0]
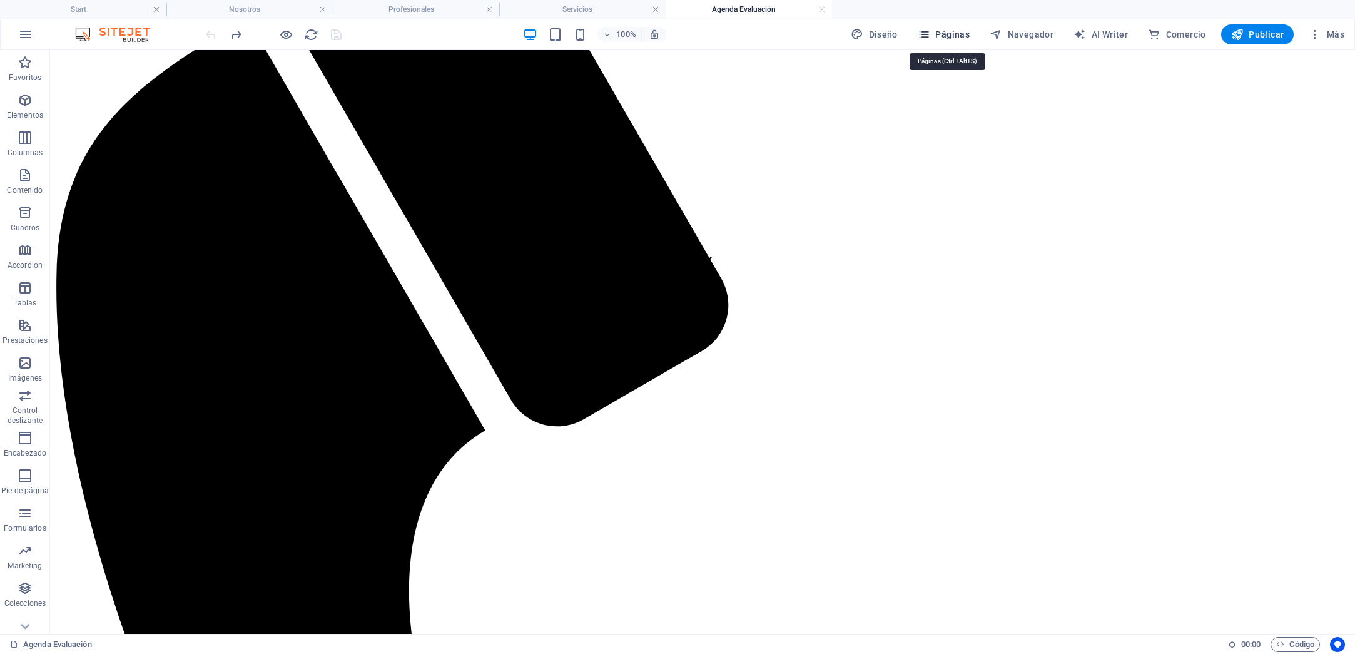
click at [944, 38] on span "Páginas" at bounding box center [944, 34] width 52 height 13
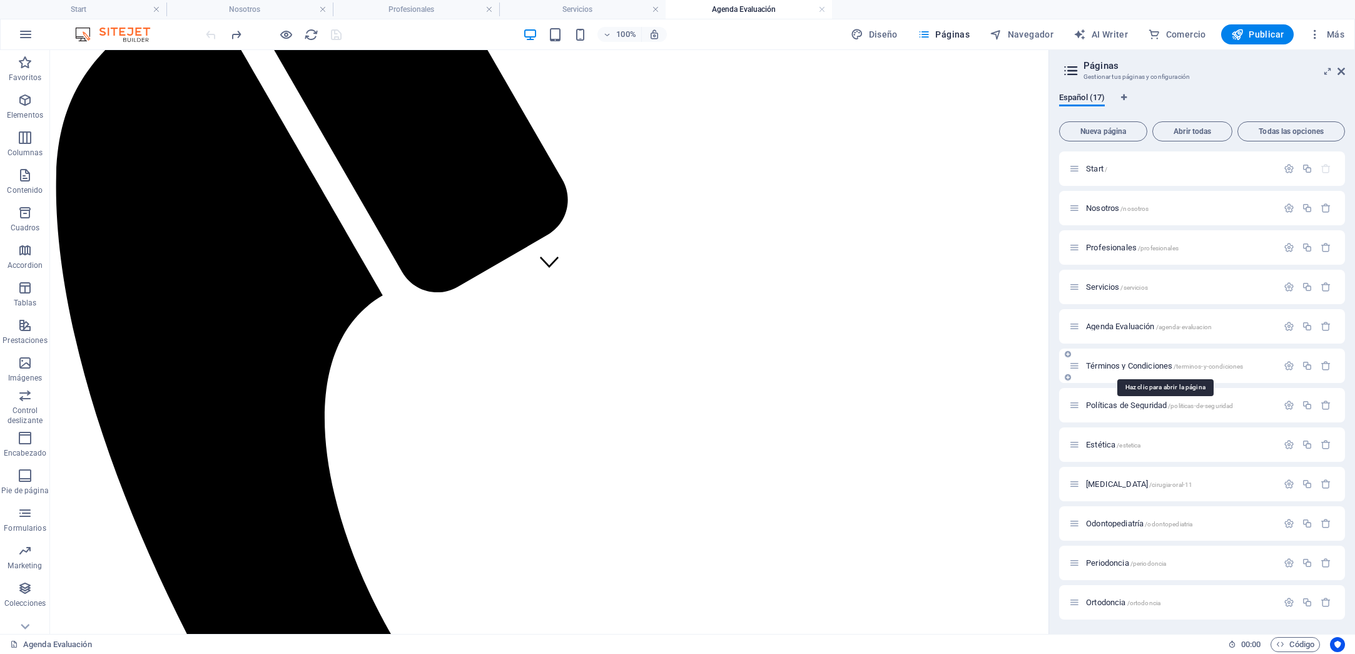
click at [1159, 365] on span "Términos y Condiciones /terminos-y-condiciones" at bounding box center [1164, 365] width 157 height 9
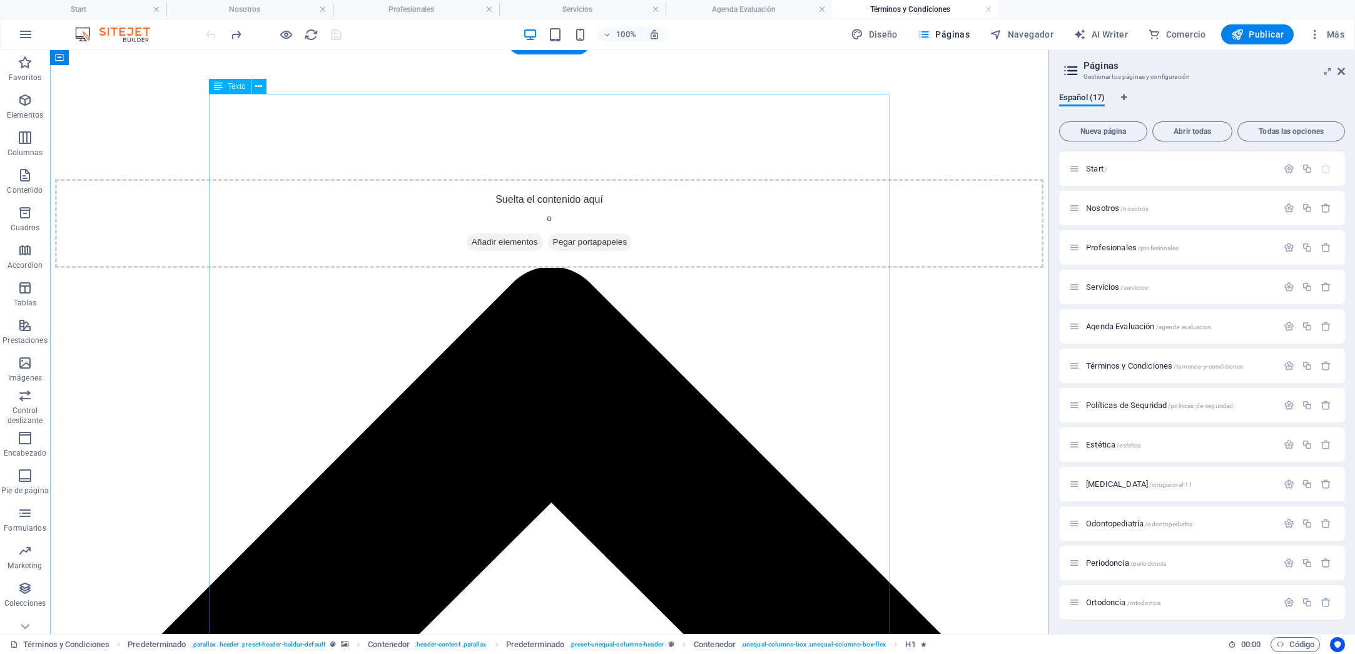
scroll to position [354, 0]
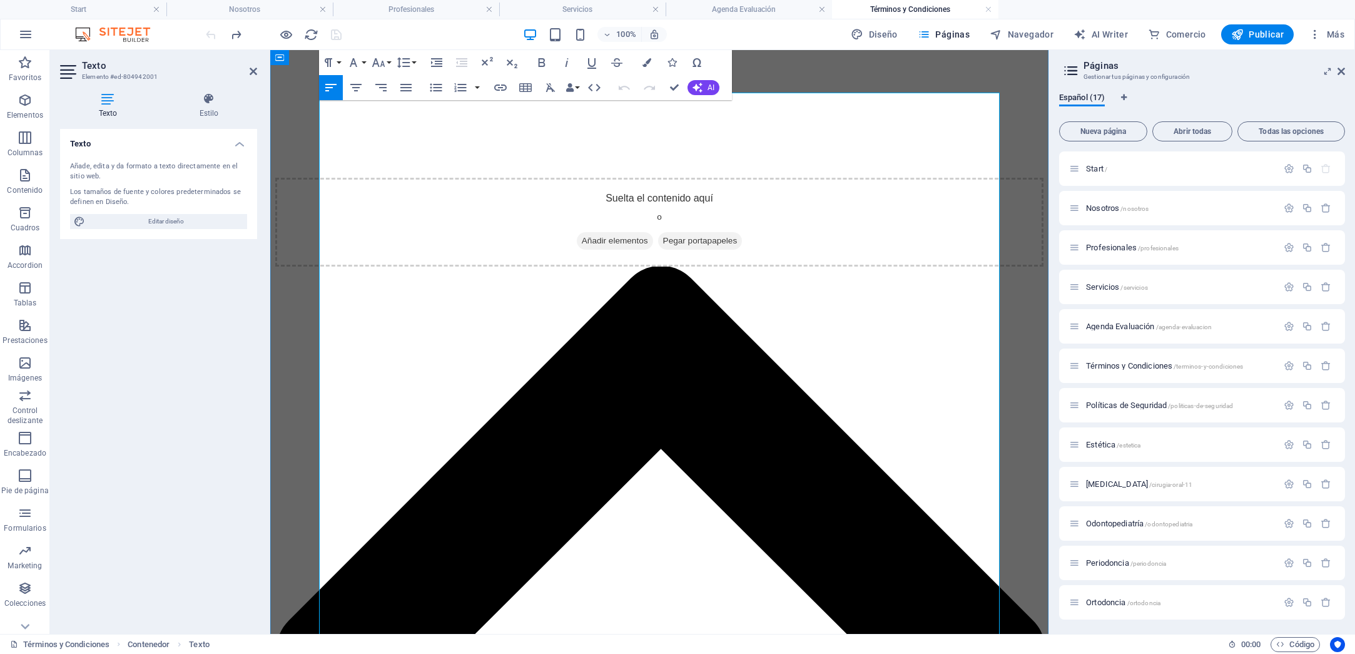
drag, startPoint x: 353, startPoint y: 125, endPoint x: 548, endPoint y: 129, distance: 195.2
click at [706, 86] on button "AI" at bounding box center [704, 87] width 32 height 15
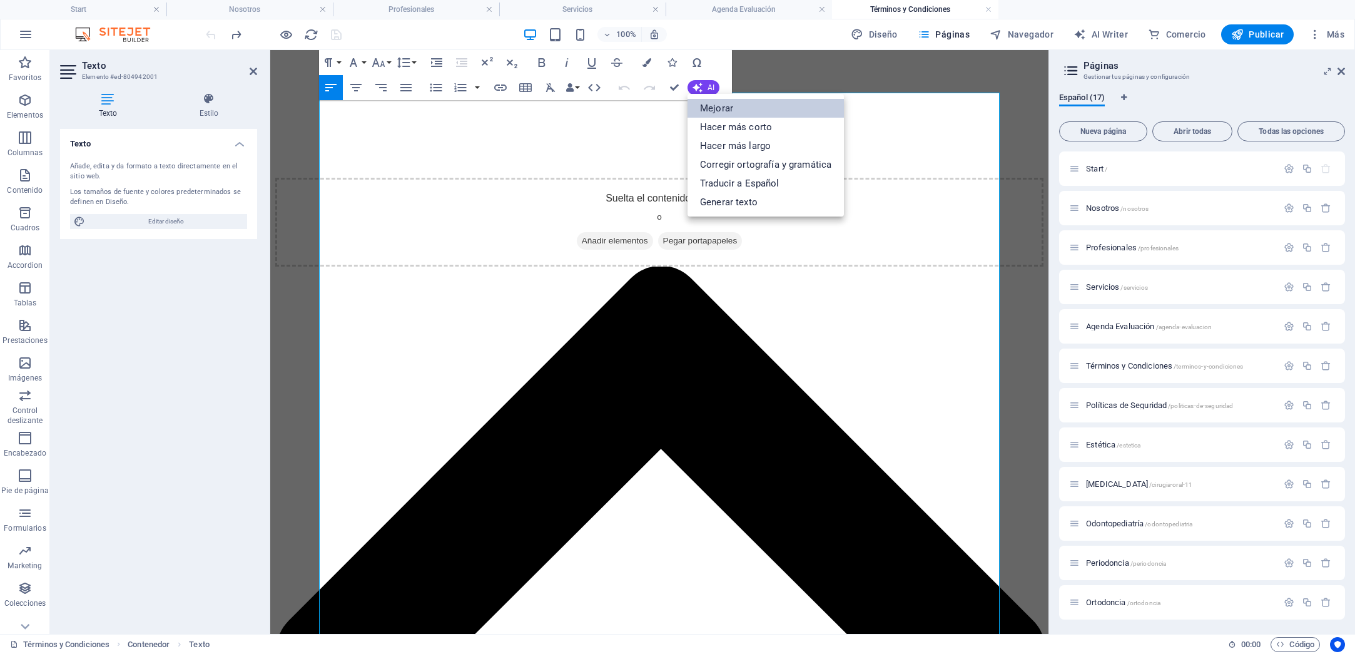
click at [703, 107] on link "Mejorar" at bounding box center [766, 108] width 156 height 19
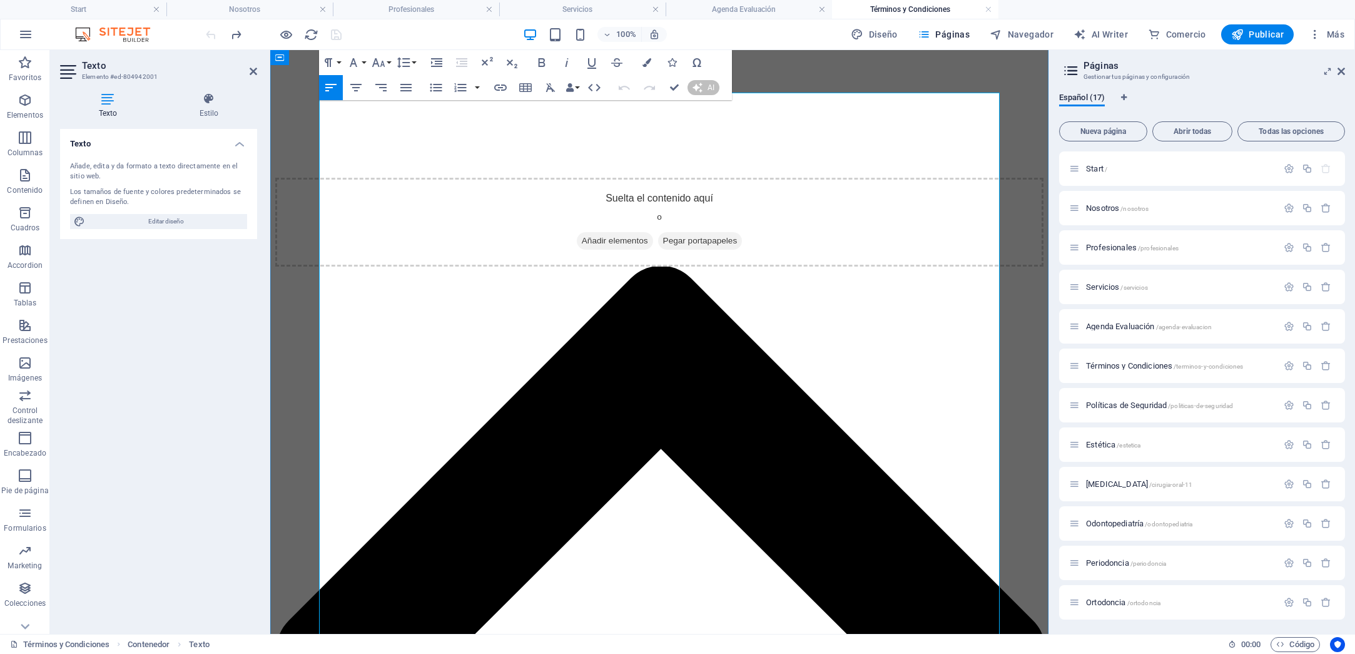
drag, startPoint x: 323, startPoint y: 124, endPoint x: 543, endPoint y: 121, distance: 219.6
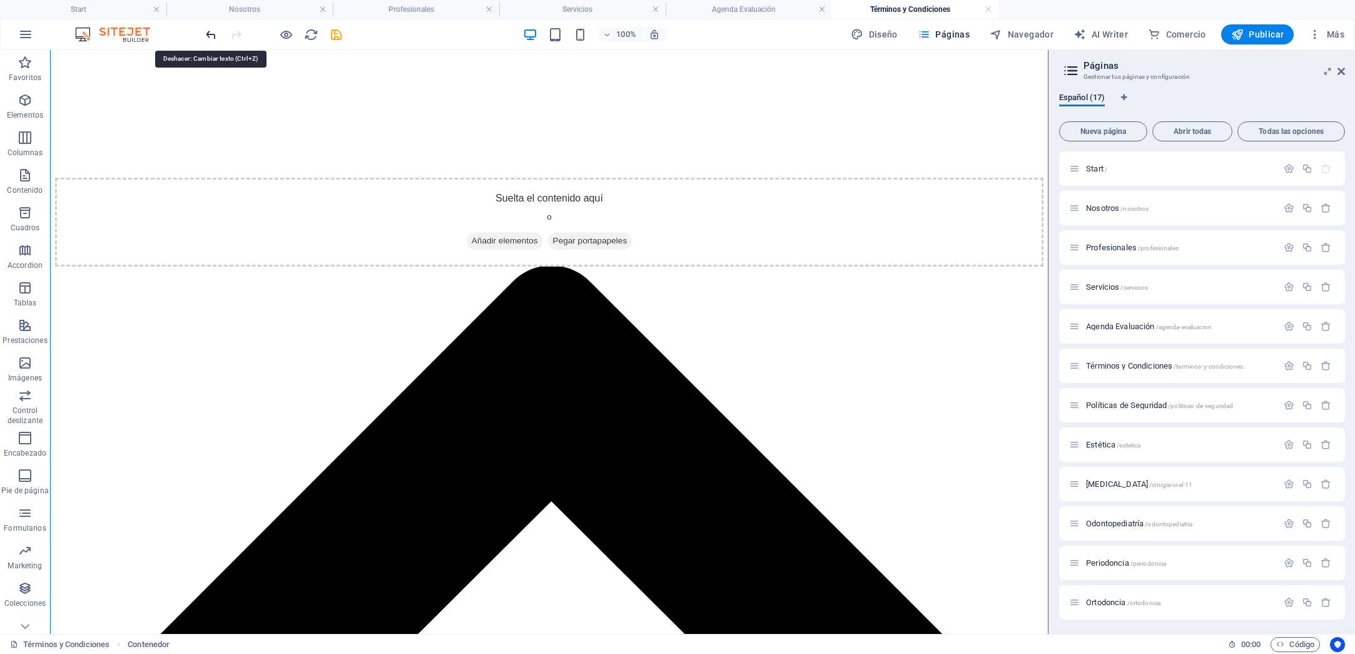
click at [213, 33] on icon "undo" at bounding box center [211, 35] width 14 height 14
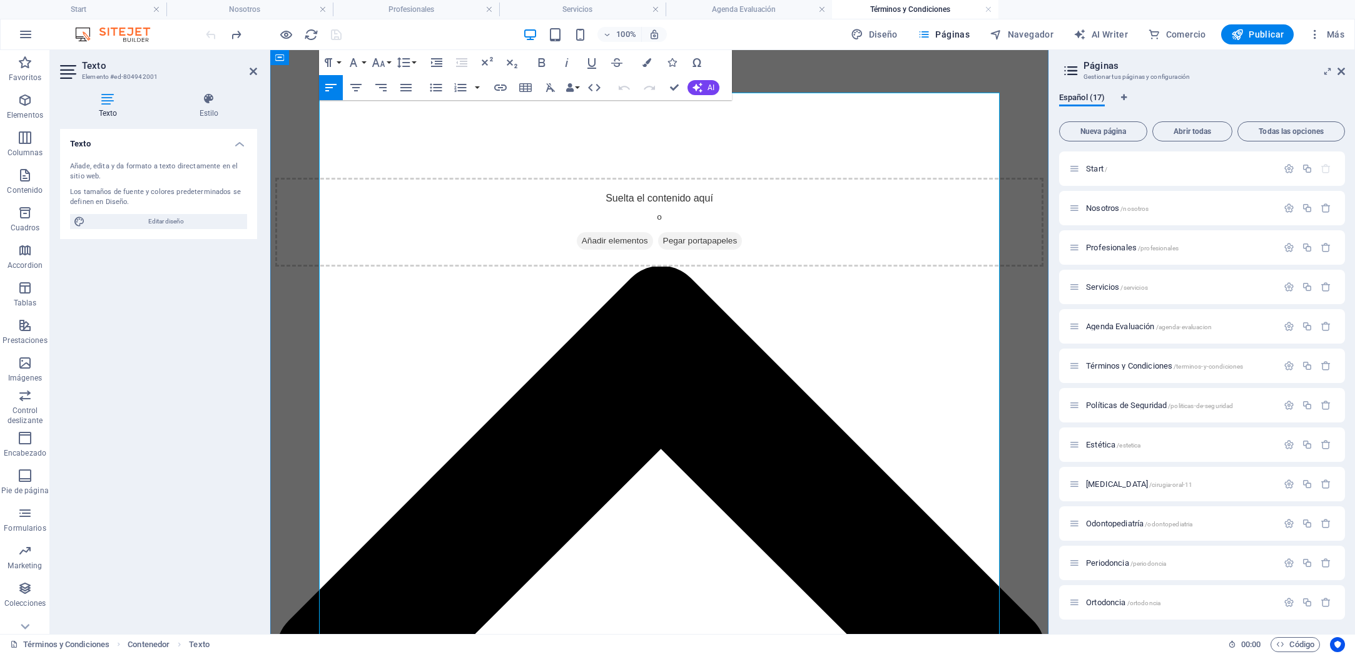
drag, startPoint x: 323, startPoint y: 125, endPoint x: 542, endPoint y: 128, distance: 219.0
click at [510, 63] on icon "button" at bounding box center [512, 63] width 11 height 9
click at [489, 61] on icon "button" at bounding box center [486, 62] width 15 height 15
click at [509, 62] on icon "button" at bounding box center [512, 63] width 11 height 9
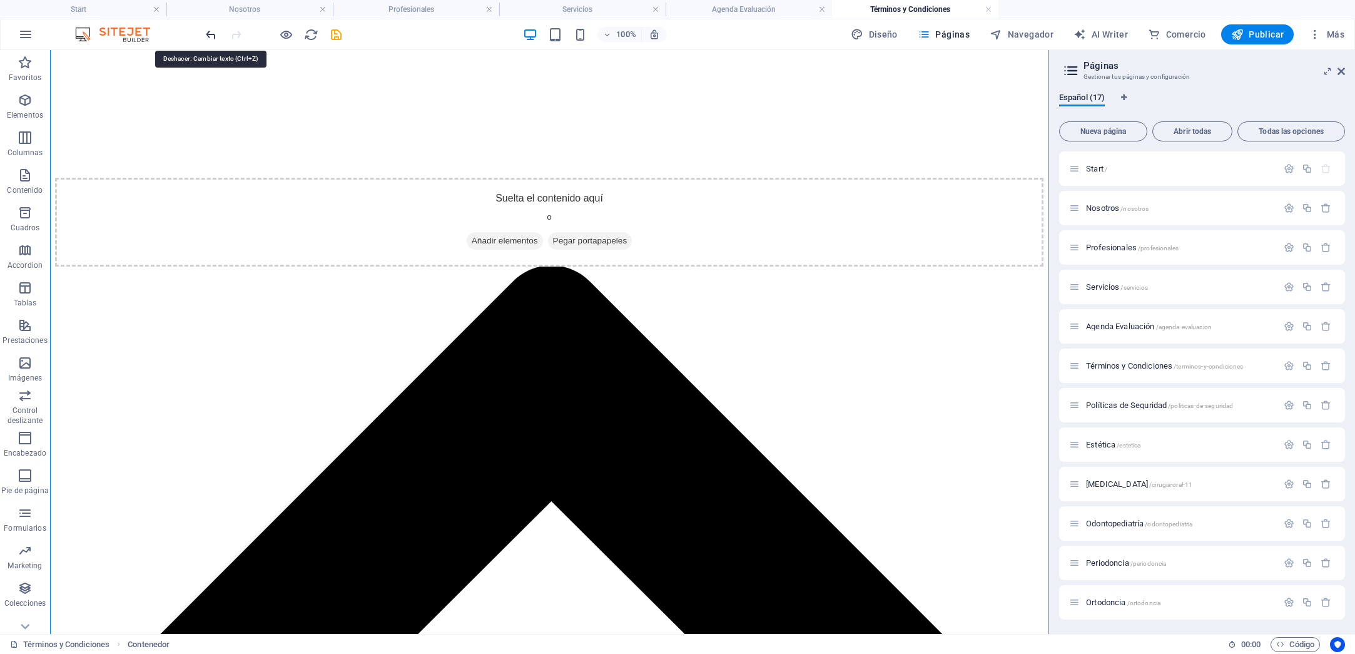
click at [207, 34] on icon "undo" at bounding box center [211, 35] width 14 height 14
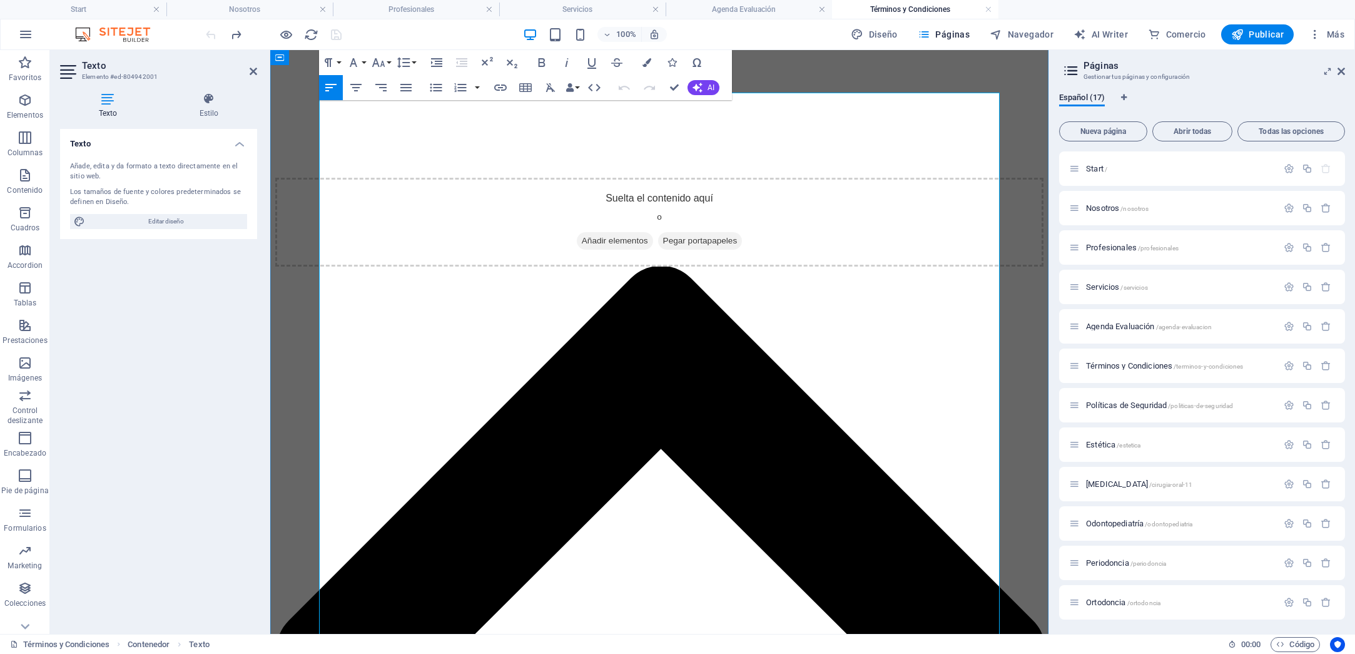
drag, startPoint x: 323, startPoint y: 121, endPoint x: 536, endPoint y: 128, distance: 212.9
click at [389, 62] on button "Font Size" at bounding box center [381, 62] width 24 height 25
click at [365, 63] on button "Font Family" at bounding box center [356, 62] width 24 height 25
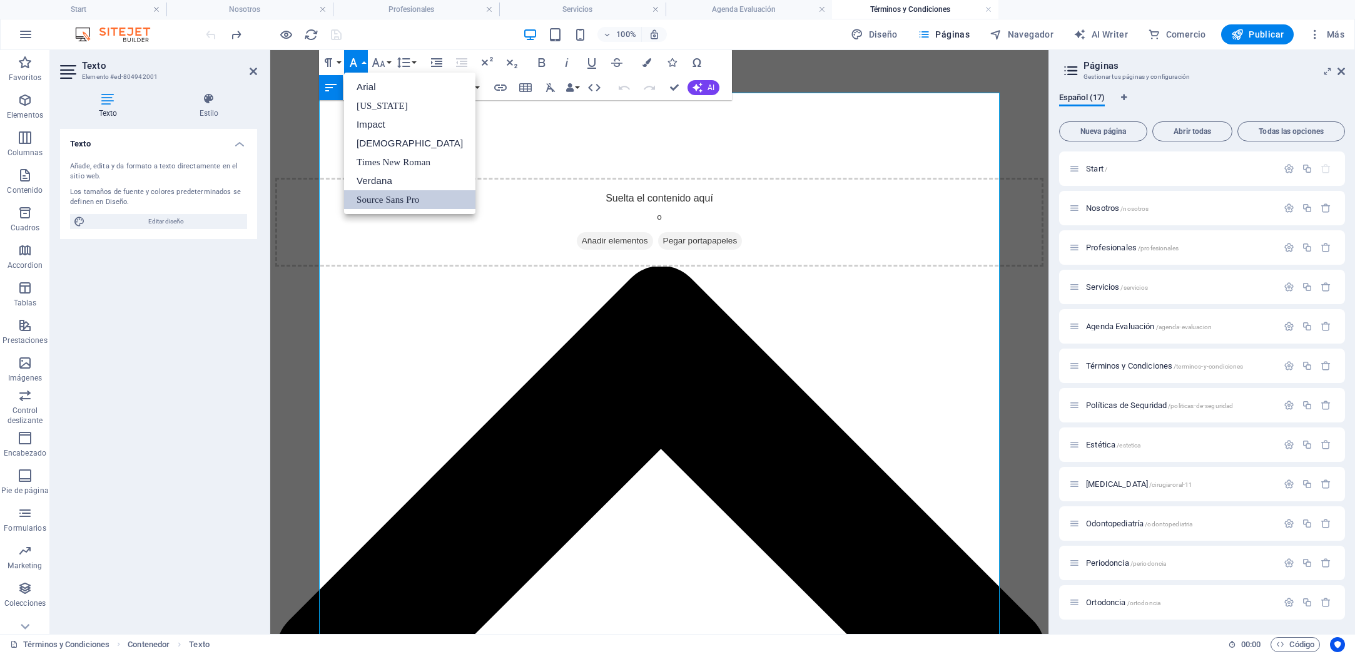
scroll to position [0, 0]
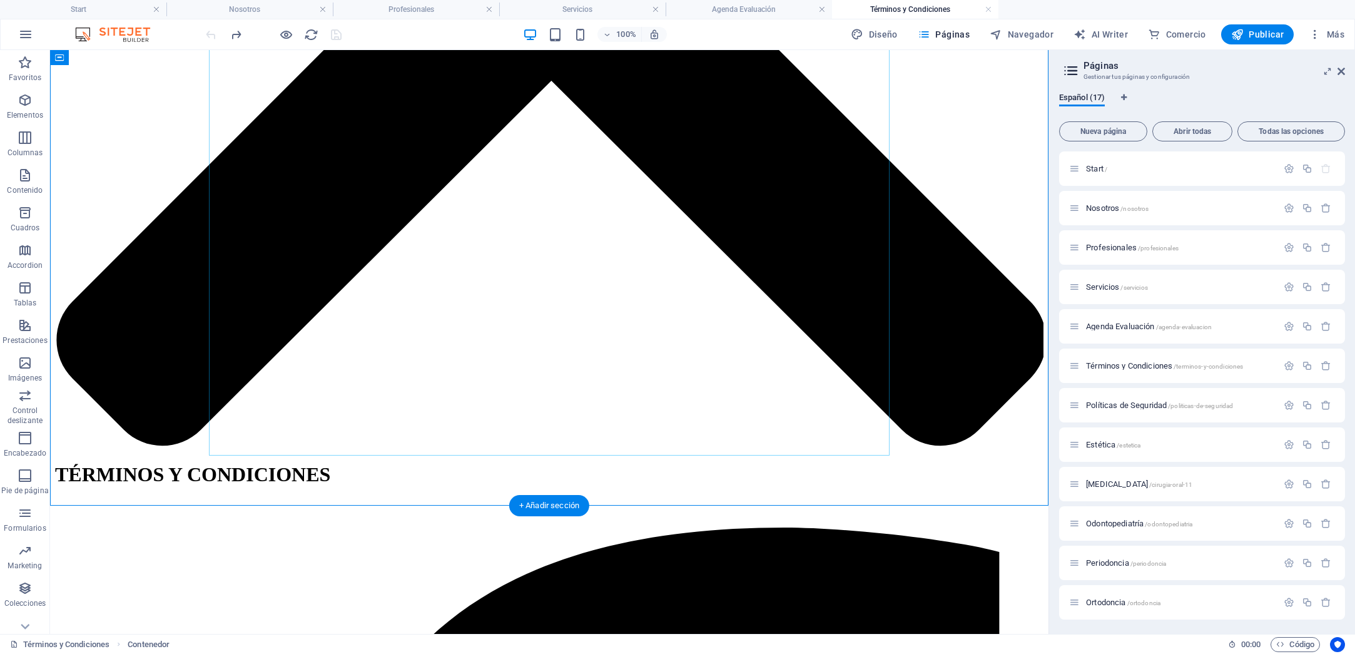
scroll to position [775, 0]
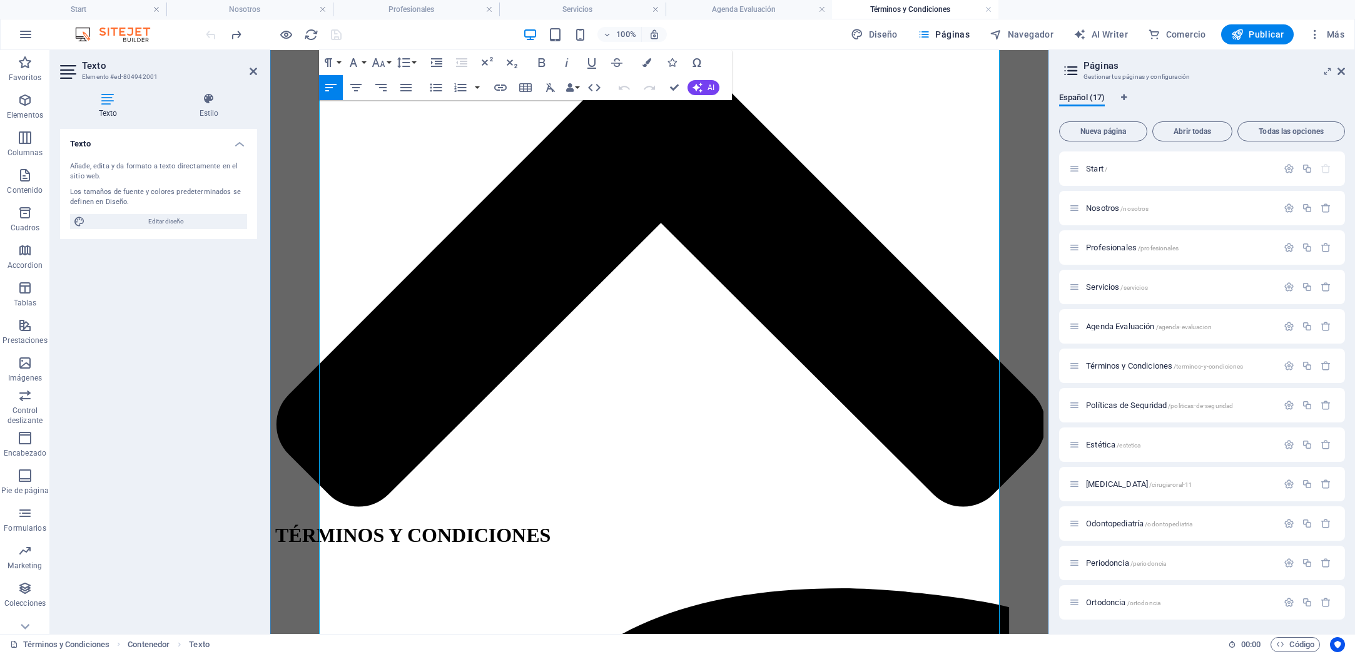
scroll to position [608, 0]
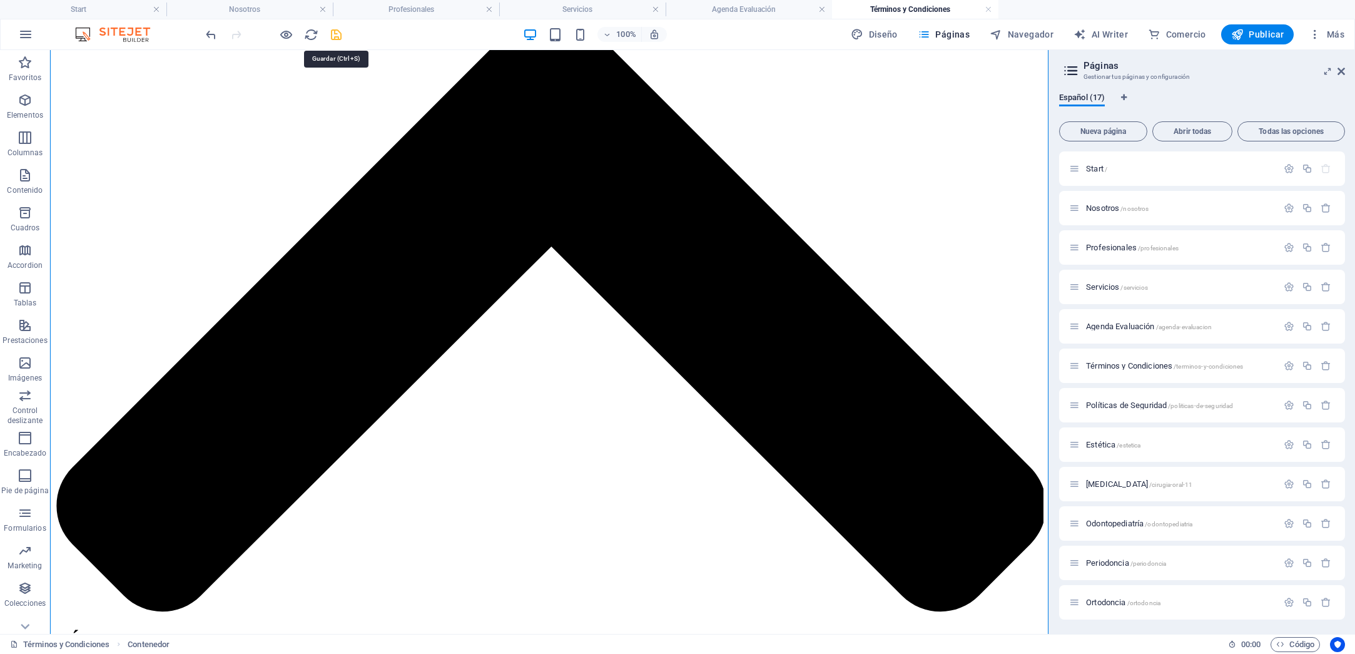
click at [337, 38] on icon "save" at bounding box center [336, 35] width 14 height 14
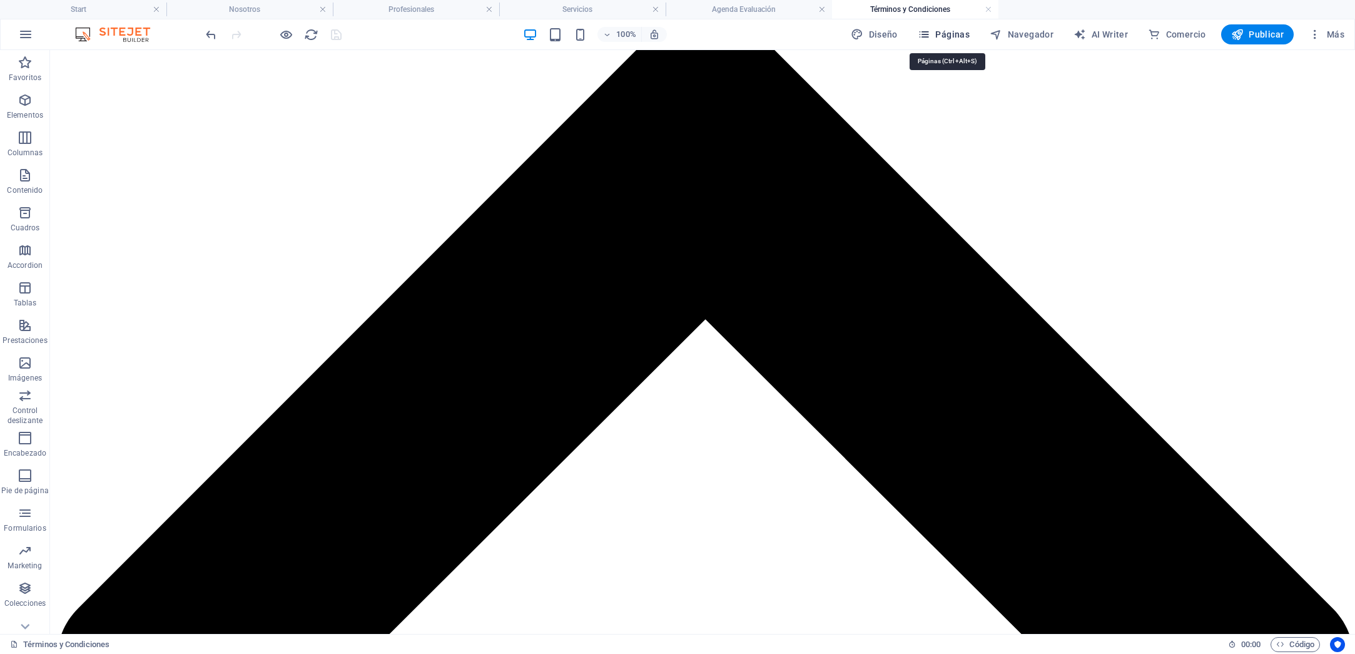
click at [948, 34] on span "Páginas" at bounding box center [944, 34] width 52 height 13
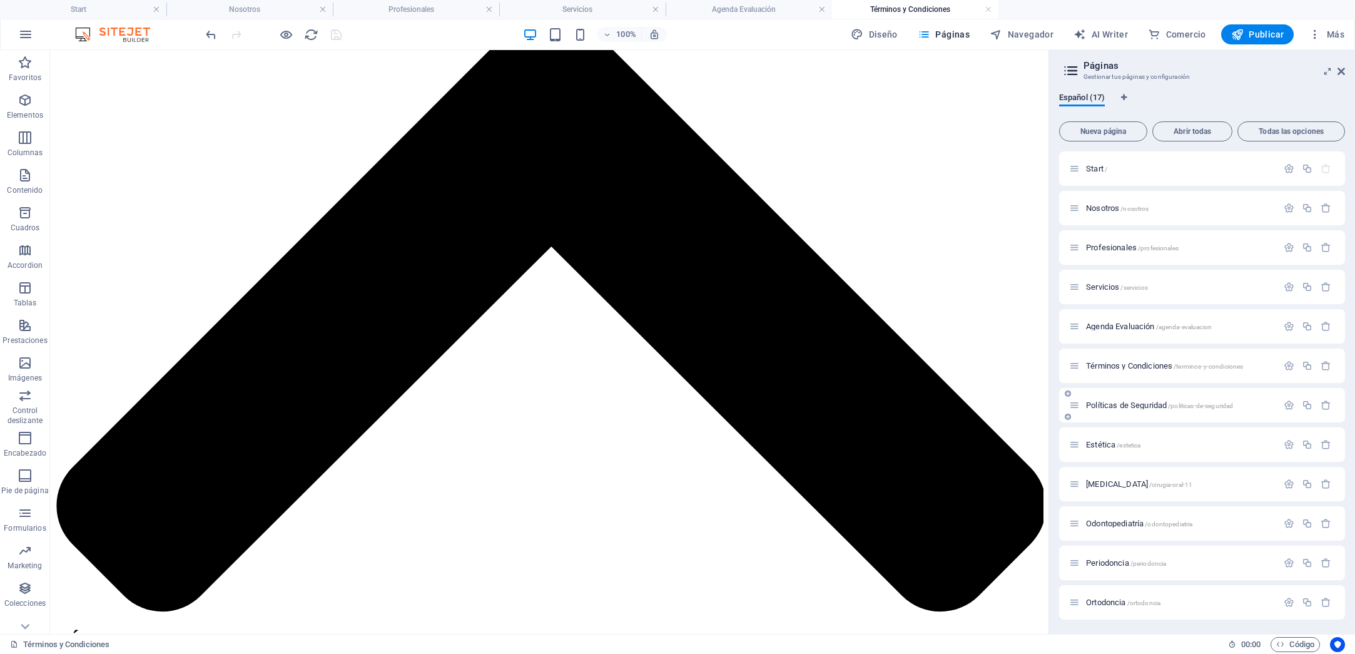
click at [1142, 405] on span "Políticas de Seguridad /politicas-de-seguridad" at bounding box center [1159, 404] width 147 height 9
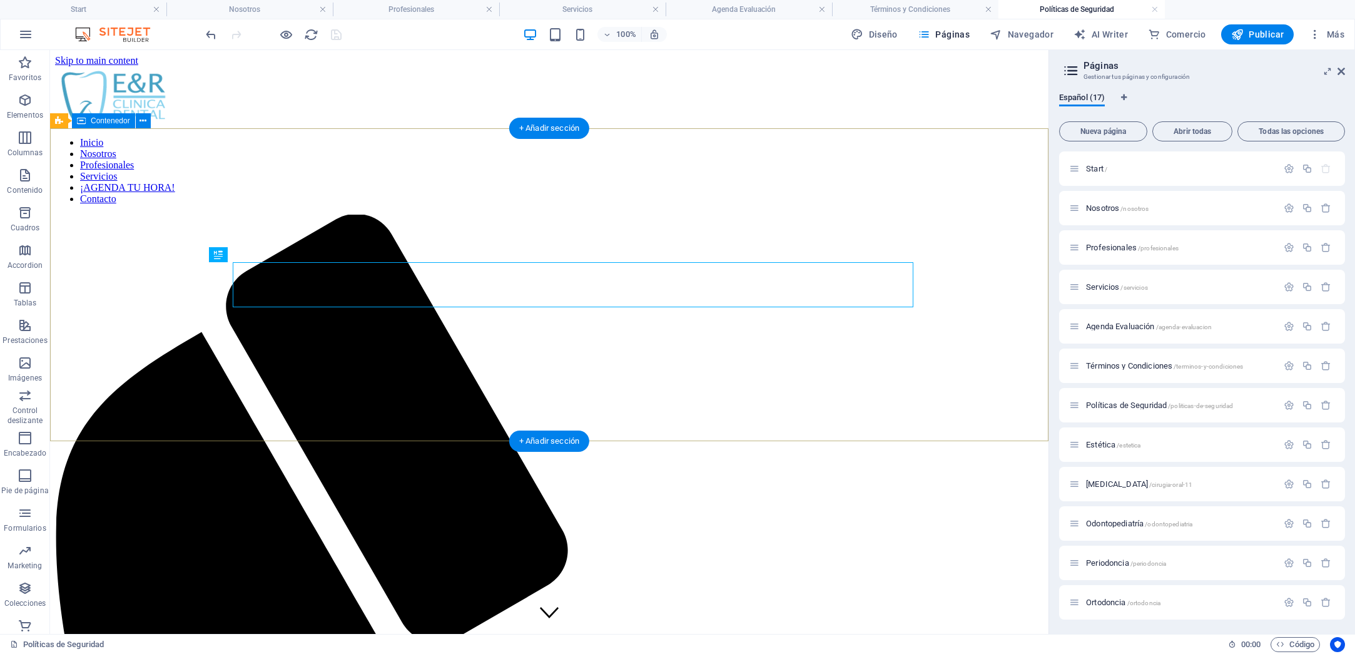
scroll to position [0, 0]
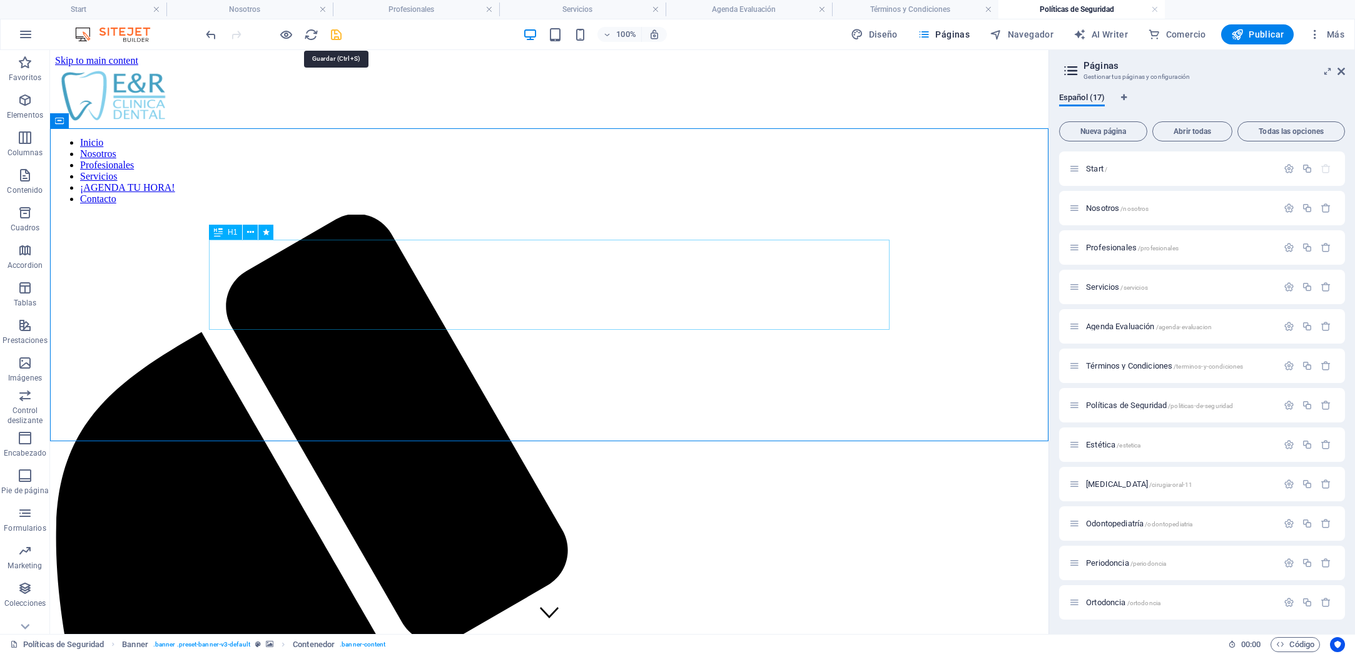
drag, startPoint x: 343, startPoint y: 33, endPoint x: 349, endPoint y: 43, distance: 11.3
click at [343, 33] on icon "save" at bounding box center [336, 35] width 14 height 14
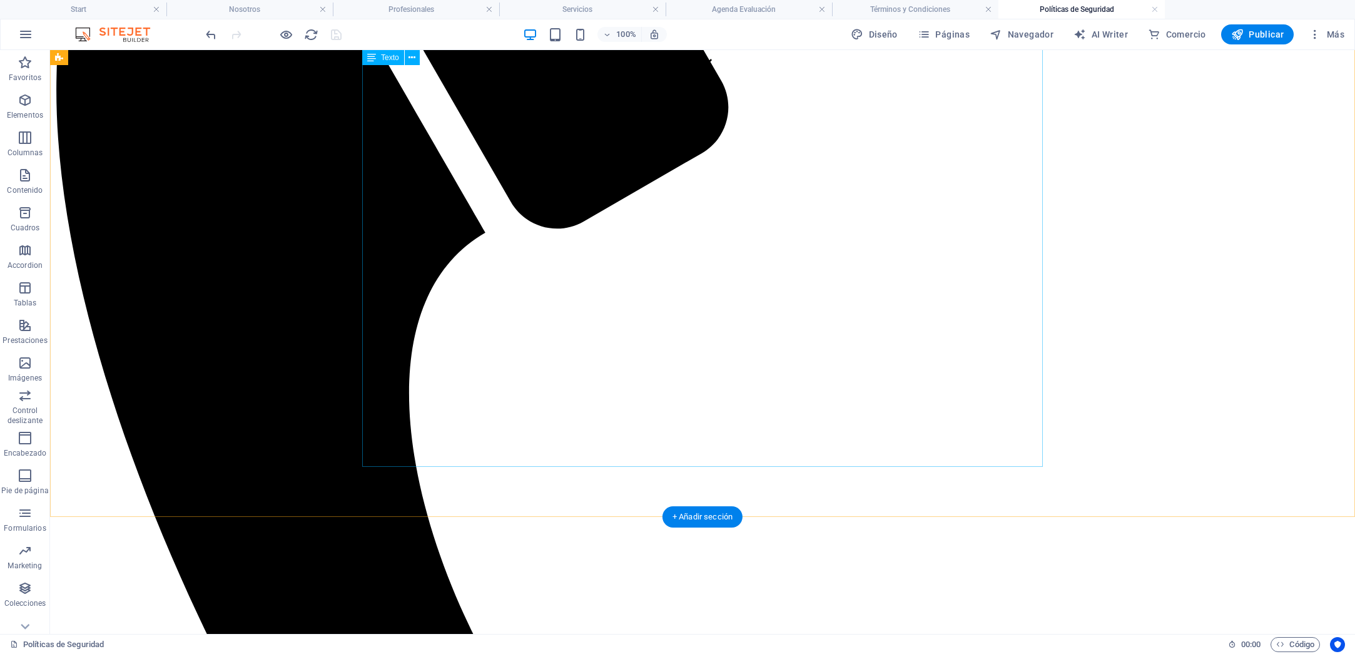
scroll to position [549, 0]
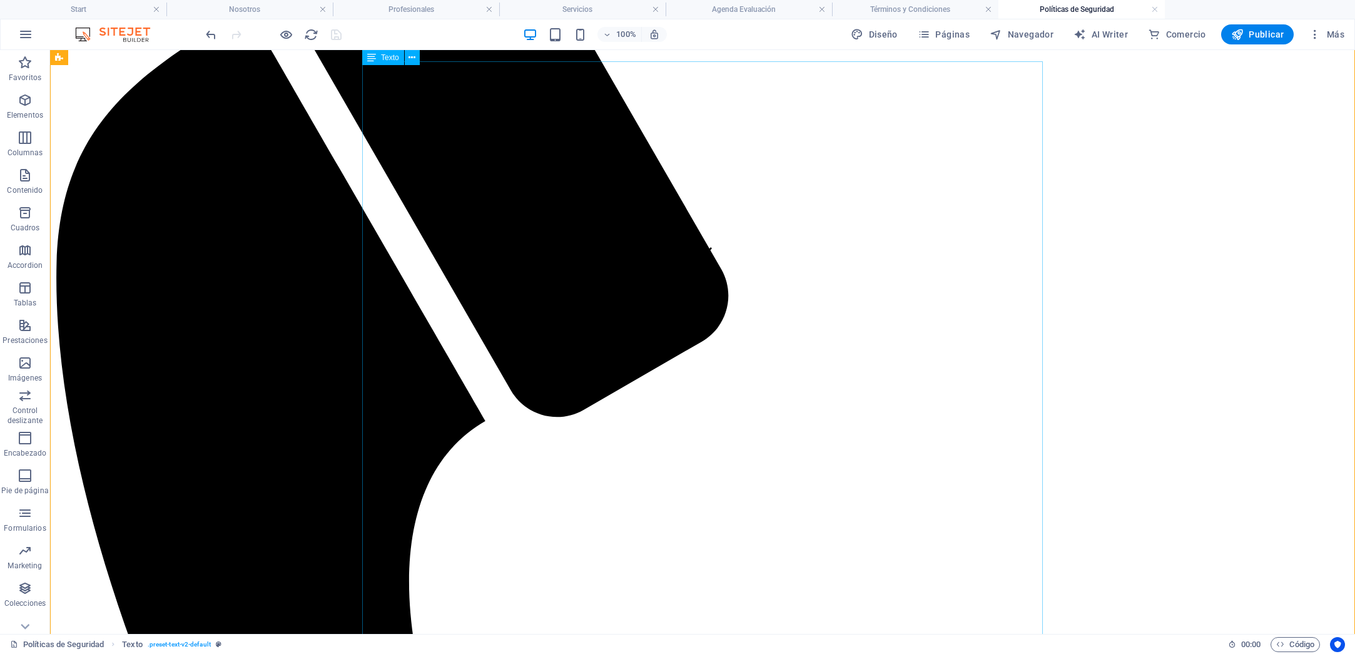
scroll to position [359, 0]
click at [947, 34] on span "Páginas" at bounding box center [944, 34] width 52 height 13
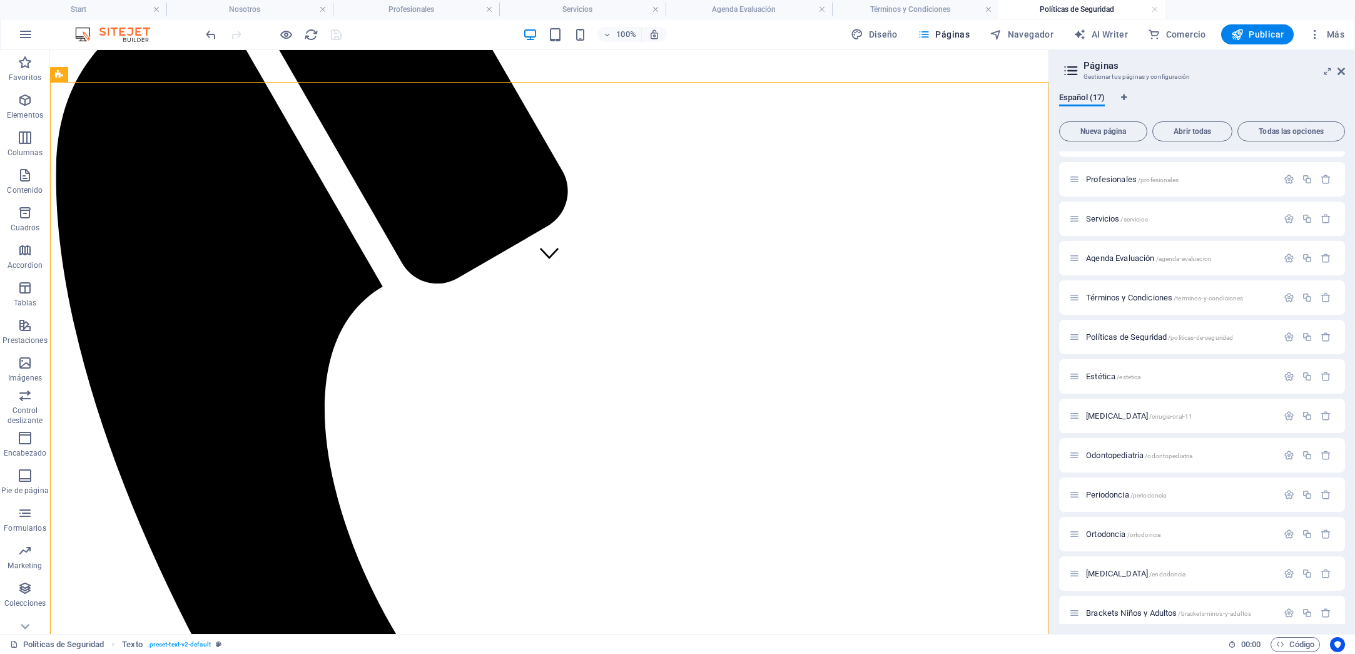
scroll to position [64, 0]
click at [1110, 382] on span "Estética /estetica" at bounding box center [1113, 380] width 54 height 9
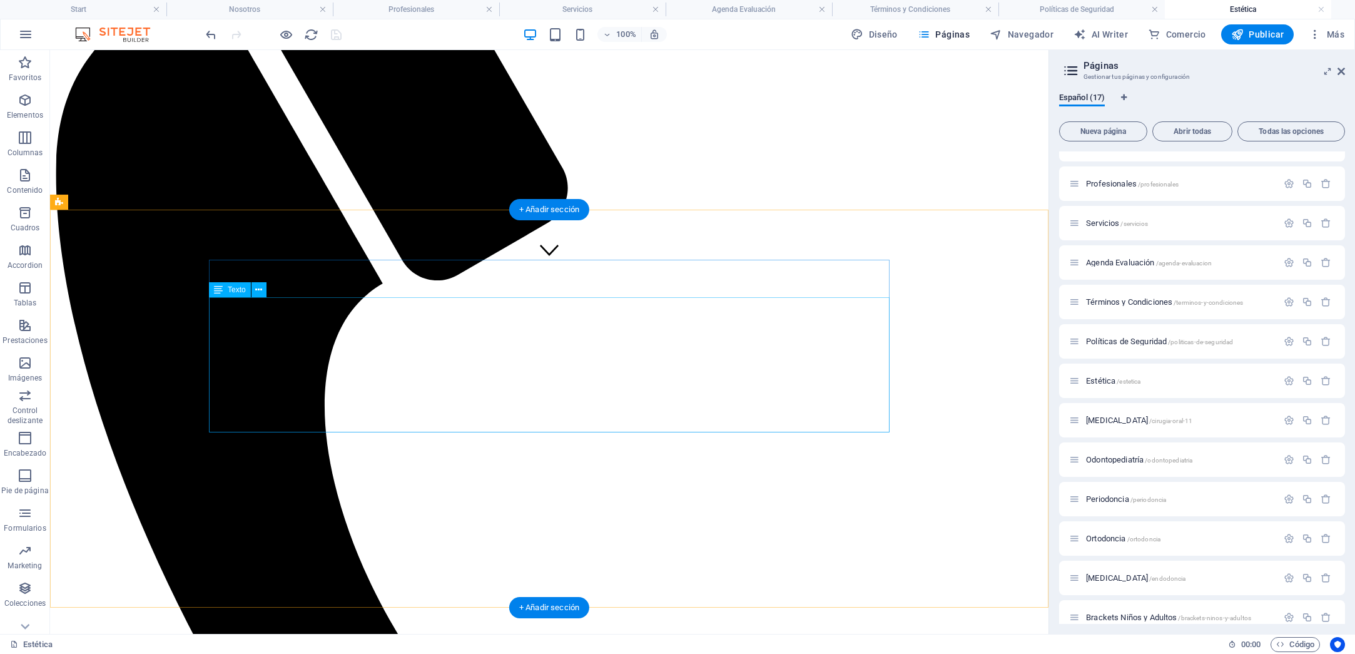
scroll to position [364, 0]
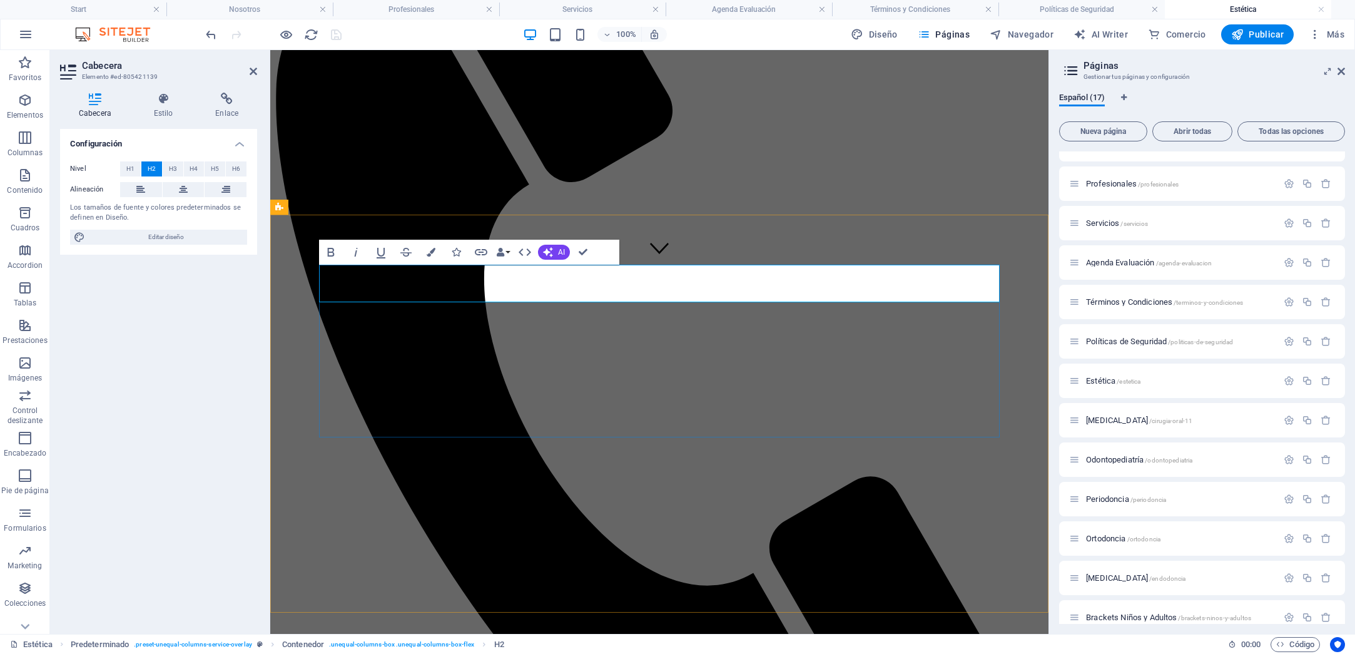
click at [509, 253] on button "Data Bindings" at bounding box center [503, 252] width 18 height 25
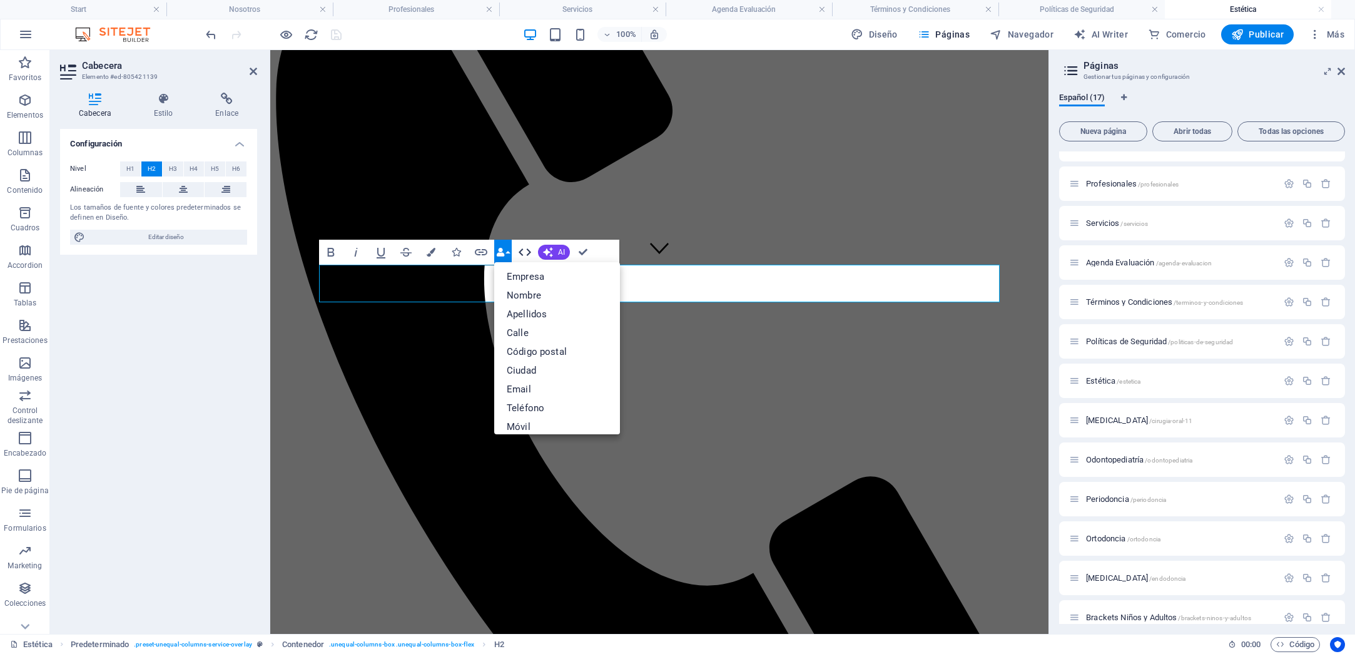
click at [527, 253] on icon "button" at bounding box center [524, 252] width 15 height 15
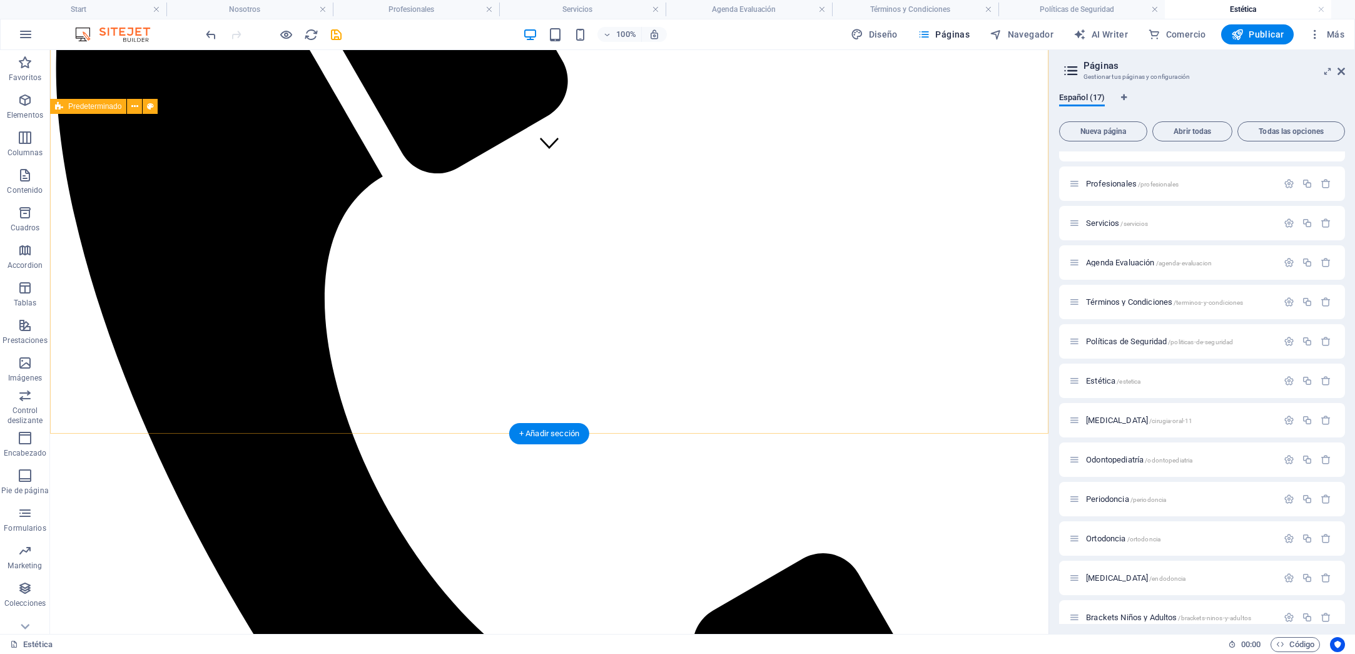
scroll to position [471, 0]
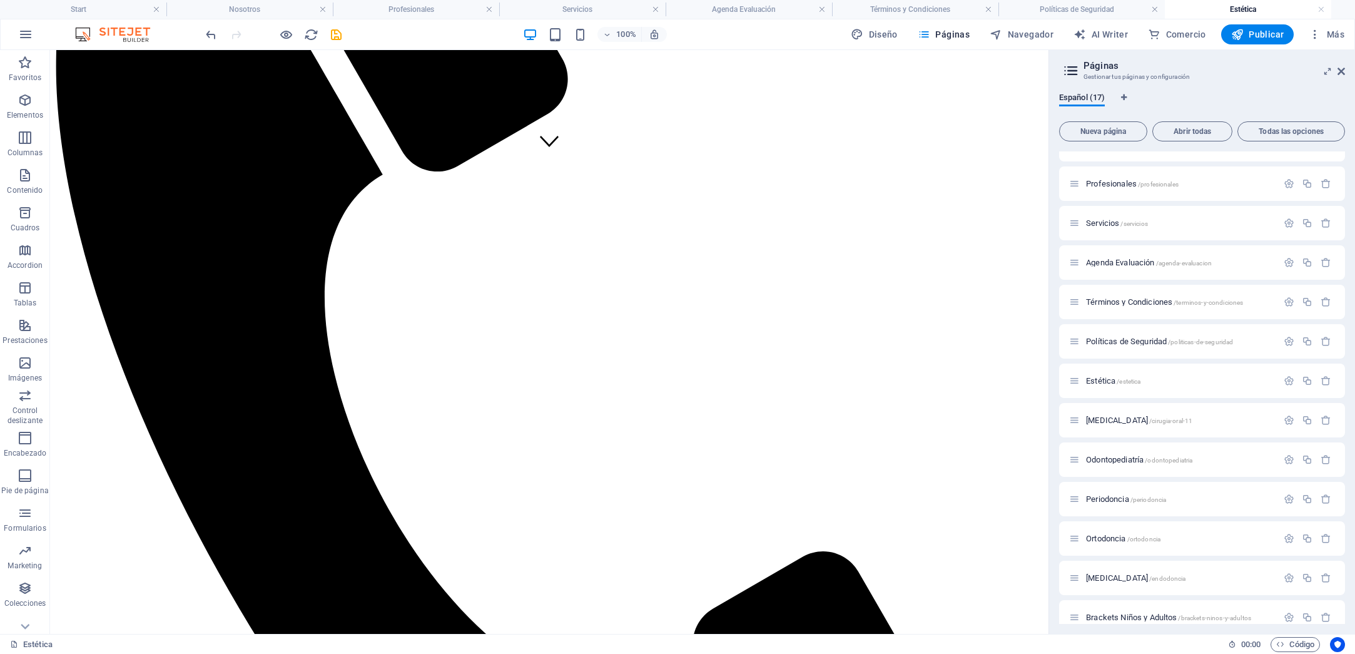
click at [344, 33] on div "100% Diseño Páginas Navegador AI Writer Comercio Publicar Más" at bounding box center [776, 34] width 1146 height 20
click at [339, 34] on icon "save" at bounding box center [336, 35] width 14 height 14
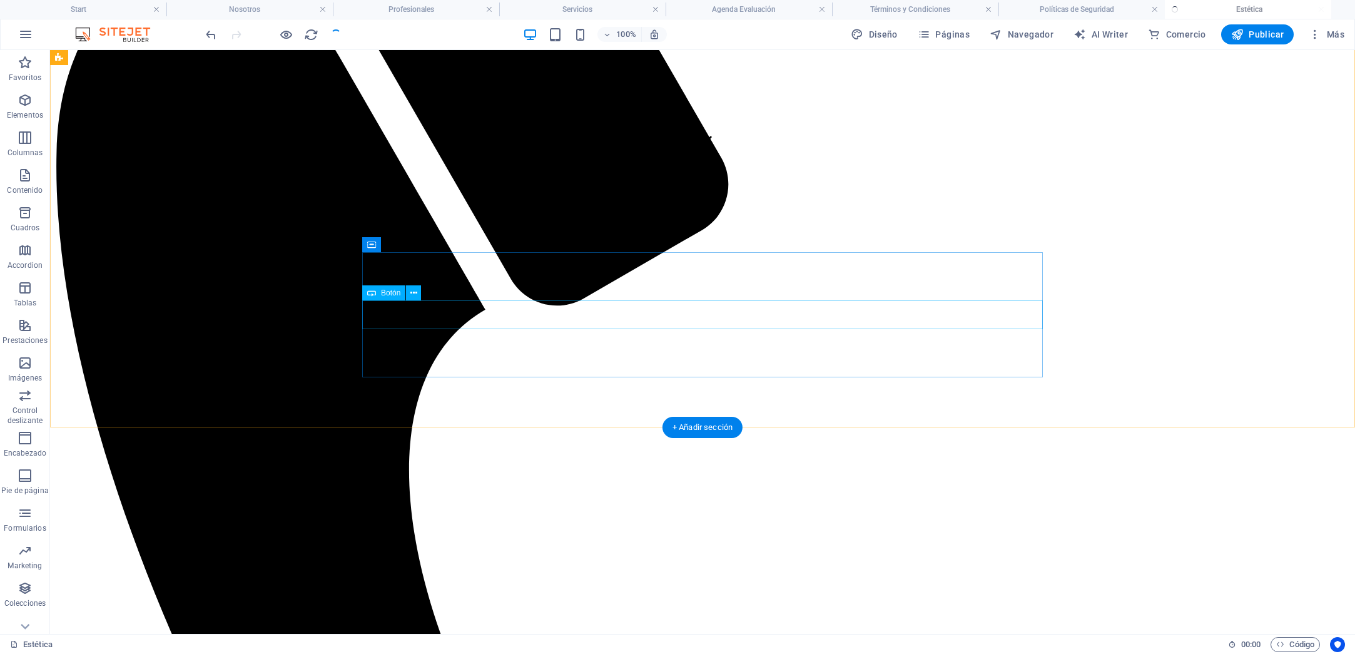
scroll to position [465, 0]
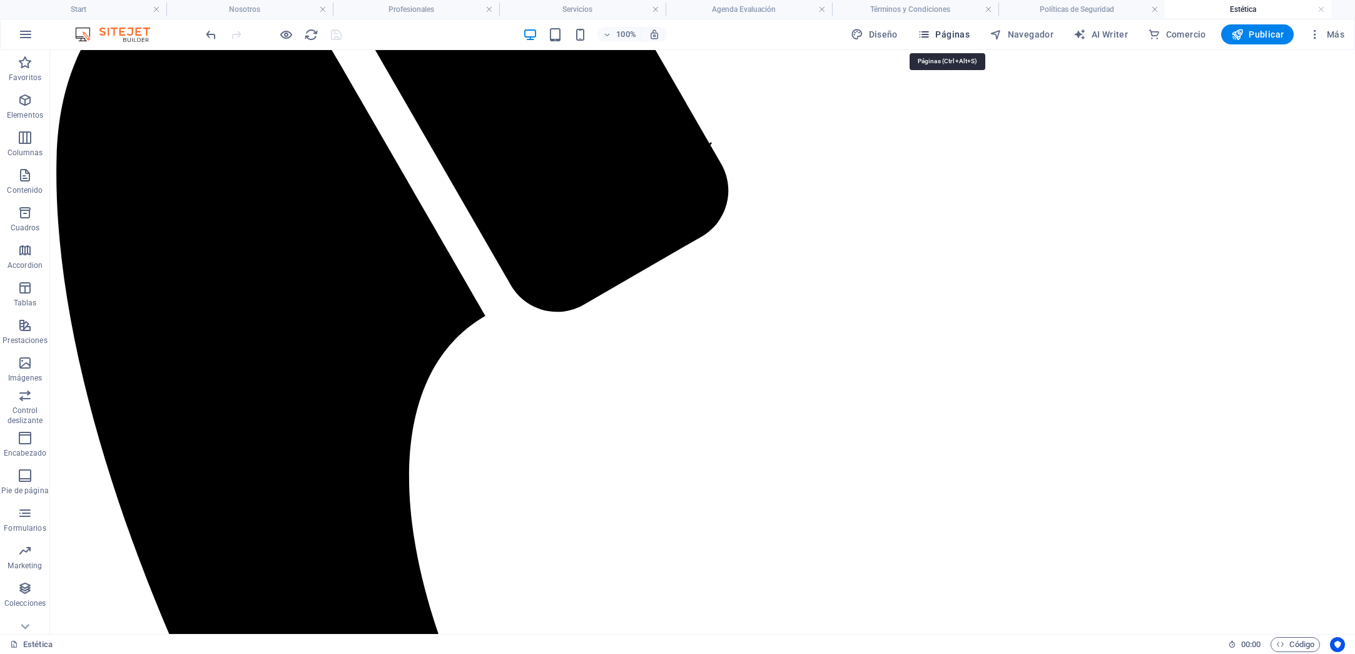
click at [967, 33] on span "Páginas" at bounding box center [944, 34] width 52 height 13
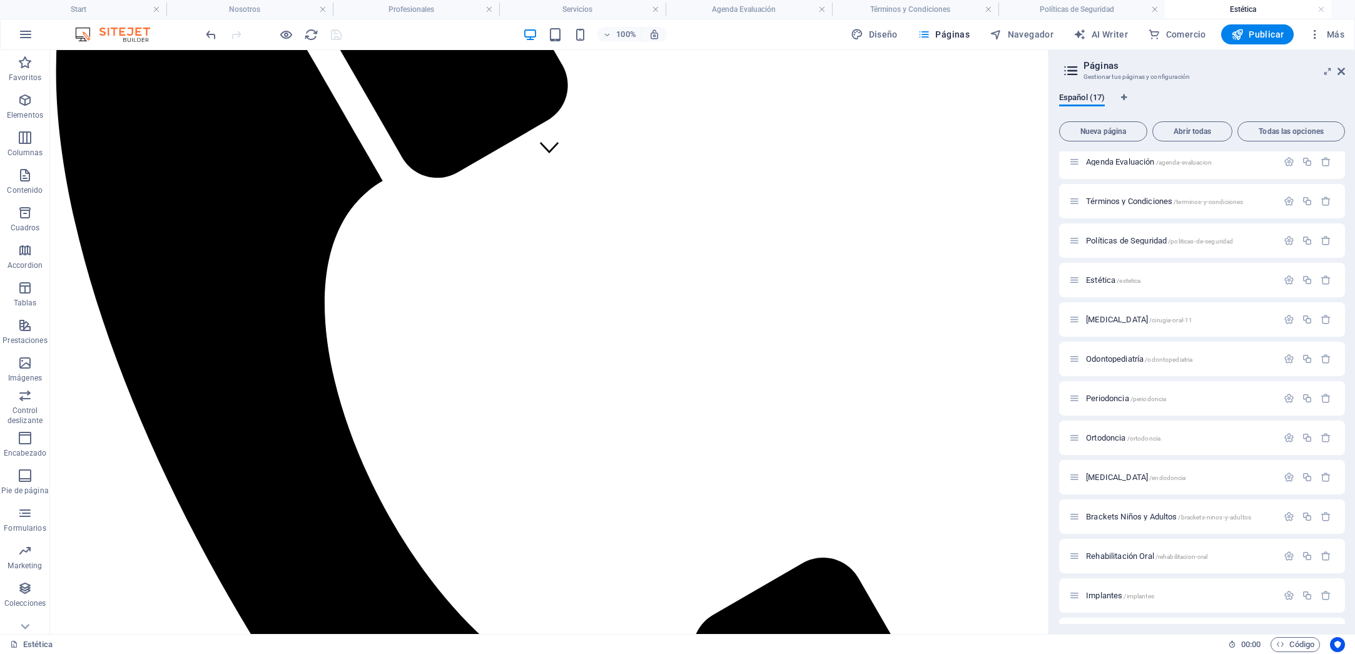
scroll to position [198, 0]
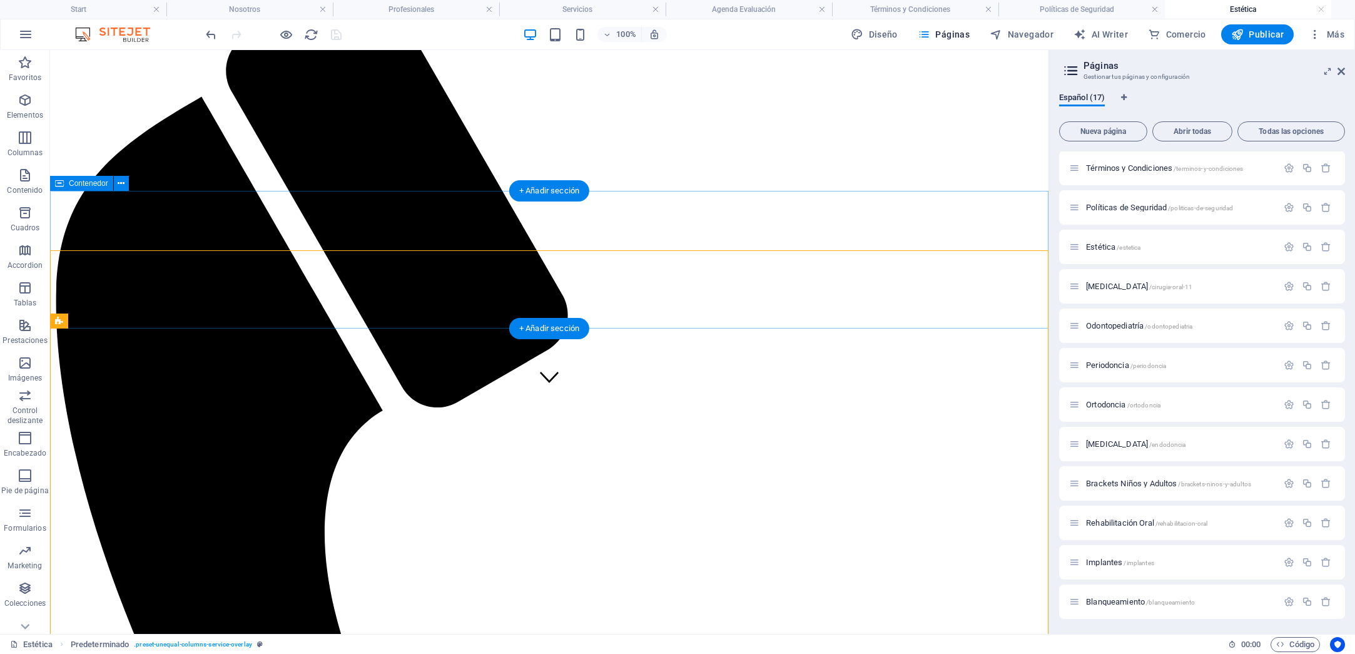
scroll to position [223, 0]
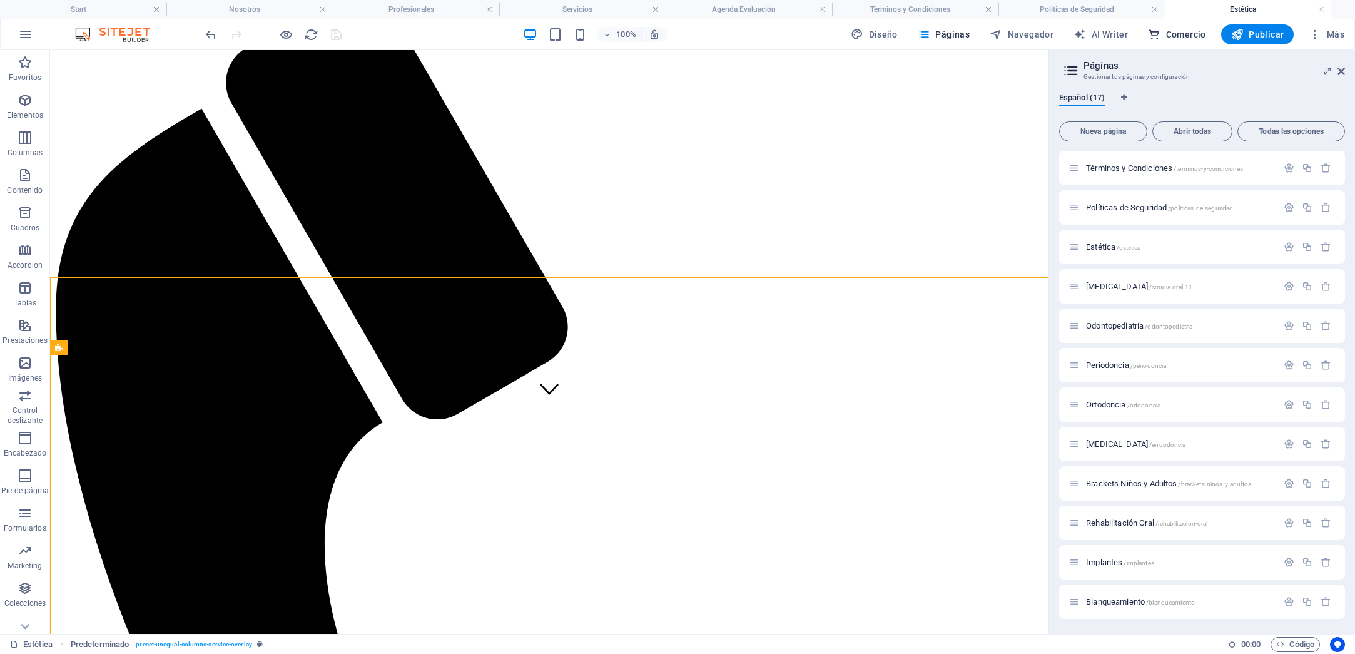
click at [1188, 32] on span "Comercio" at bounding box center [1177, 34] width 58 height 13
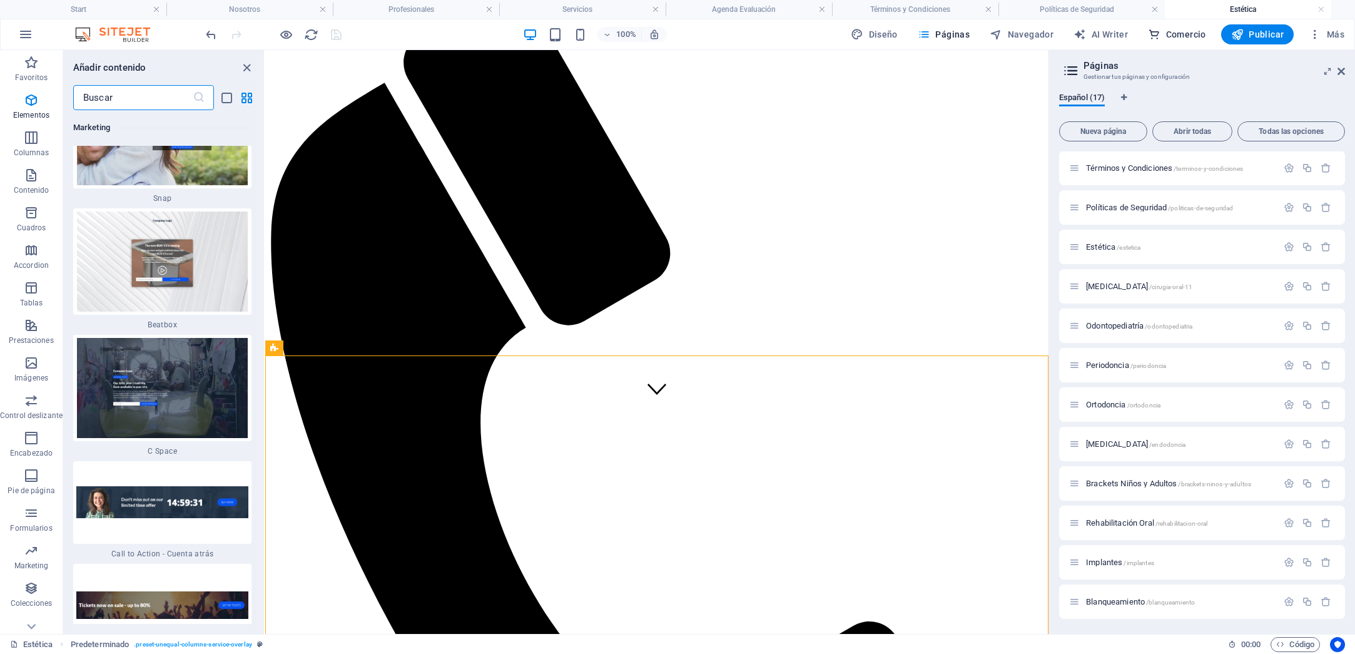
scroll to position [23141, 0]
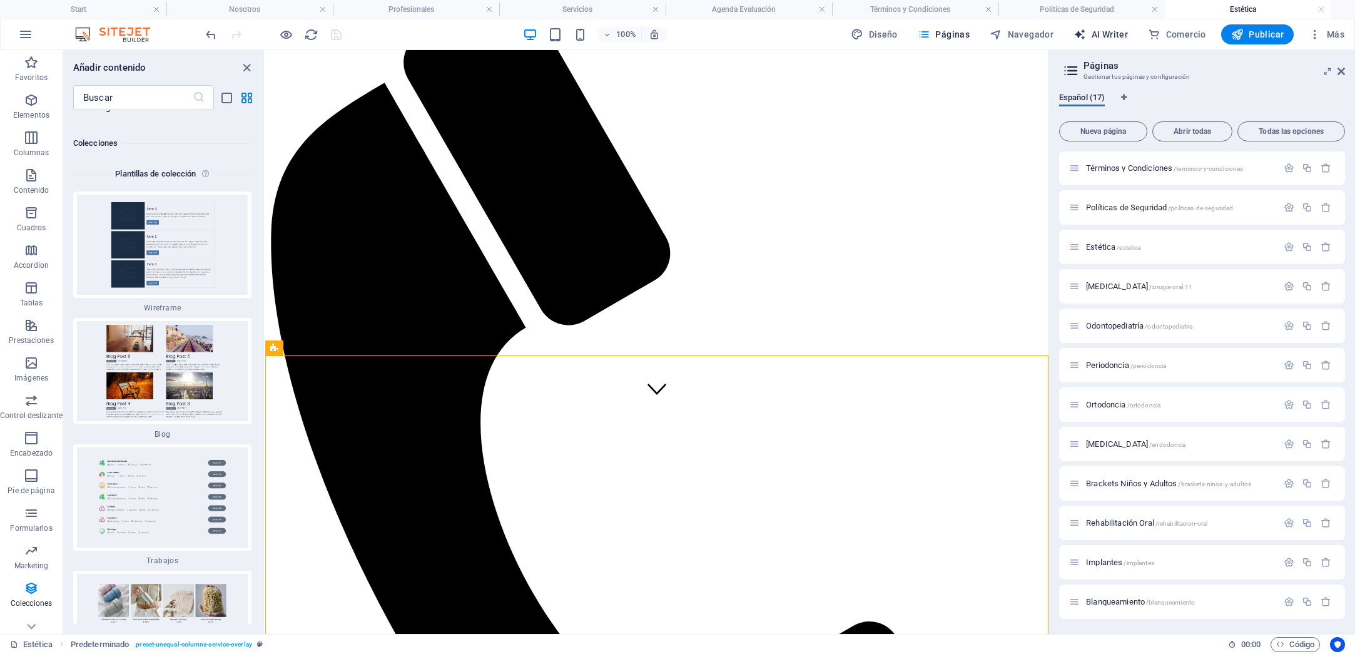
click at [1105, 34] on span "AI Writer" at bounding box center [1101, 34] width 54 height 13
select select "English"
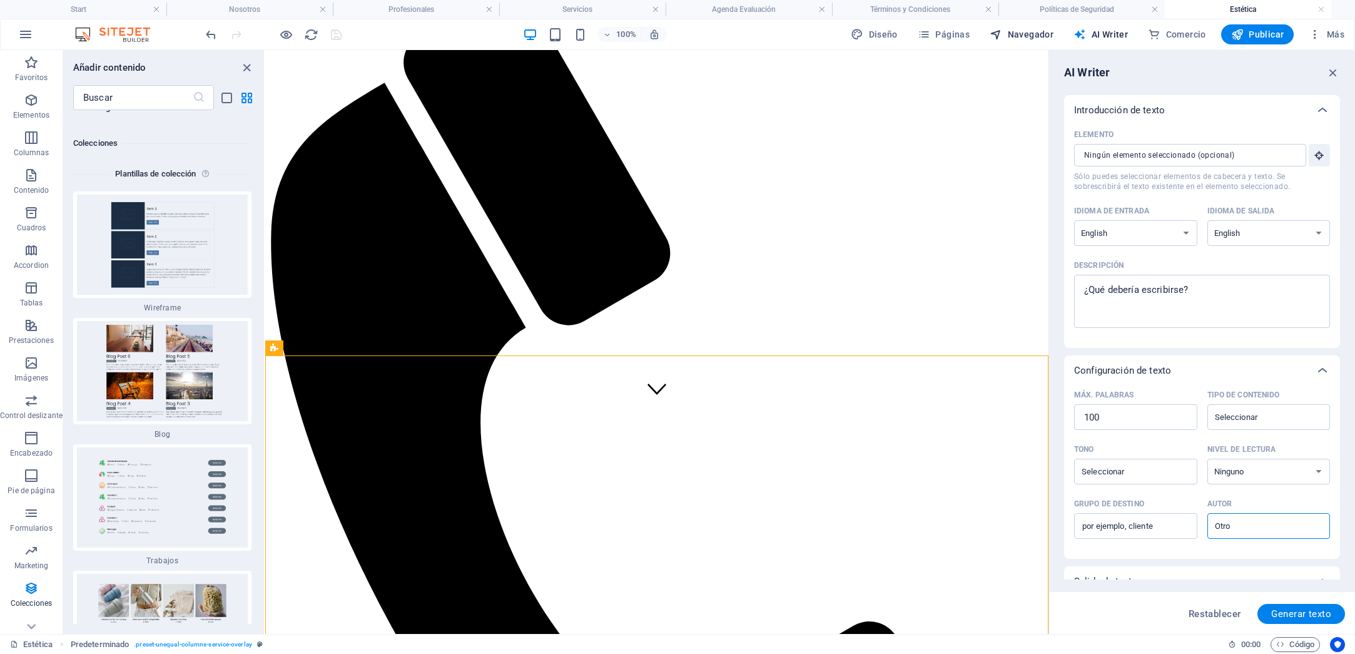
click at [1024, 35] on span "Navegador" at bounding box center [1022, 34] width 64 height 13
select select "15553056-es"
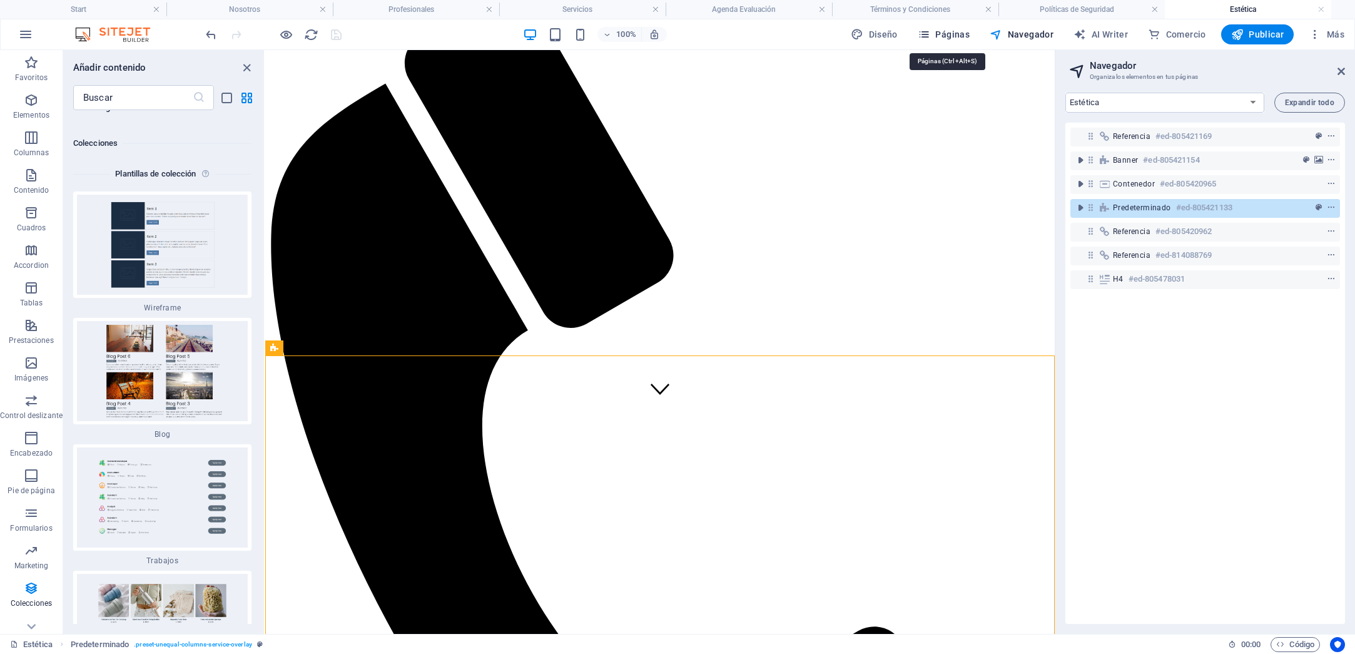
click at [962, 37] on span "Páginas" at bounding box center [944, 34] width 52 height 13
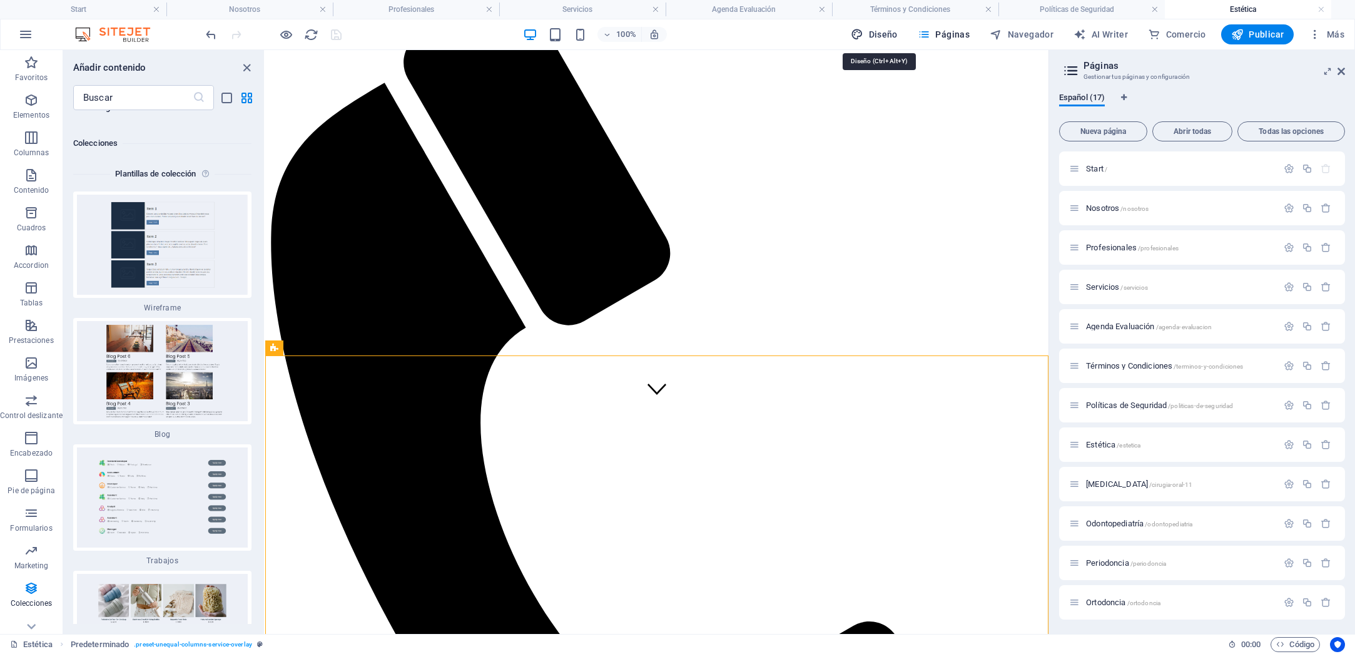
click at [858, 33] on icon "button" at bounding box center [857, 34] width 13 height 13
select select "rem"
select select "300"
select select "px"
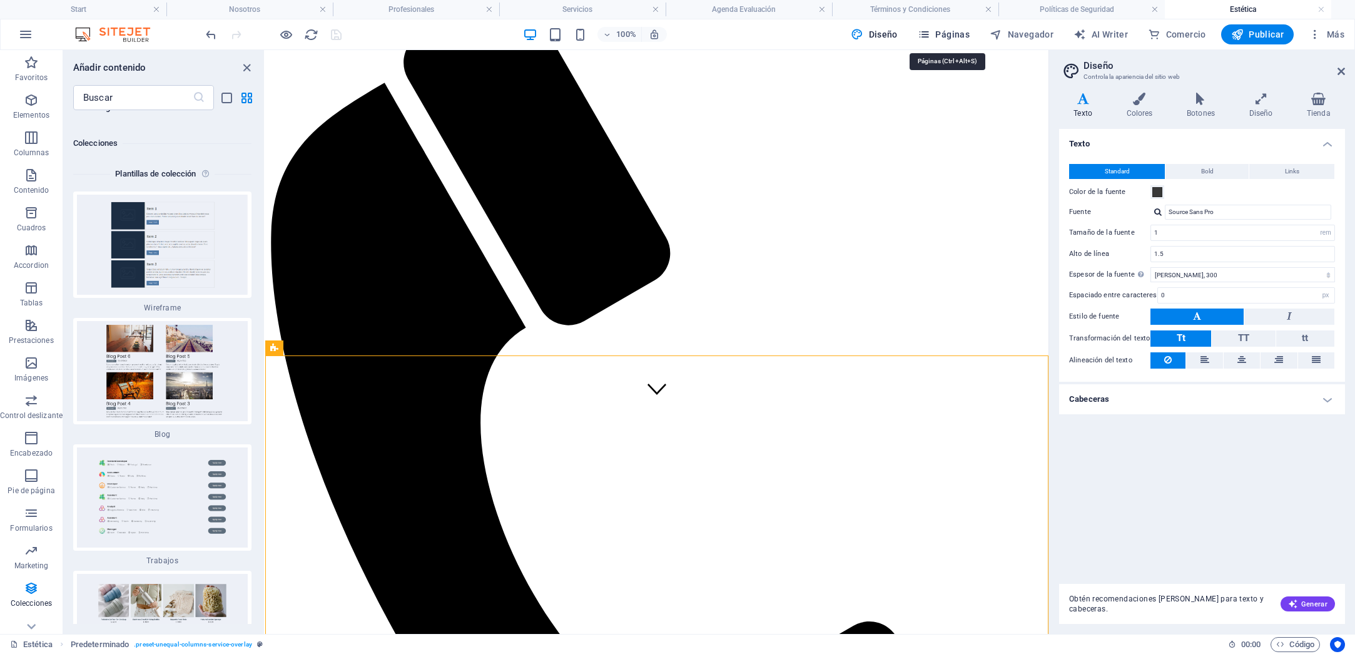
click at [952, 32] on span "Páginas" at bounding box center [944, 34] width 52 height 13
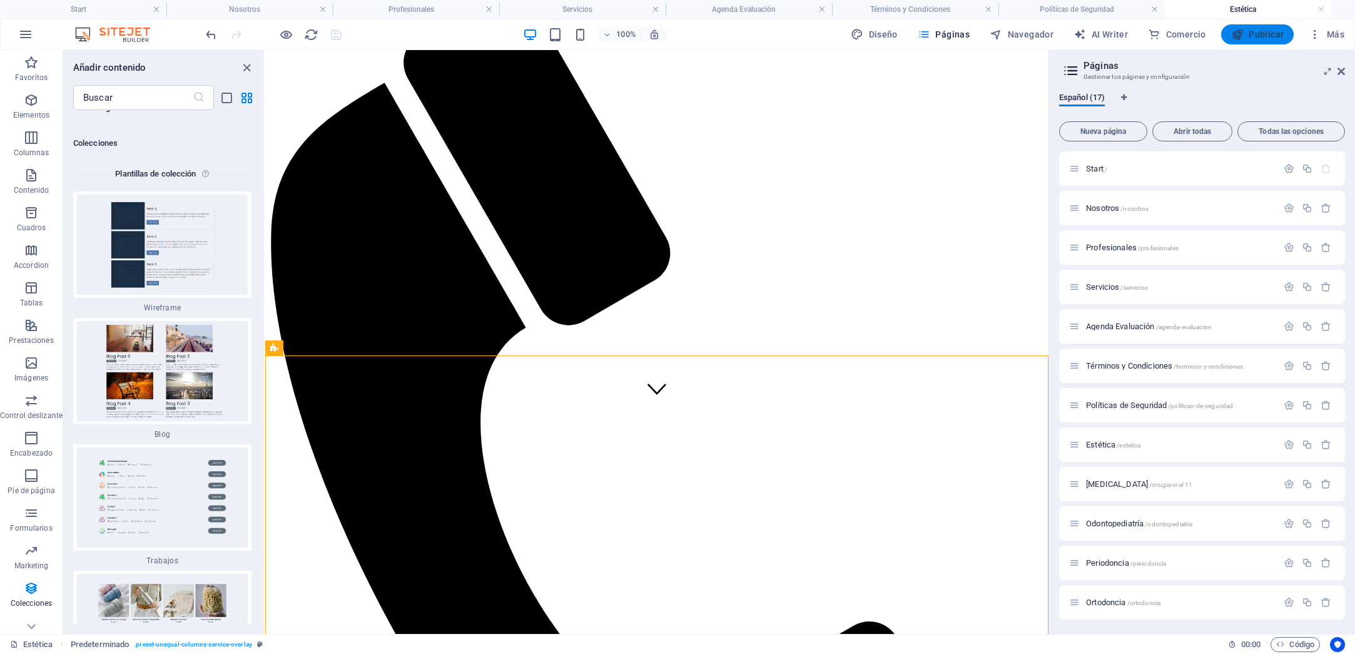
drag, startPoint x: 1273, startPoint y: 39, endPoint x: 855, endPoint y: 15, distance: 419.3
click at [1273, 39] on span "Publicar" at bounding box center [1257, 34] width 53 height 13
